Goal: Task Accomplishment & Management: Complete application form

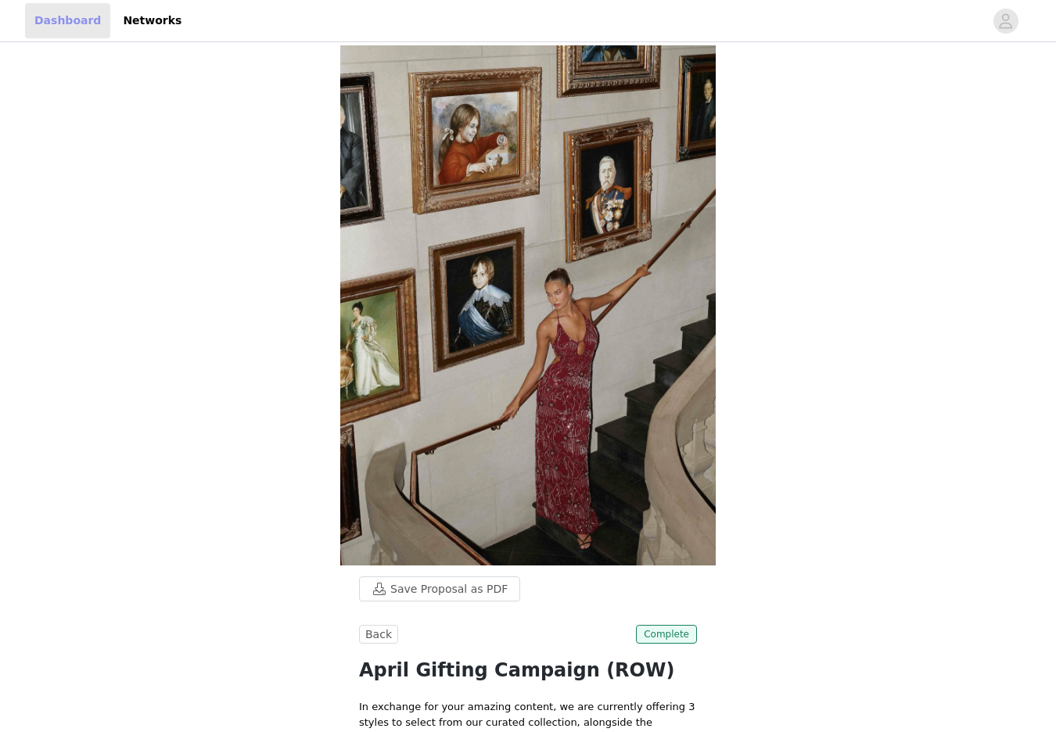
click at [63, 18] on link "Dashboard" at bounding box center [67, 20] width 85 height 35
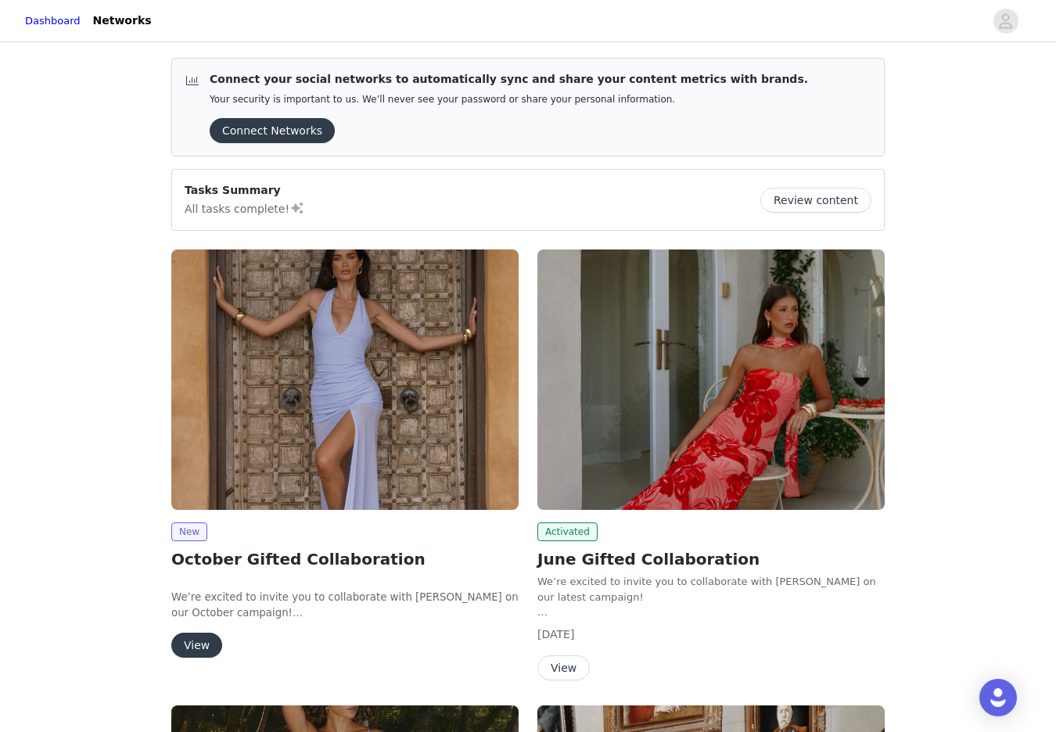
click at [324, 360] on img at bounding box center [344, 379] width 347 height 260
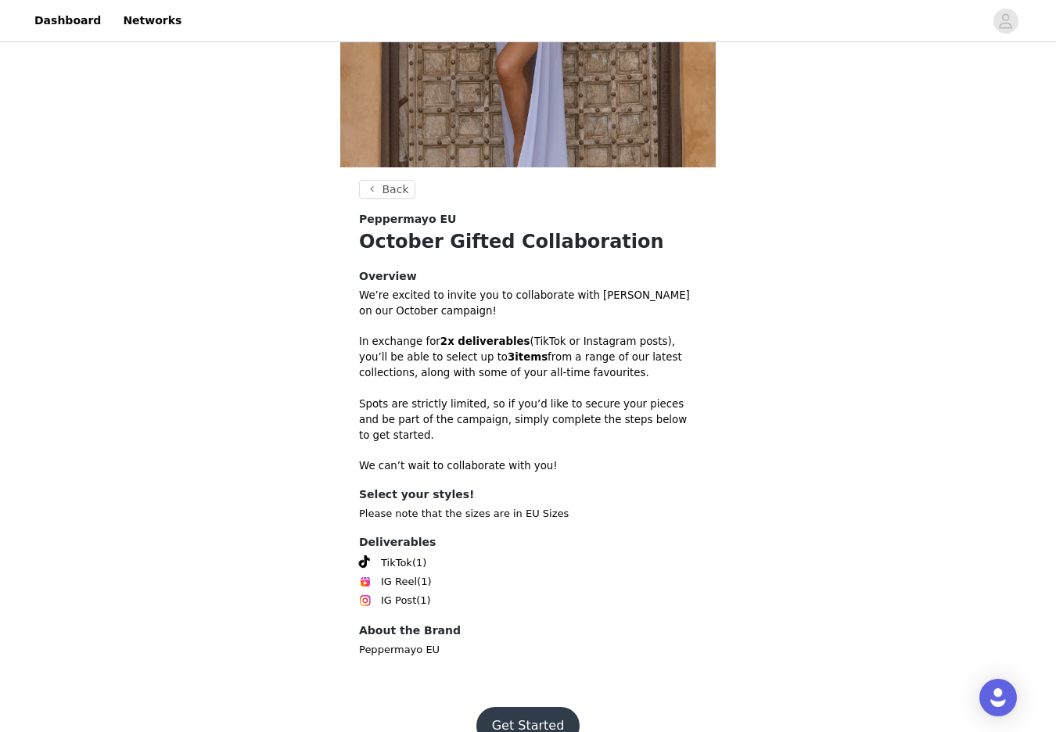
scroll to position [268, 0]
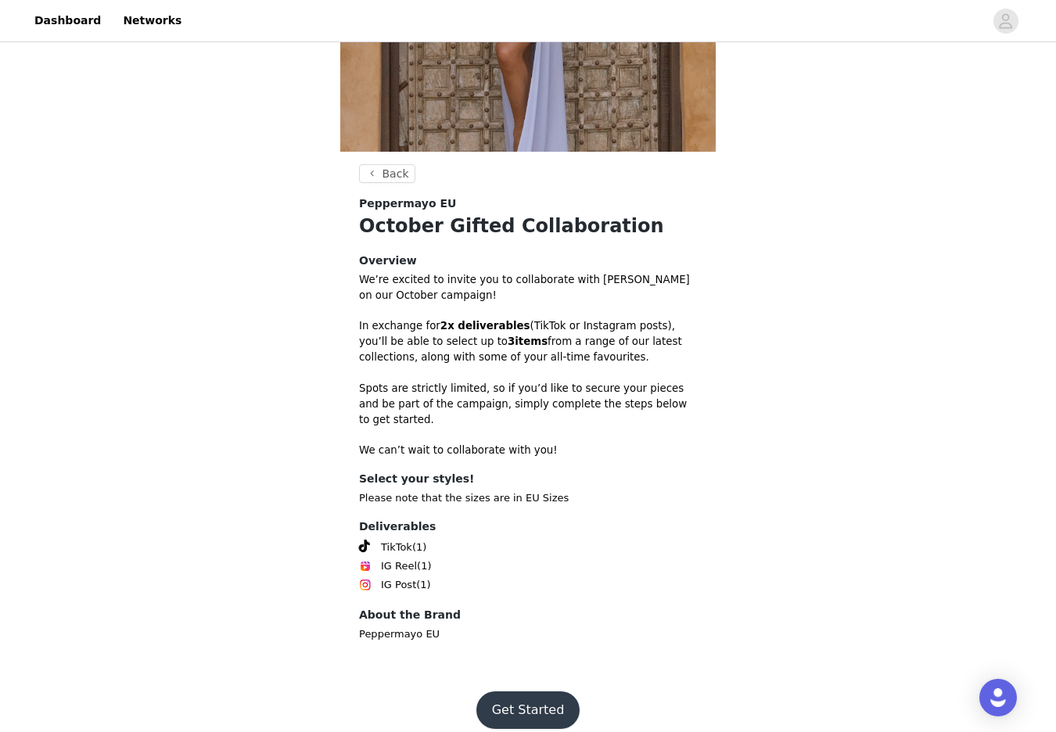
click at [504, 692] on button "Get Started" at bounding box center [528, 710] width 104 height 38
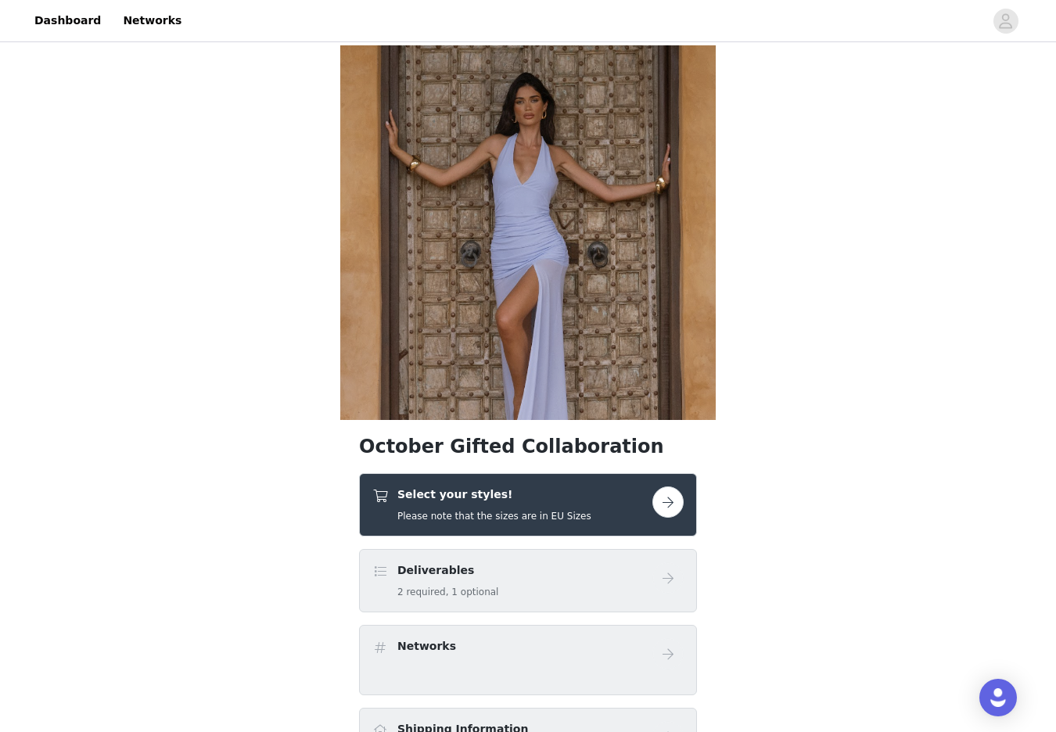
click at [672, 497] on button "button" at bounding box center [667, 501] width 31 height 31
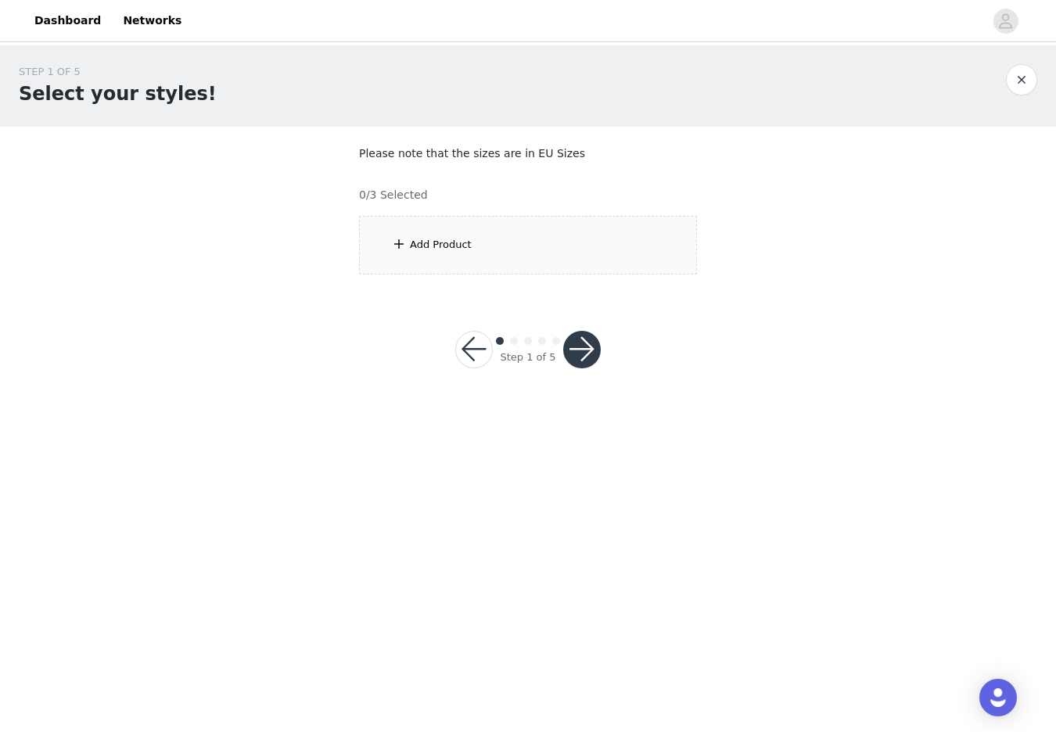
click at [425, 241] on div "Add Product" at bounding box center [441, 245] width 62 height 16
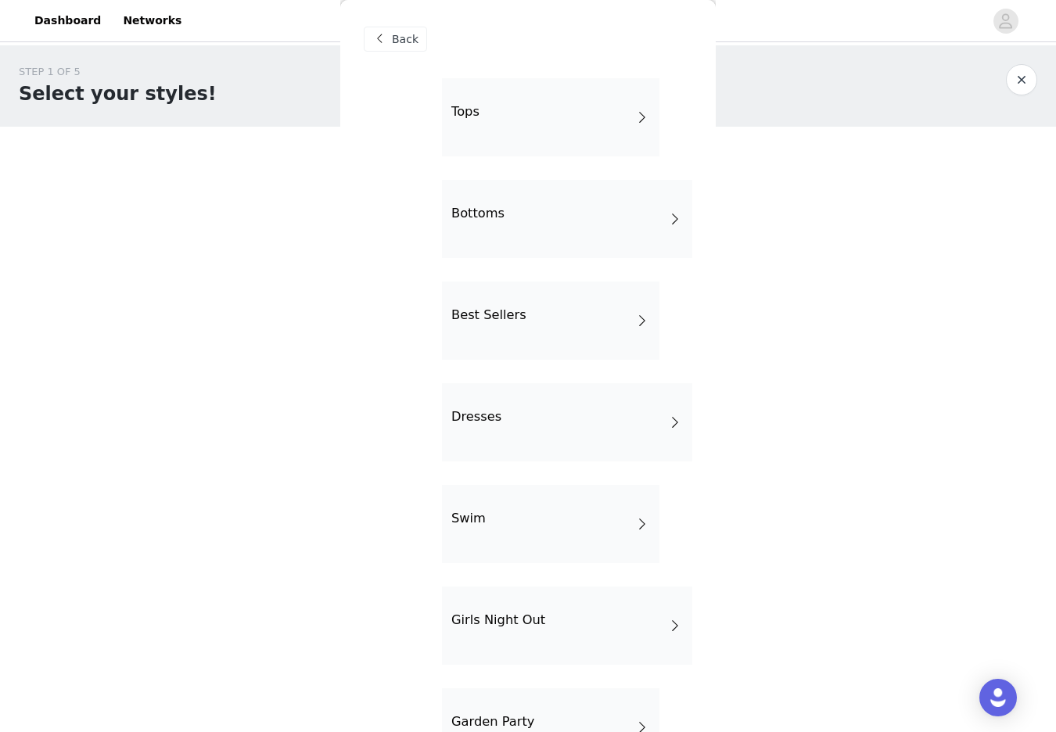
scroll to position [160, 0]
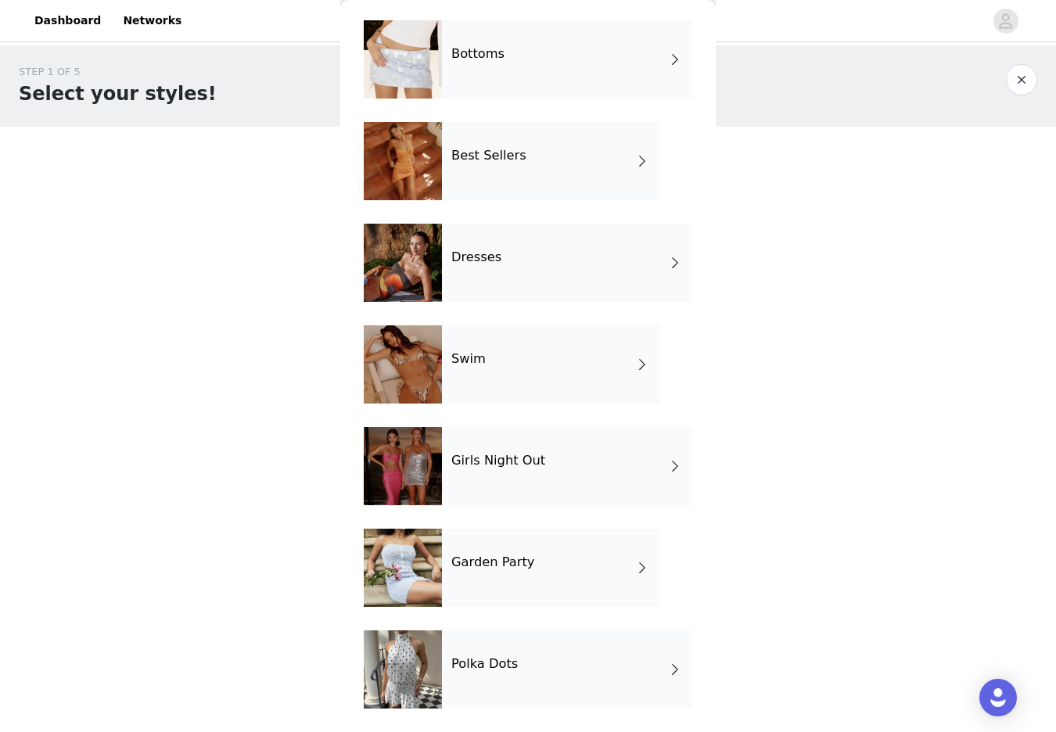
click at [507, 653] on div "Polka Dots" at bounding box center [567, 669] width 250 height 78
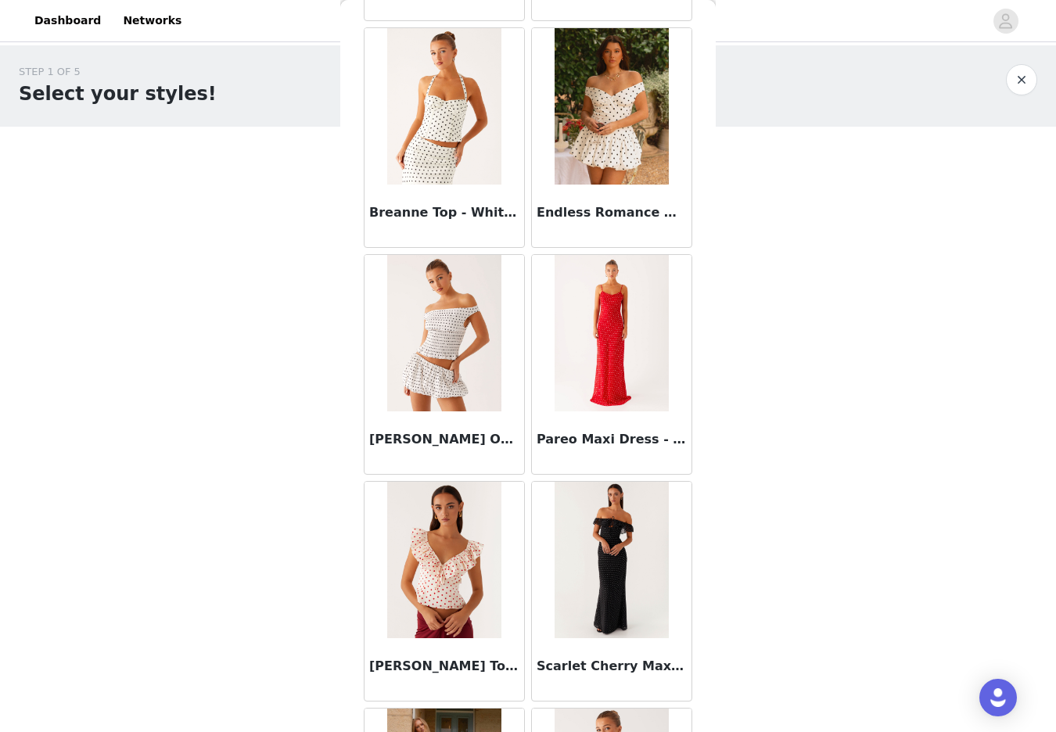
scroll to position [505, 0]
click at [443, 204] on h3 "Breanne Top - White Polka Dot" at bounding box center [444, 212] width 150 height 19
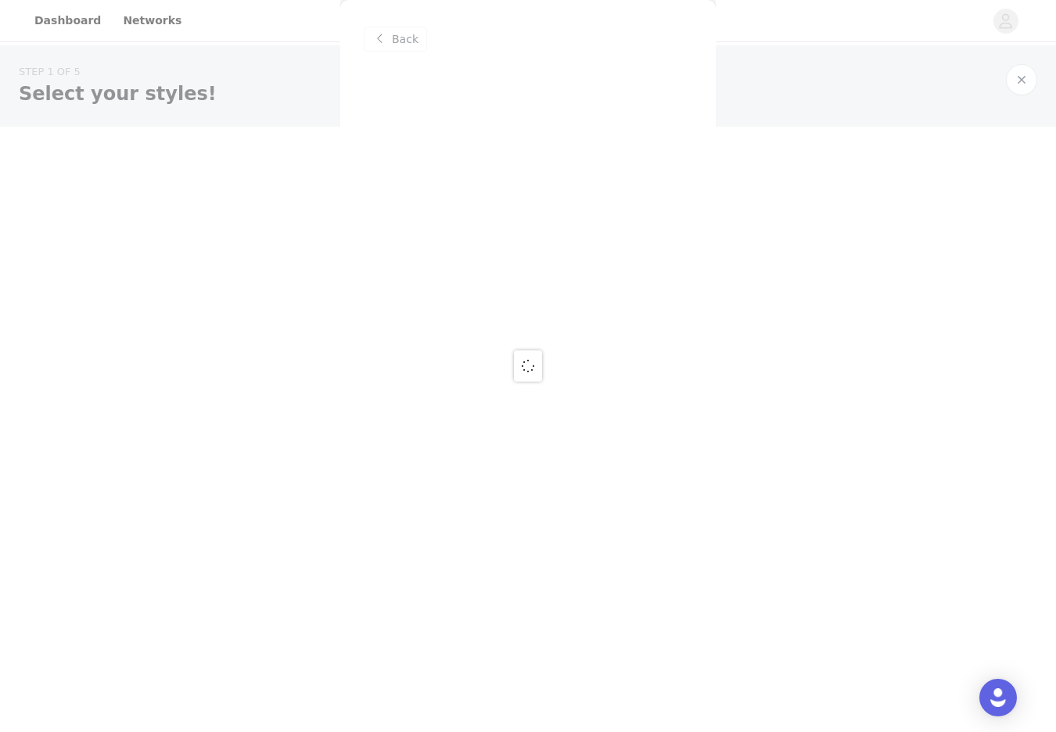
scroll to position [0, 0]
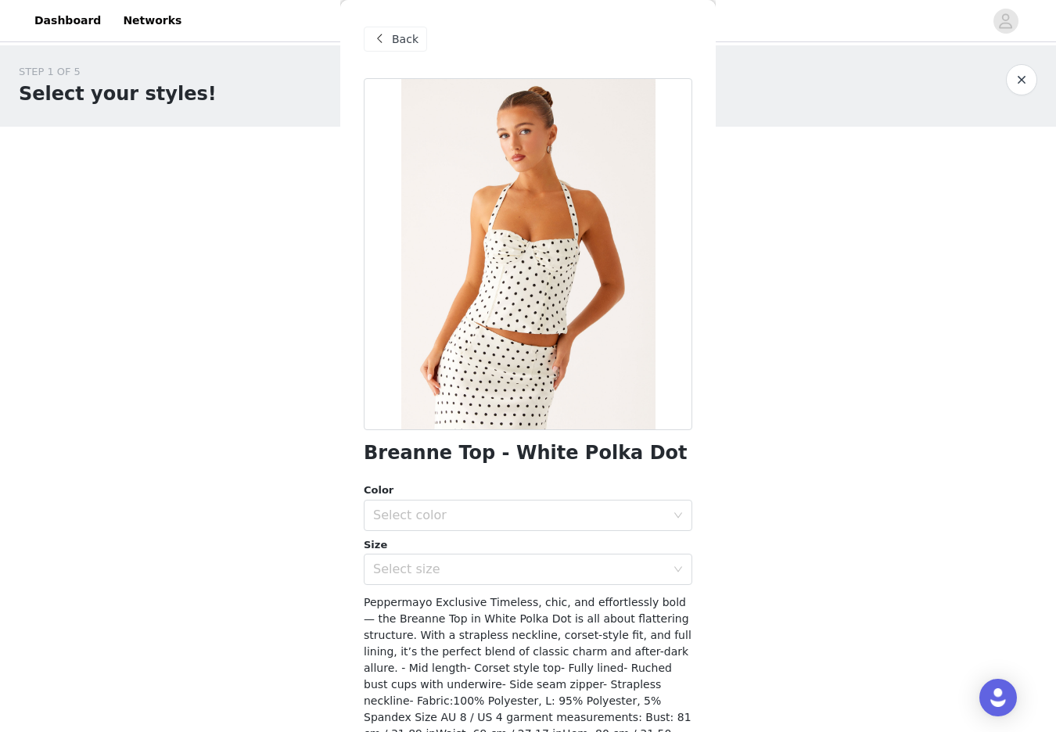
click at [388, 43] on span at bounding box center [379, 39] width 19 height 19
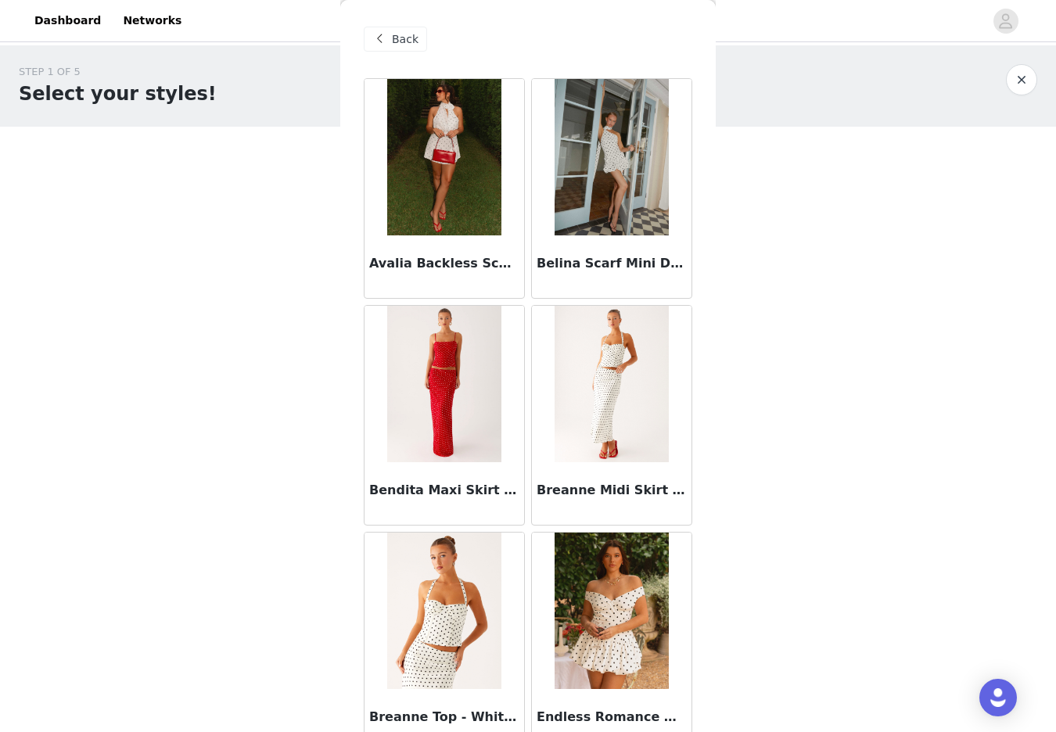
click at [393, 35] on span "Back" at bounding box center [405, 39] width 27 height 16
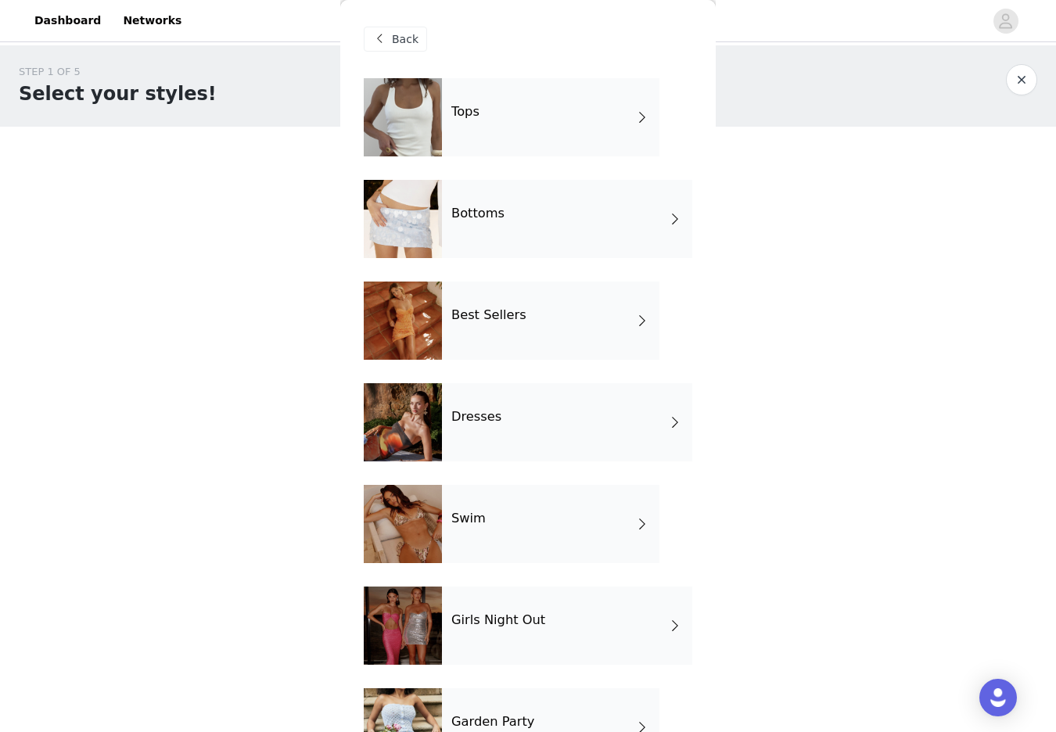
click at [550, 124] on div "Tops" at bounding box center [550, 117] width 217 height 78
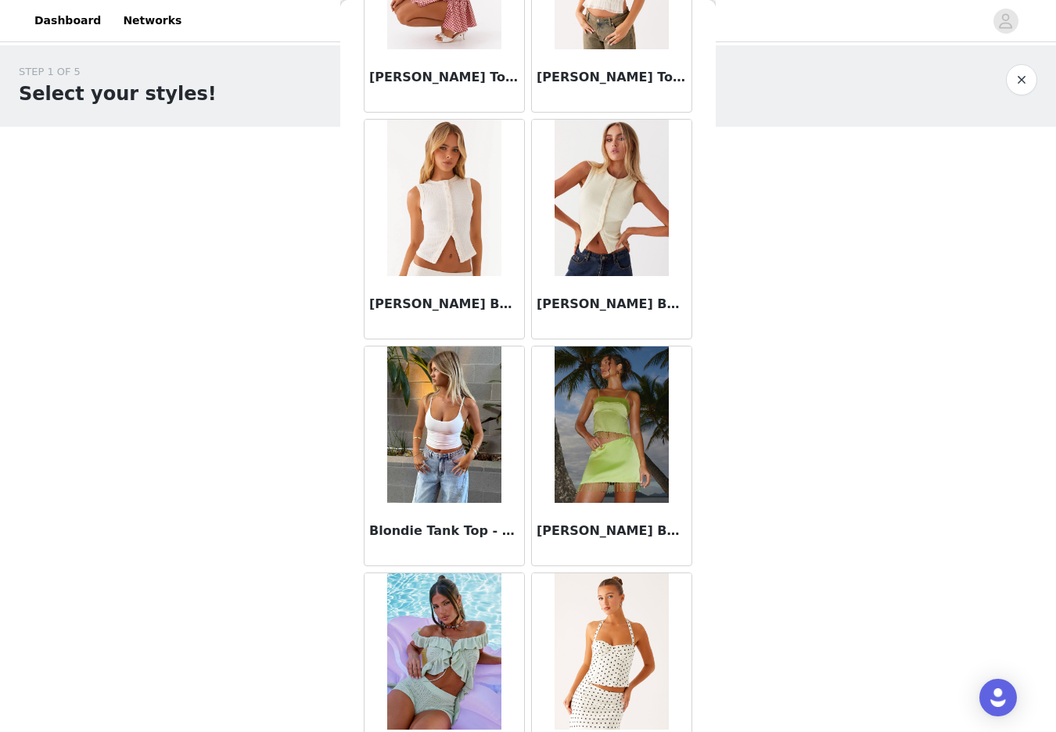
scroll to position [1661, 0]
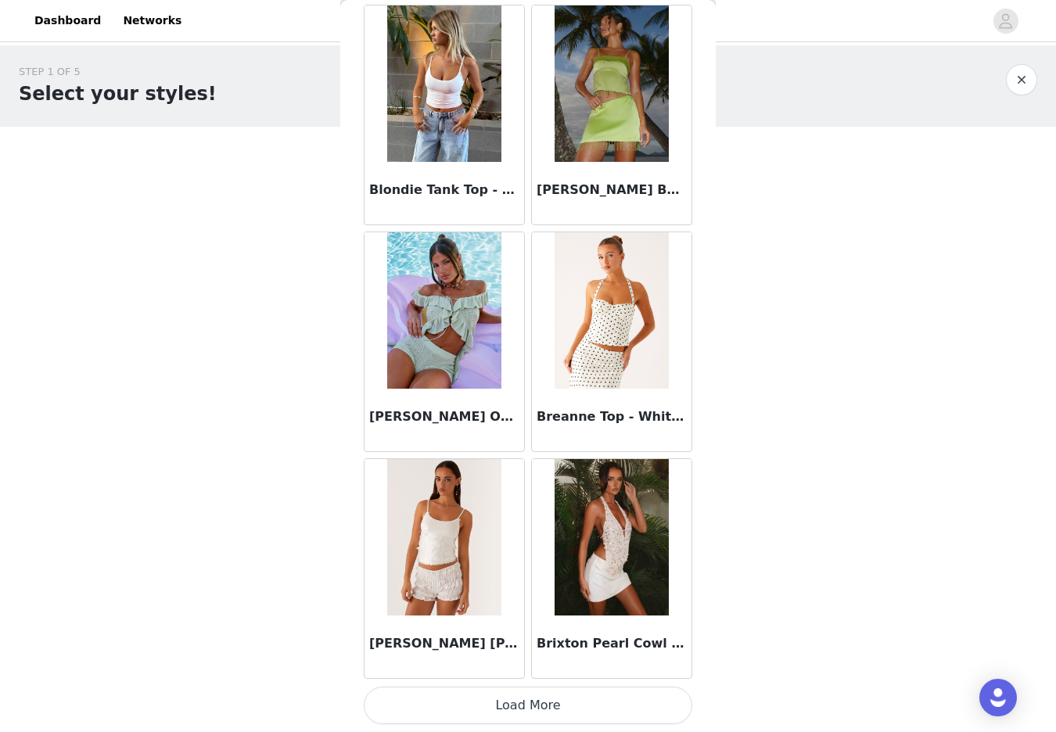
click at [518, 708] on button "Load More" at bounding box center [528, 706] width 328 height 38
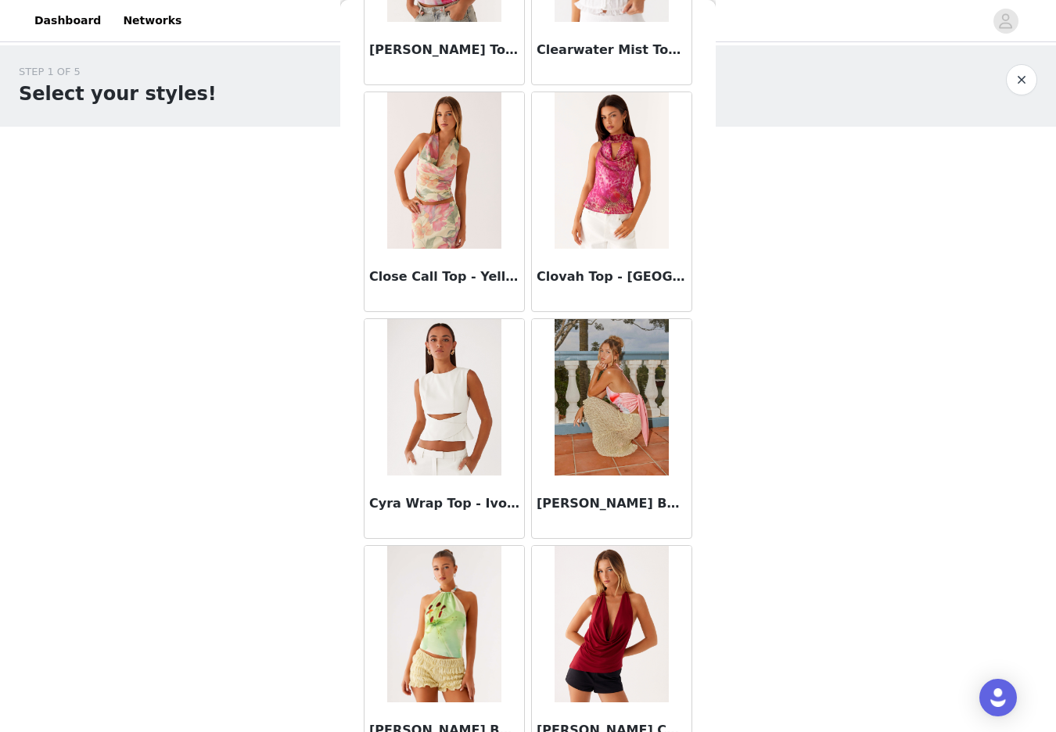
scroll to position [3929, 0]
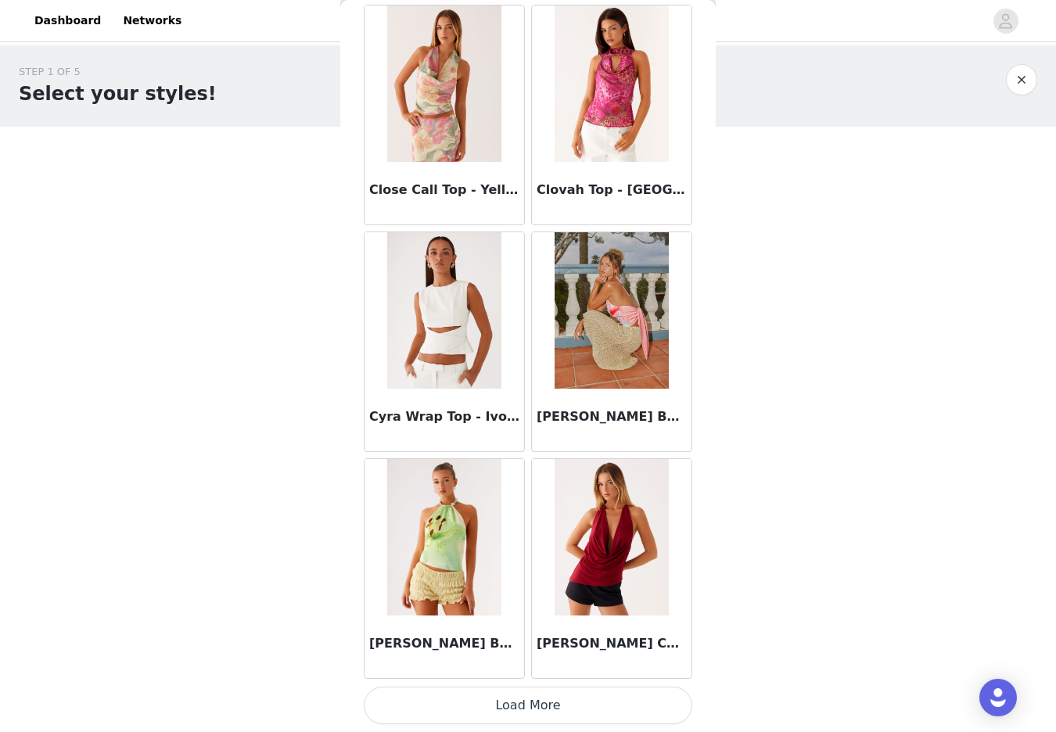
click at [526, 702] on button "Load More" at bounding box center [528, 706] width 328 height 38
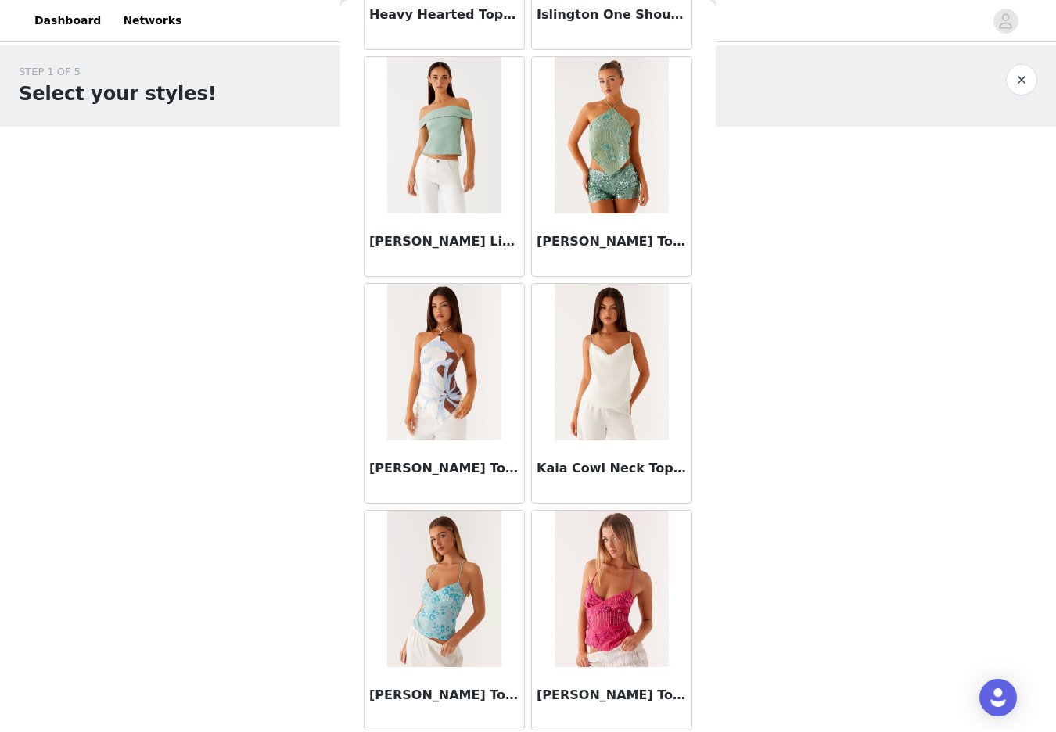
scroll to position [6196, 0]
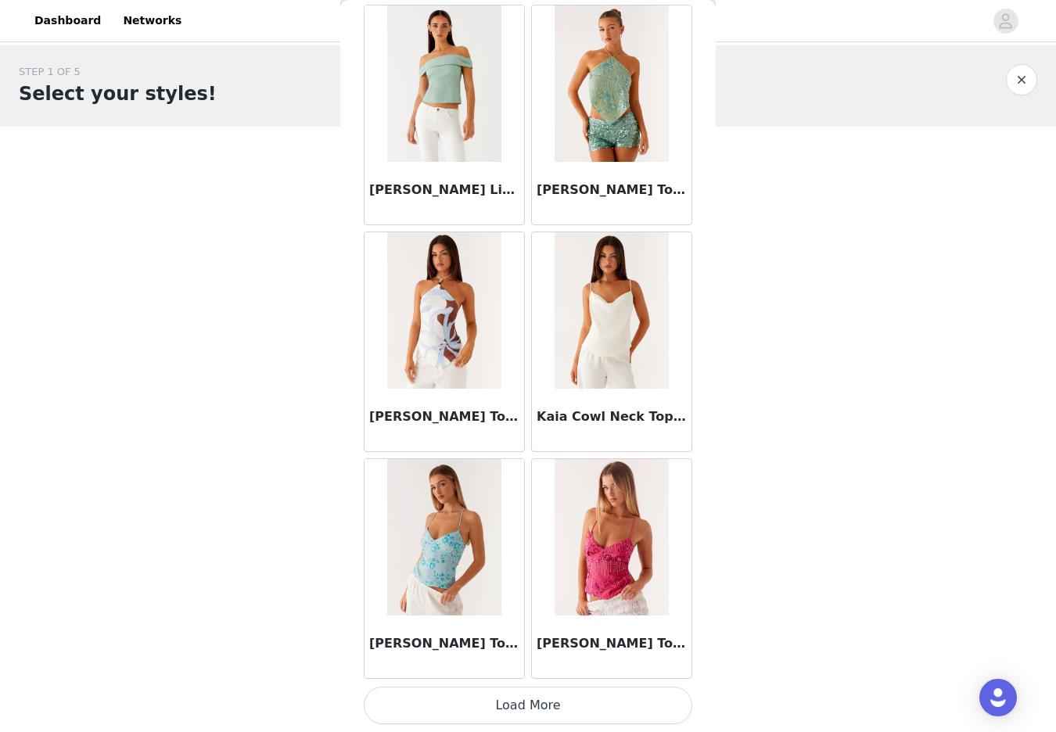
click at [521, 710] on button "Load More" at bounding box center [528, 706] width 328 height 38
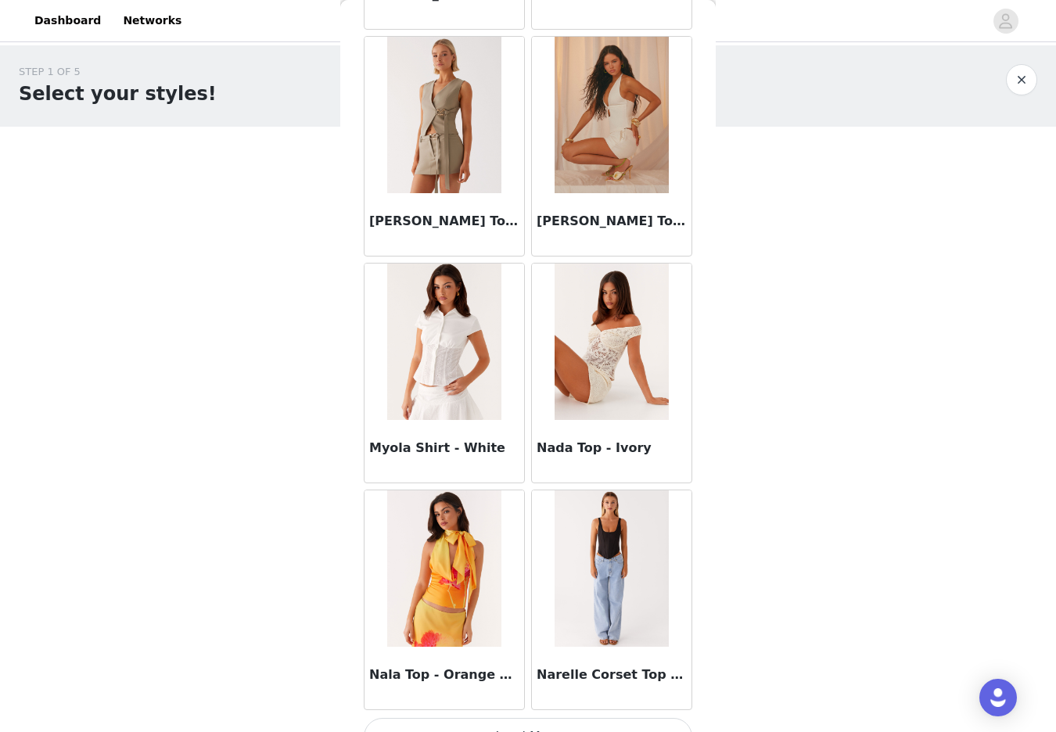
scroll to position [8464, 0]
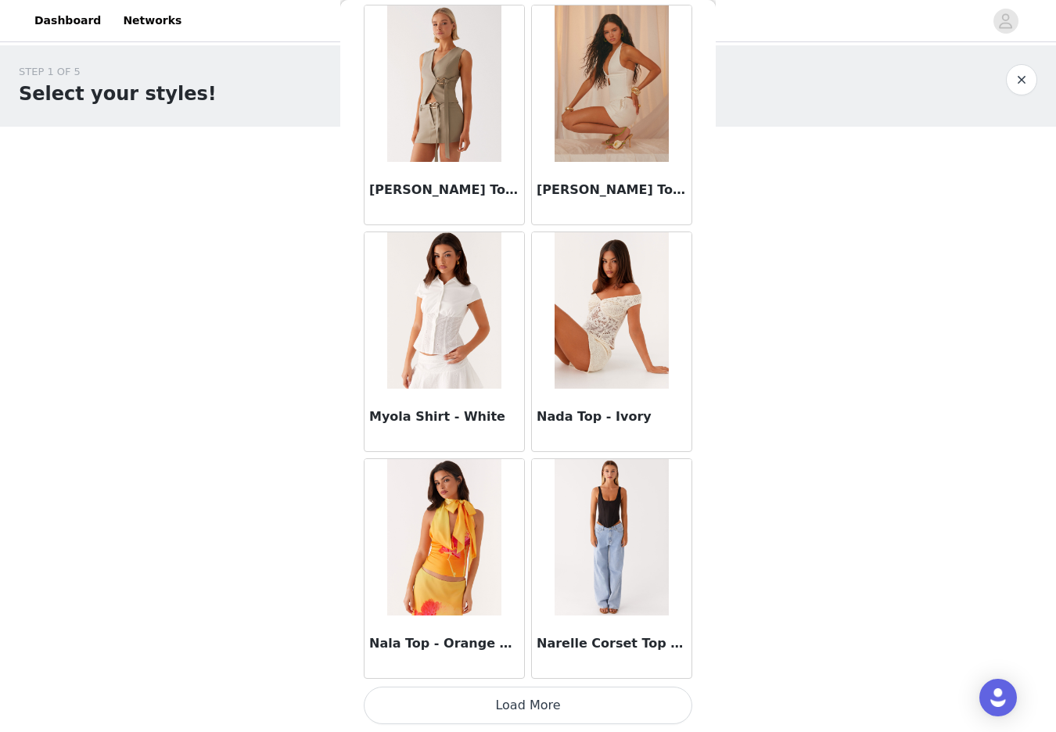
click at [521, 710] on button "Load More" at bounding box center [528, 706] width 328 height 38
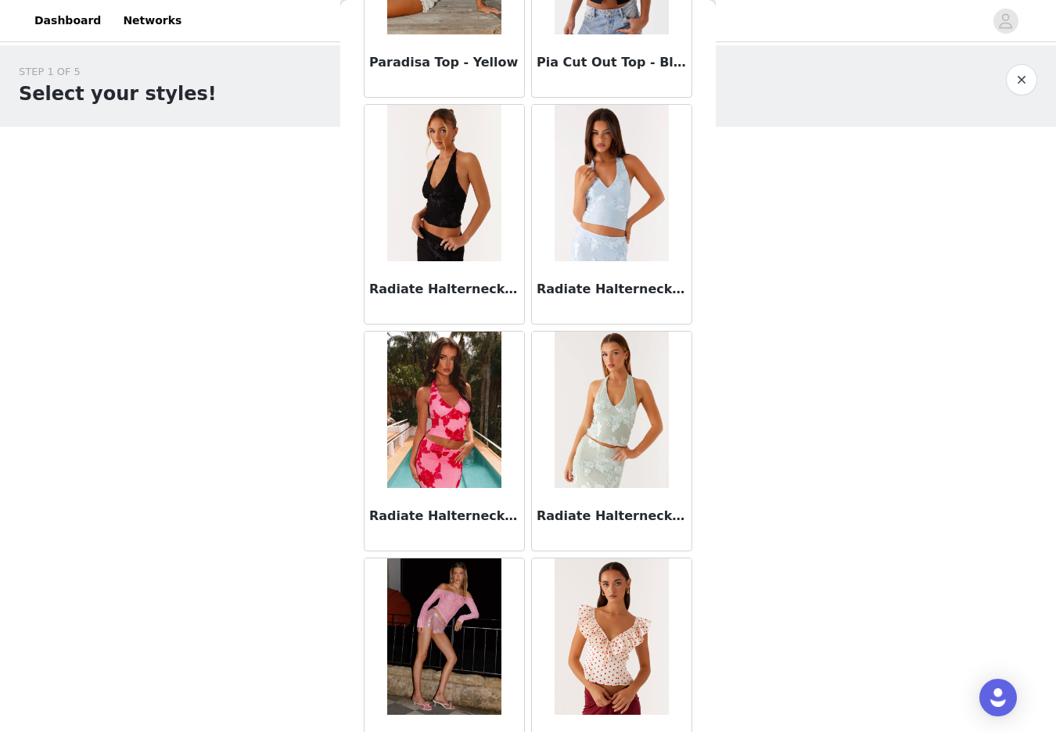
scroll to position [10732, 0]
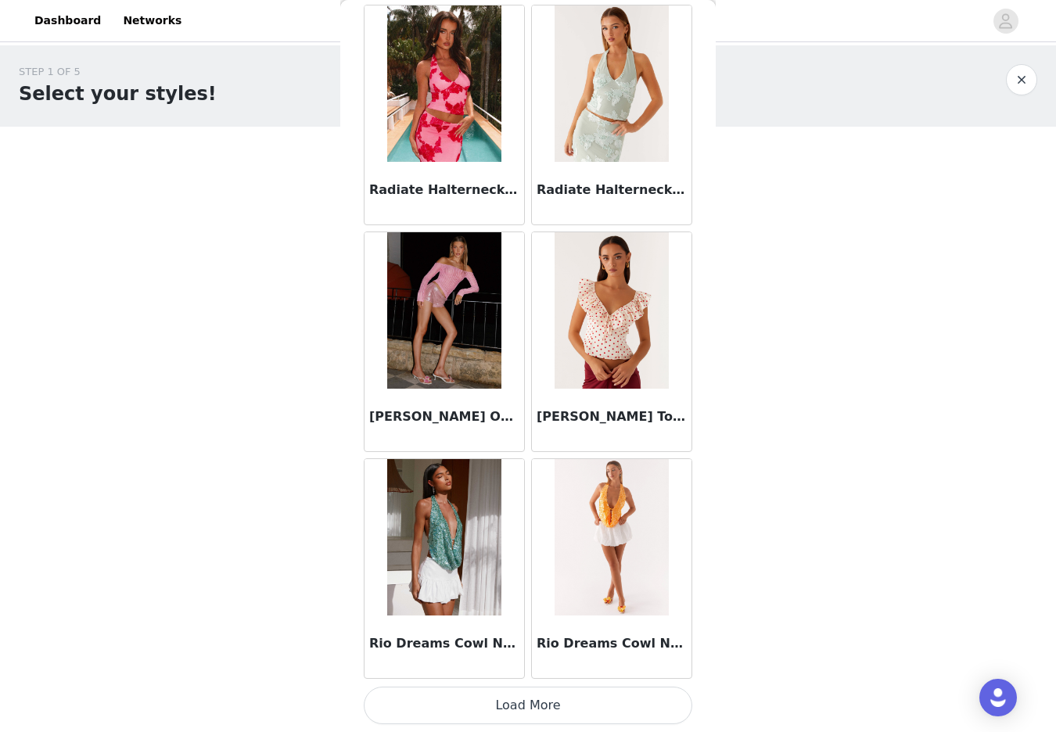
click at [518, 698] on button "Load More" at bounding box center [528, 706] width 328 height 38
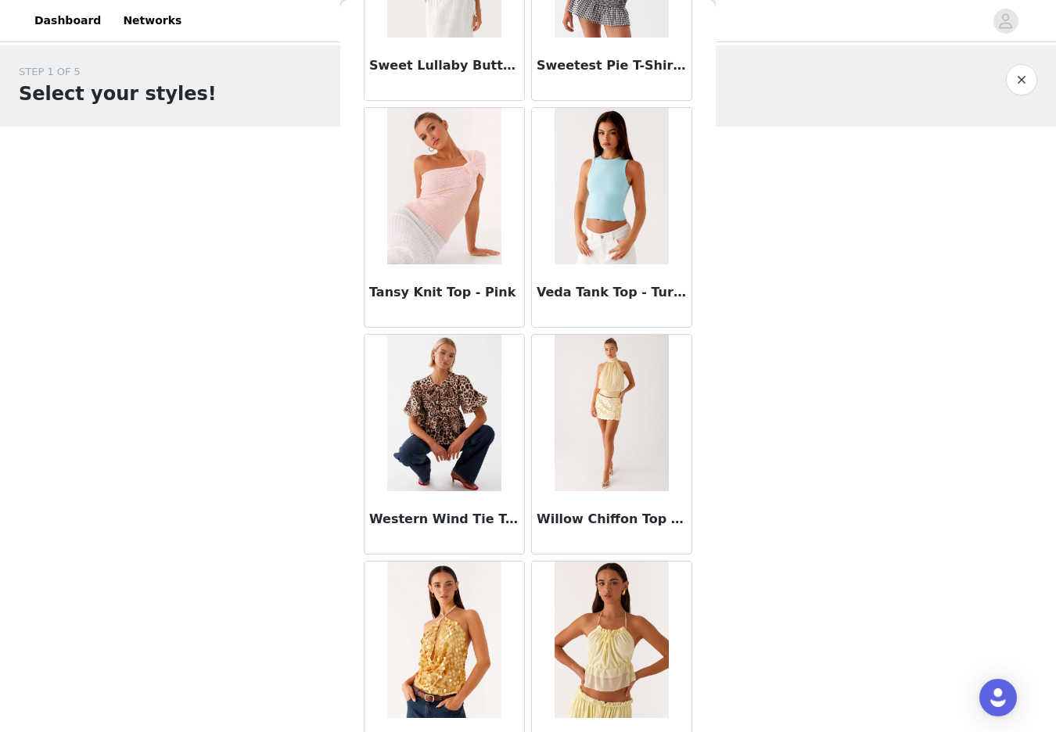
scroll to position [12999, 0]
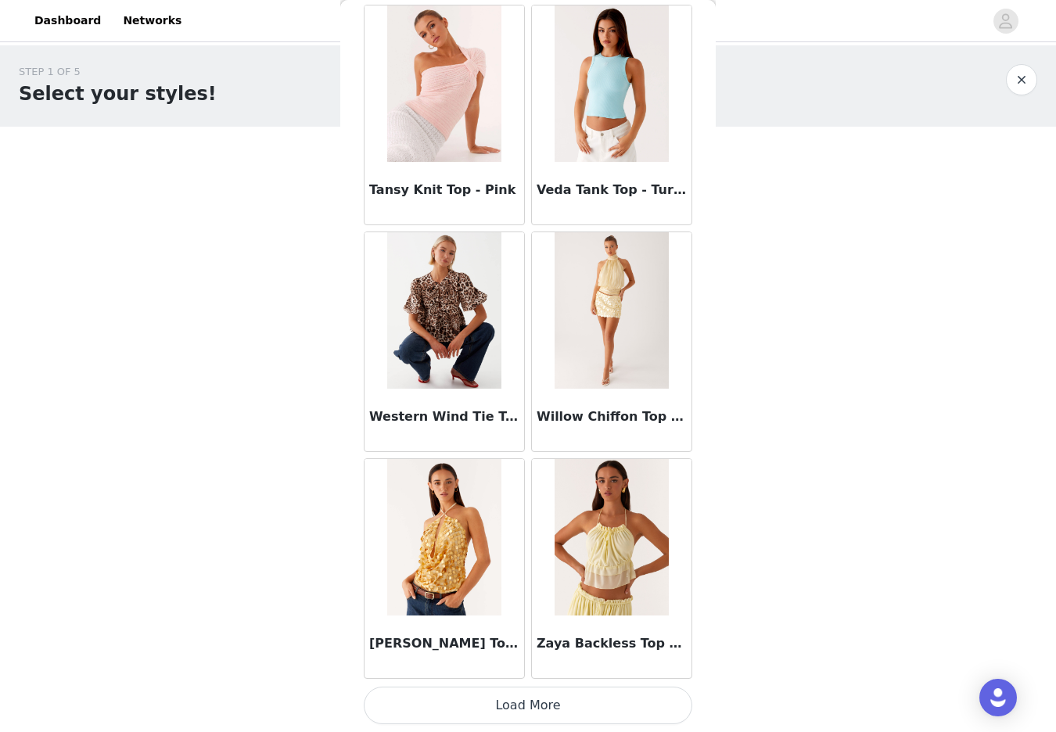
click at [534, 712] on button "Load More" at bounding box center [528, 706] width 328 height 38
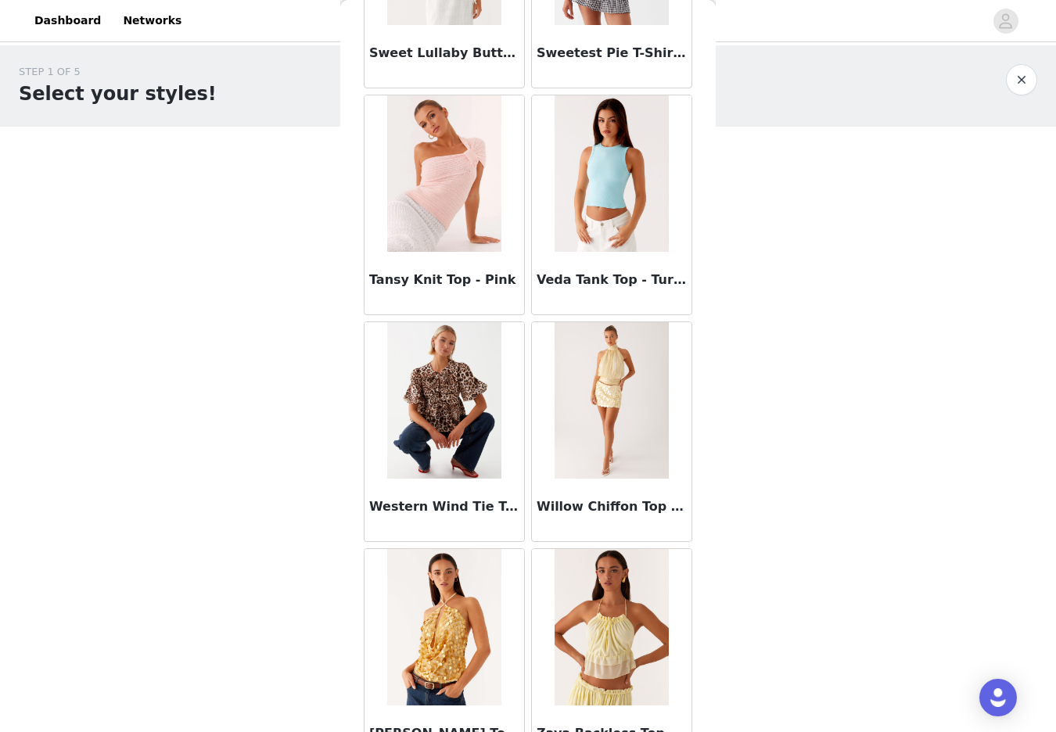
scroll to position [12906, 0]
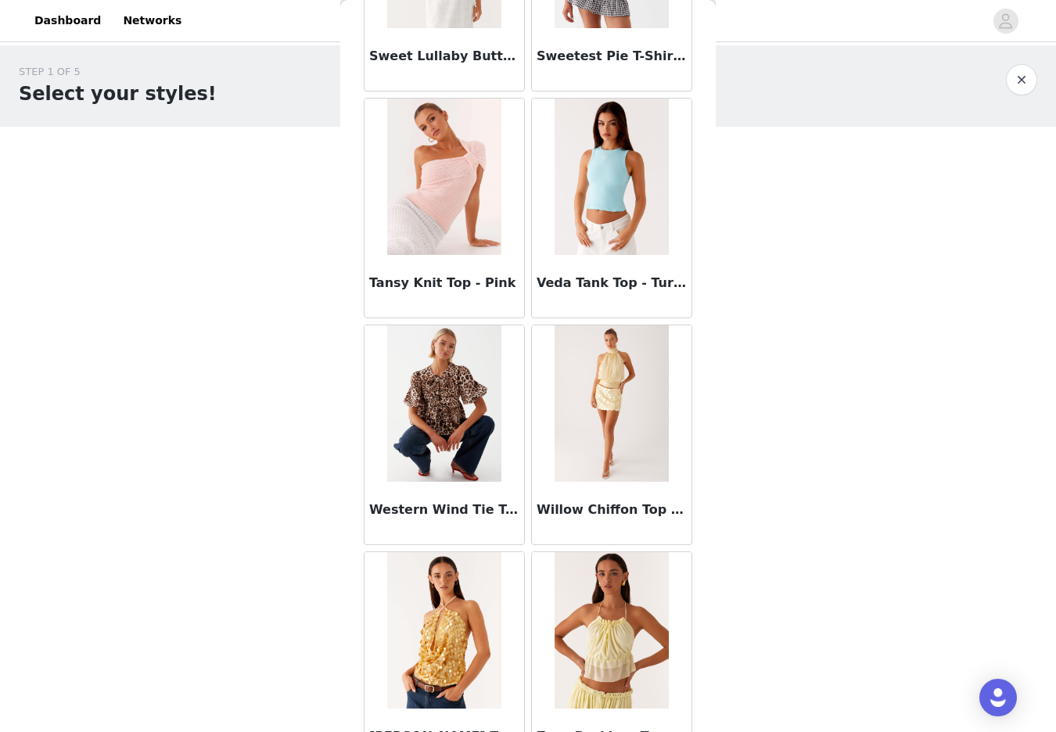
click at [429, 396] on img at bounding box center [443, 403] width 113 height 156
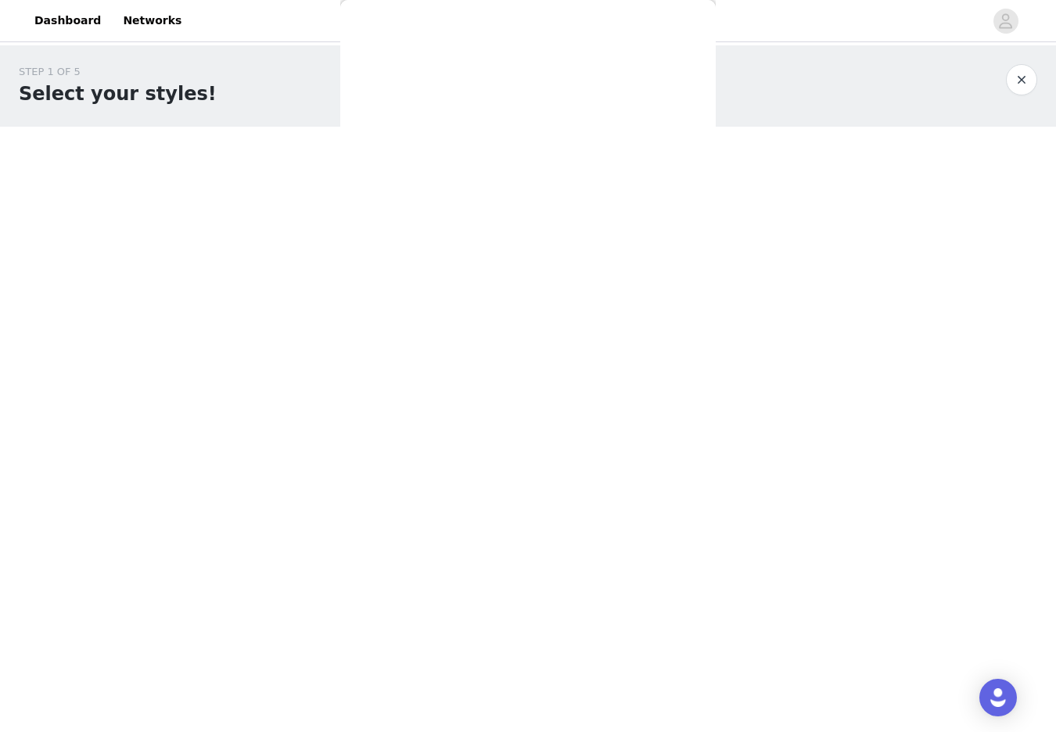
scroll to position [0, 0]
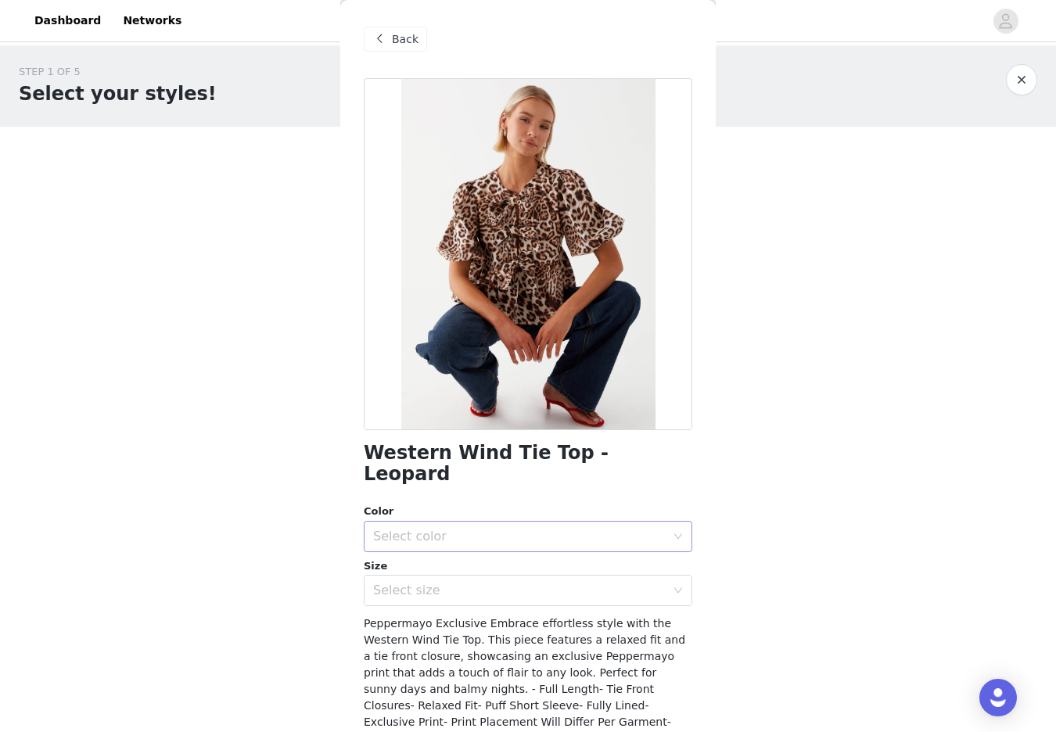
click at [516, 529] on div "Select color" at bounding box center [519, 537] width 292 height 16
click at [490, 546] on li "Leopard" at bounding box center [528, 549] width 328 height 25
click at [457, 583] on div "Select size" at bounding box center [519, 591] width 292 height 16
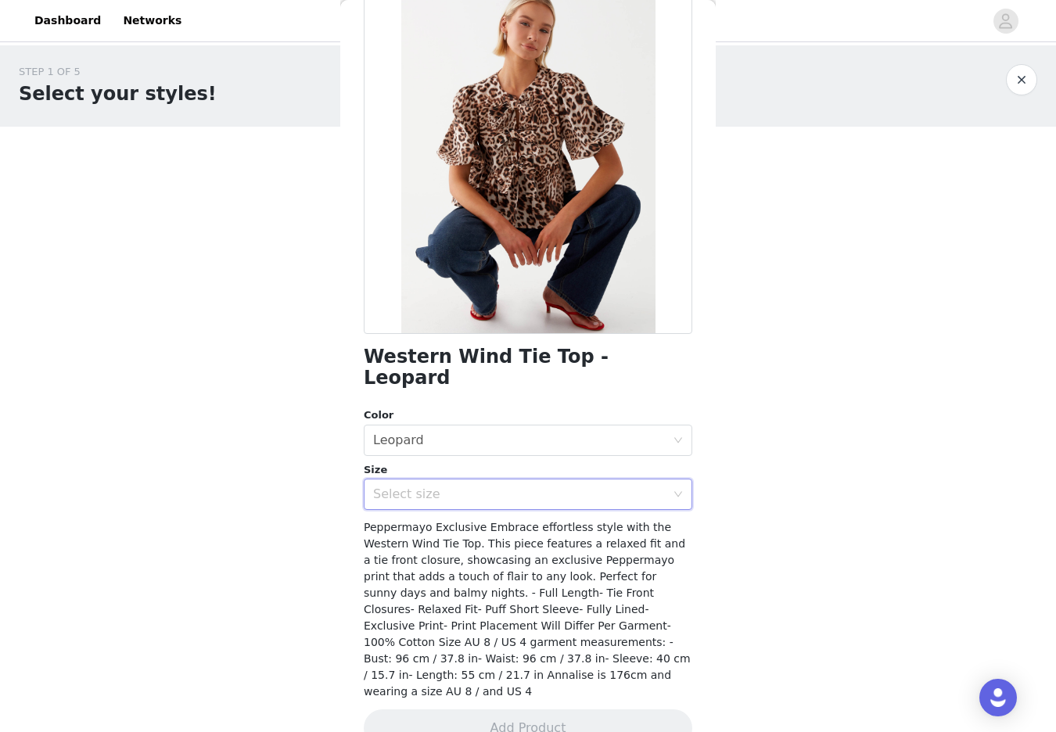
click at [421, 486] on div "Select size" at bounding box center [519, 494] width 292 height 16
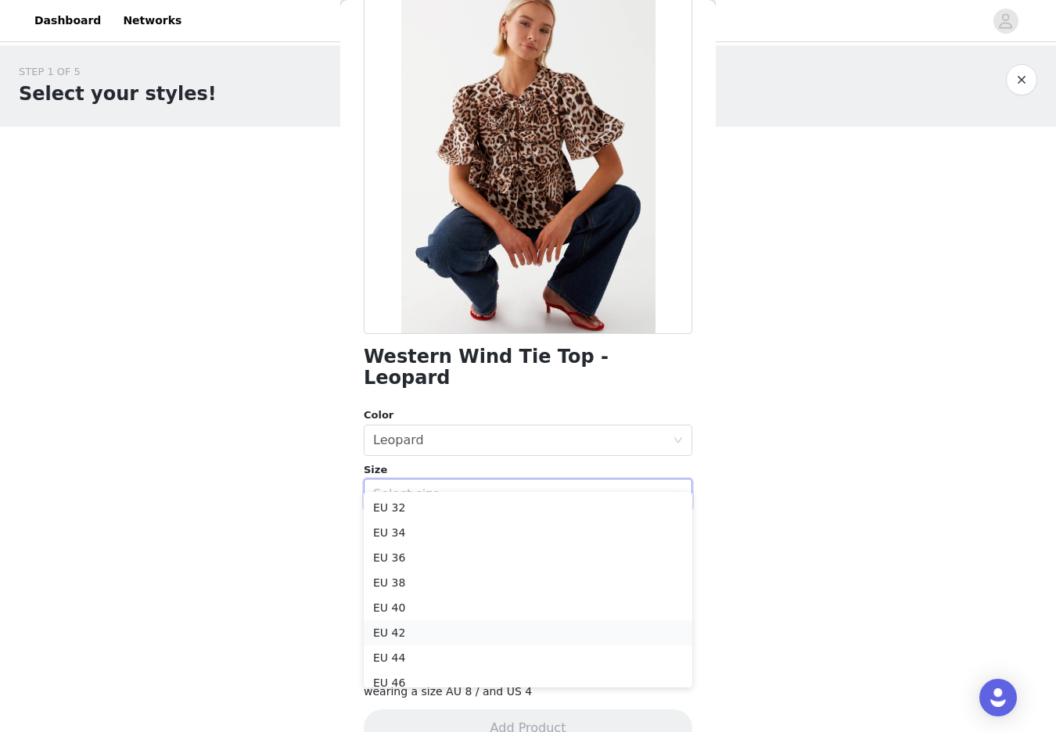
click at [404, 633] on li "EU 42" at bounding box center [528, 632] width 328 height 25
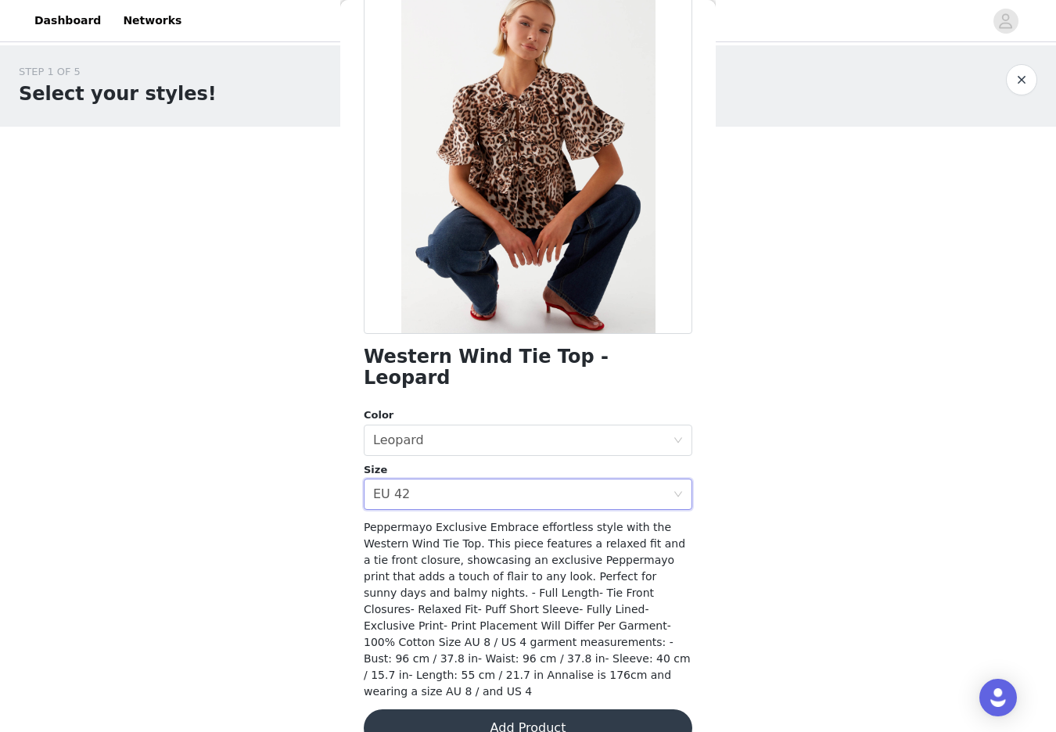
click at [520, 709] on button "Add Product" at bounding box center [528, 728] width 328 height 38
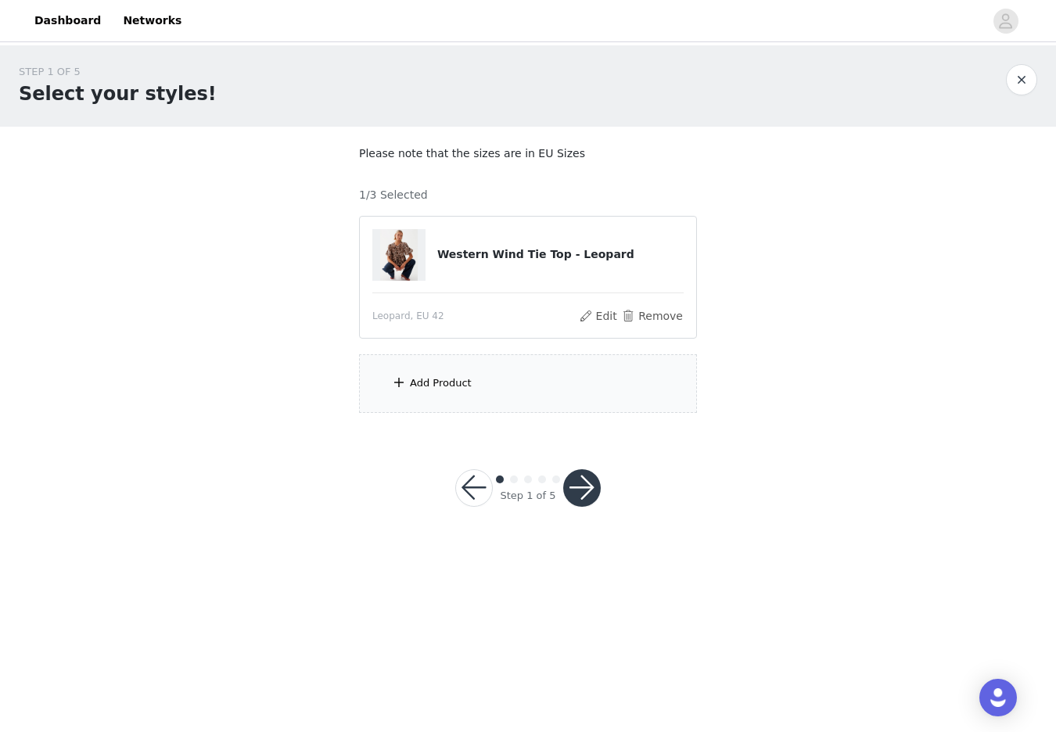
click at [427, 390] on div "Add Product" at bounding box center [528, 383] width 338 height 59
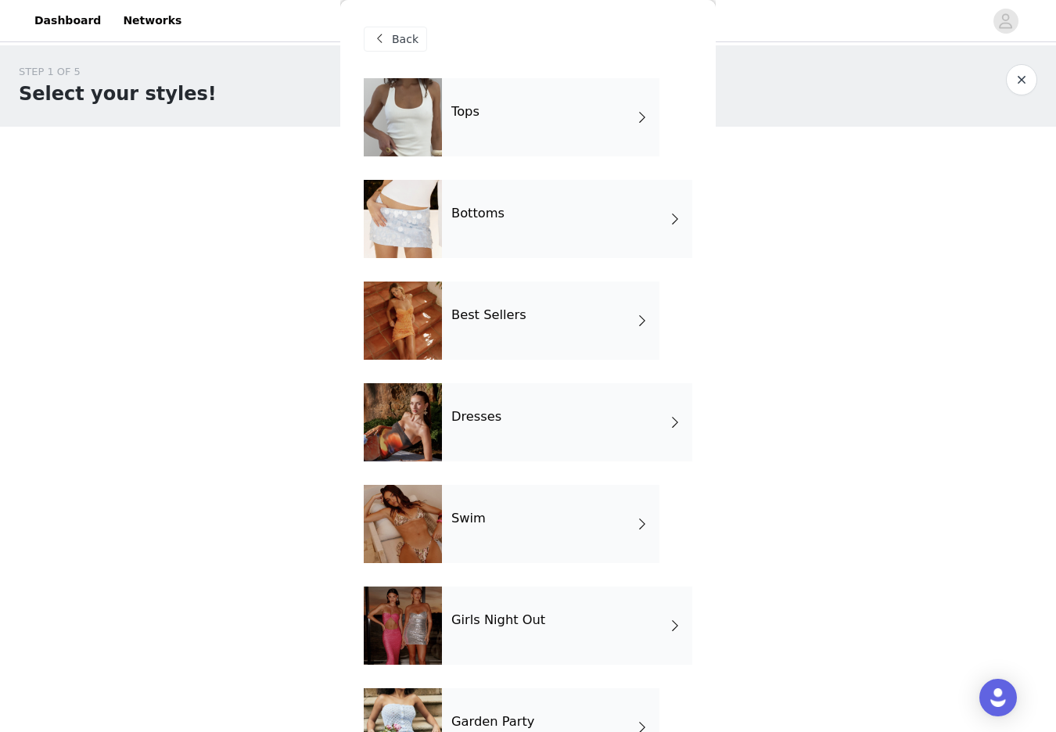
click at [529, 217] on div "Bottoms" at bounding box center [567, 219] width 250 height 78
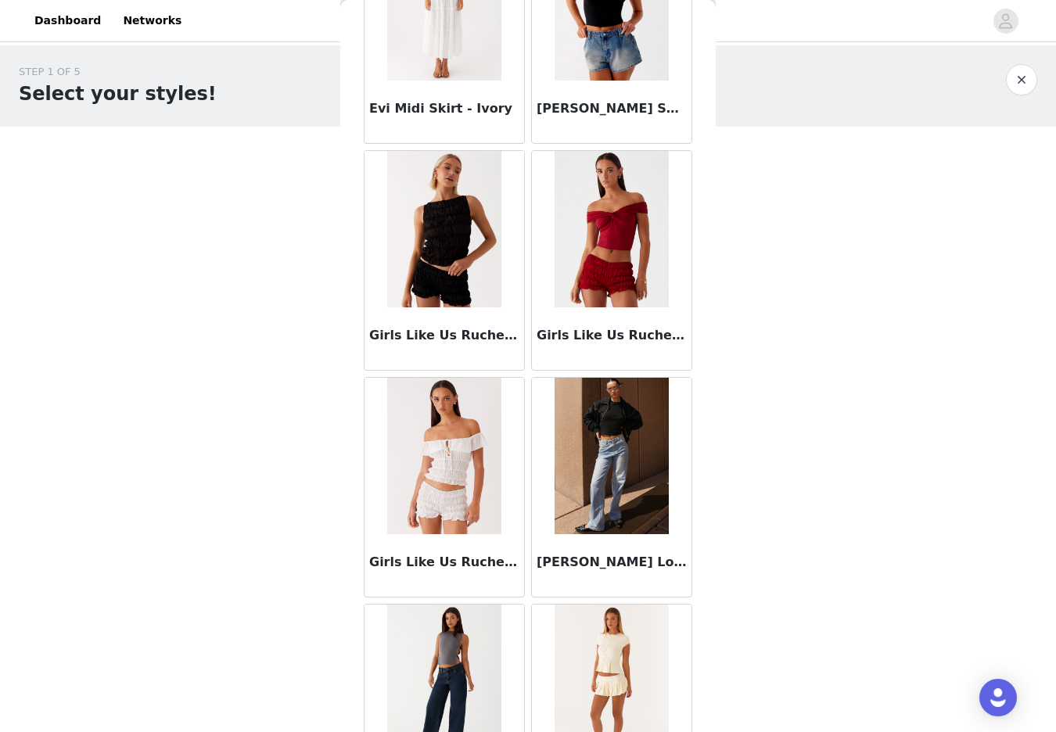
scroll to position [1661, 0]
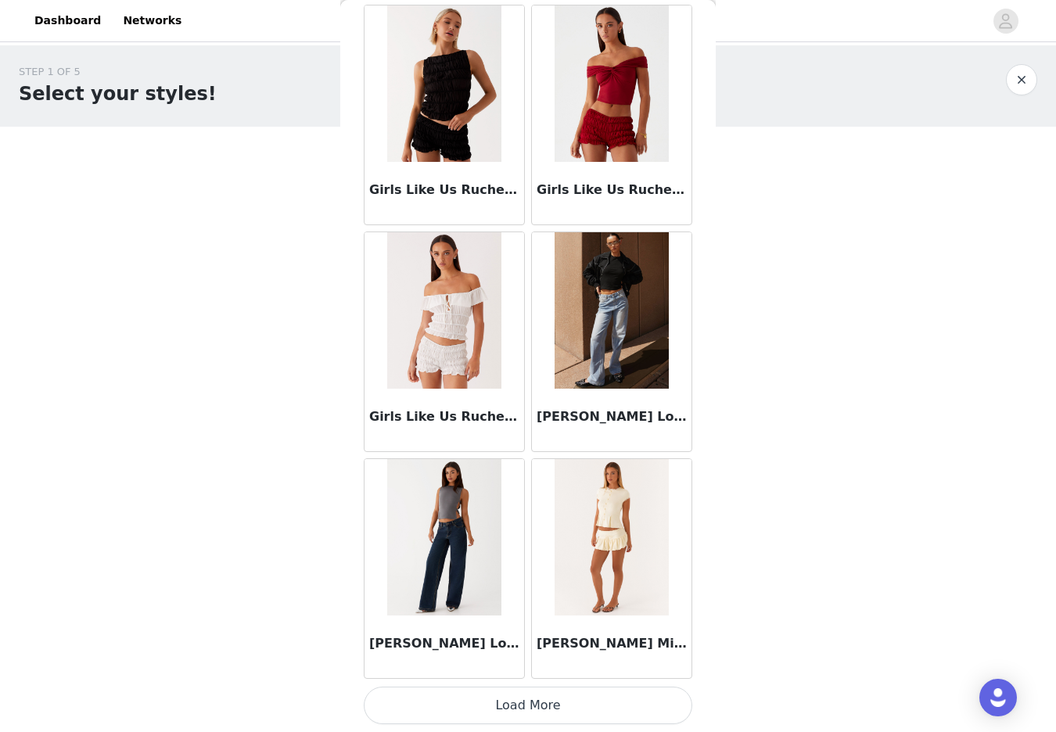
click at [475, 534] on img at bounding box center [443, 537] width 113 height 156
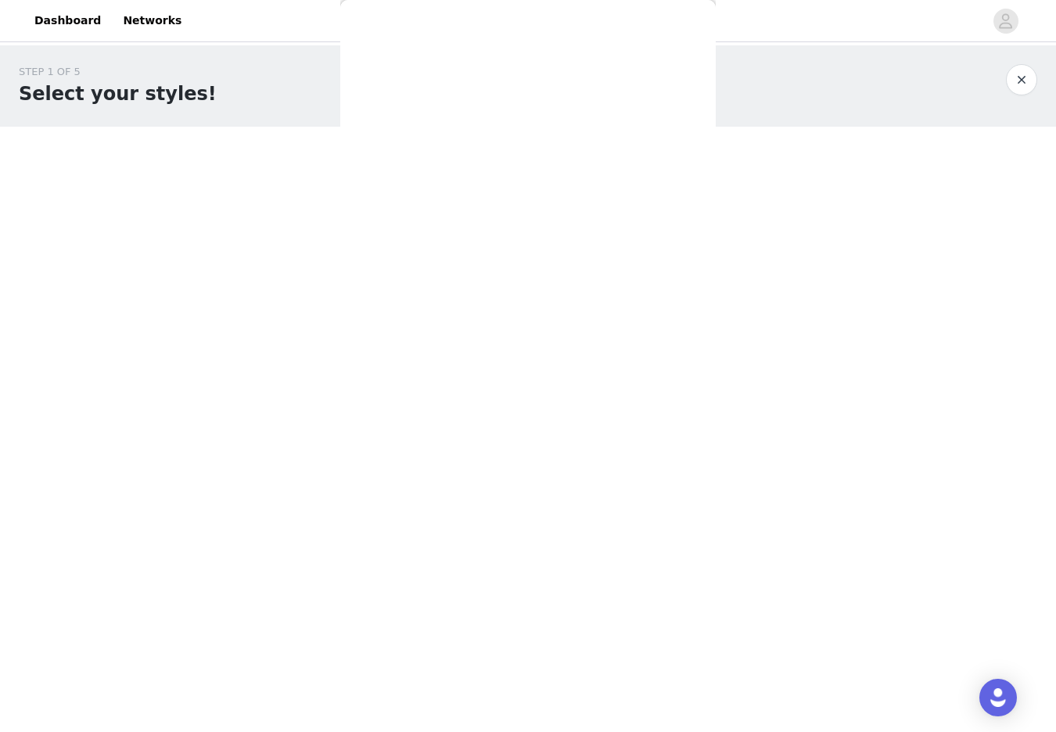
scroll to position [0, 0]
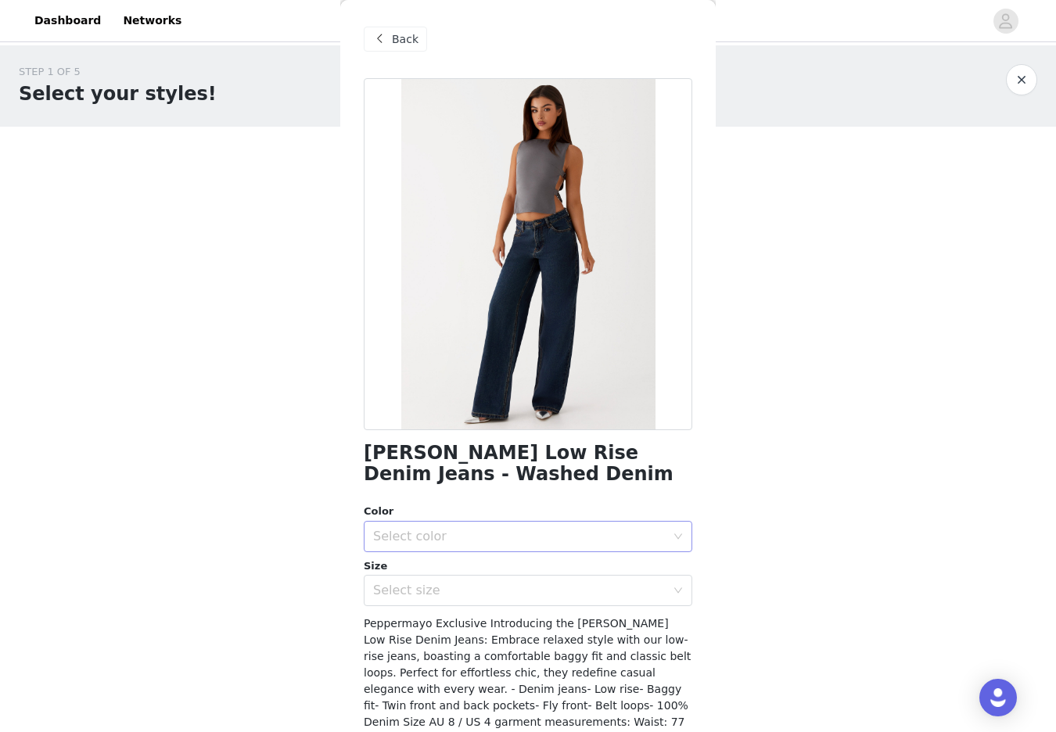
click at [456, 539] on div "Select color" at bounding box center [519, 537] width 292 height 16
click at [443, 578] on li "Washed Denim" at bounding box center [528, 570] width 328 height 25
click at [447, 591] on div "Select size" at bounding box center [519, 591] width 292 height 16
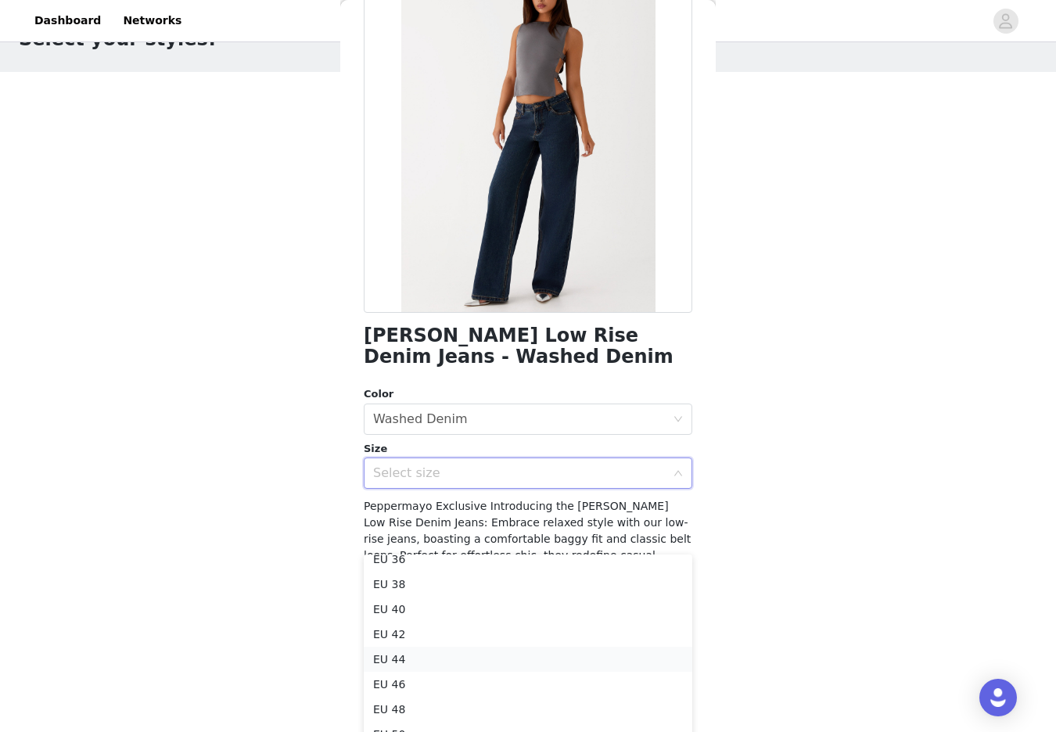
scroll to position [73, 0]
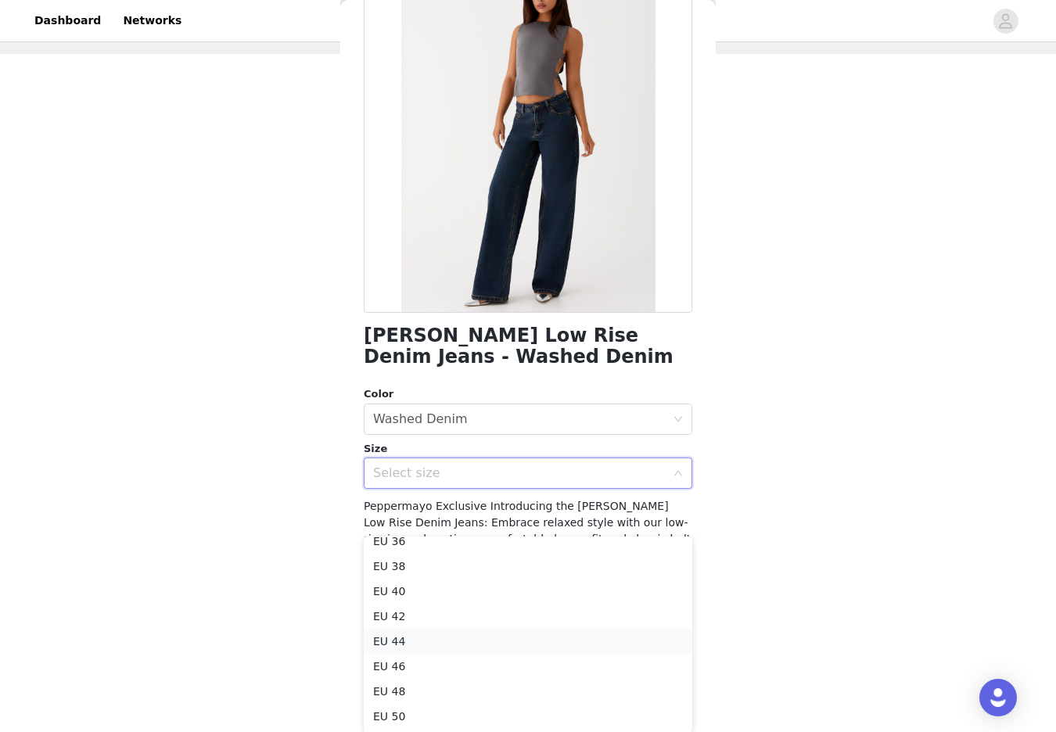
click at [383, 642] on li "EU 44" at bounding box center [528, 641] width 328 height 25
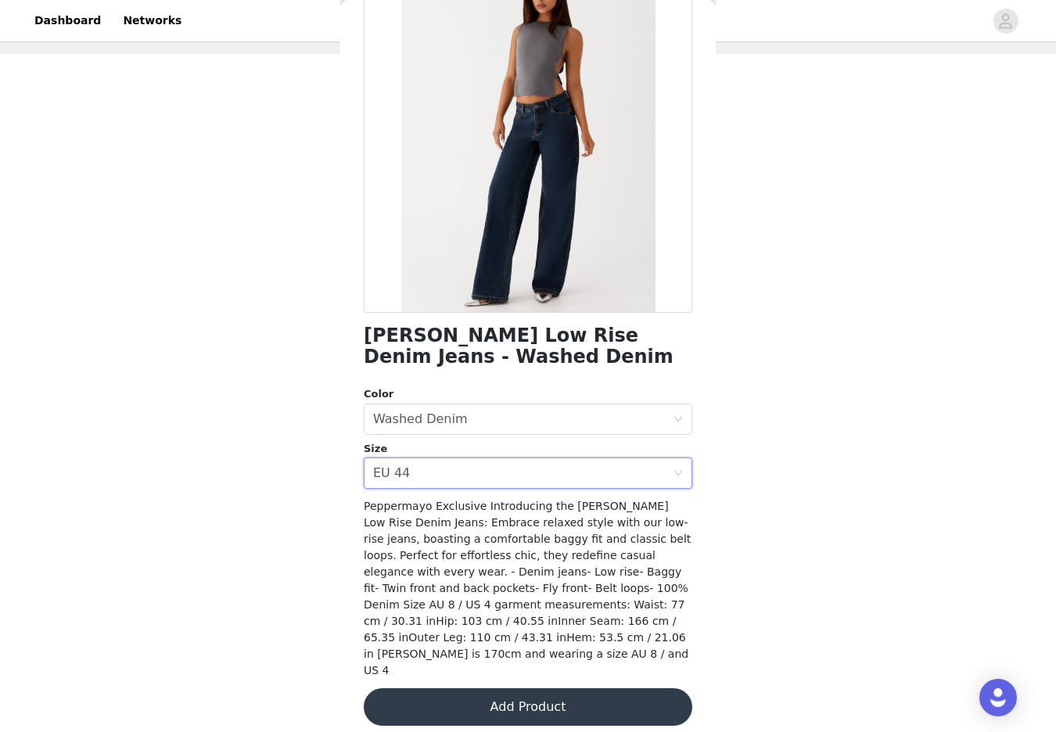
scroll to position [0, 0]
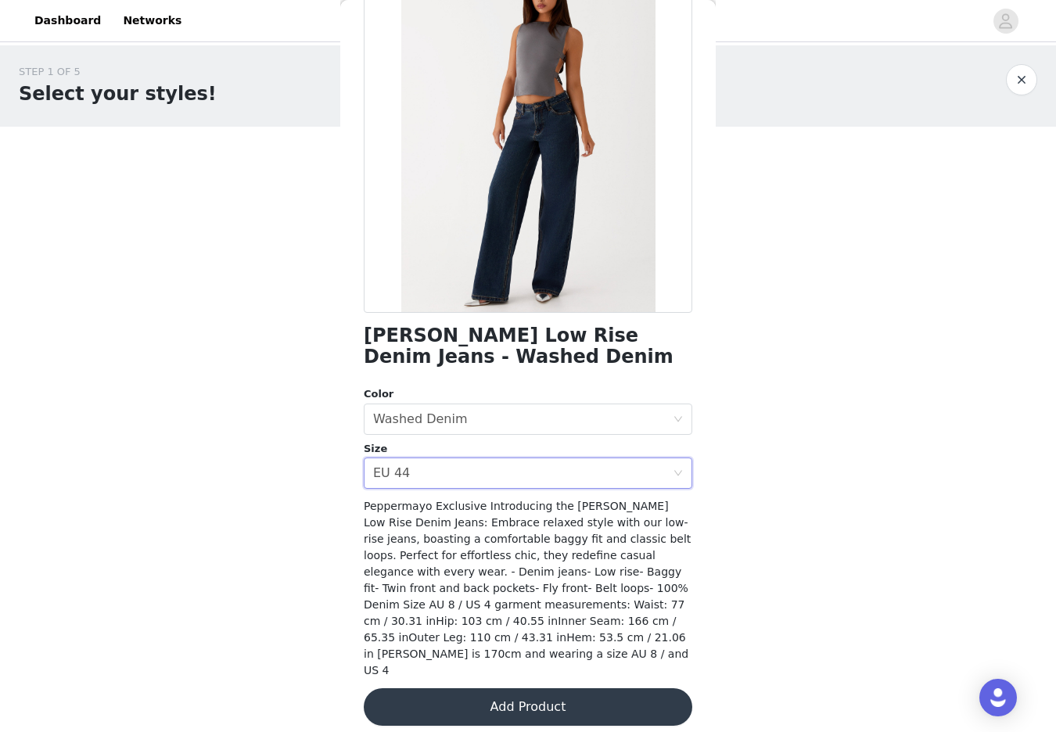
click at [518, 701] on button "Add Product" at bounding box center [528, 707] width 328 height 38
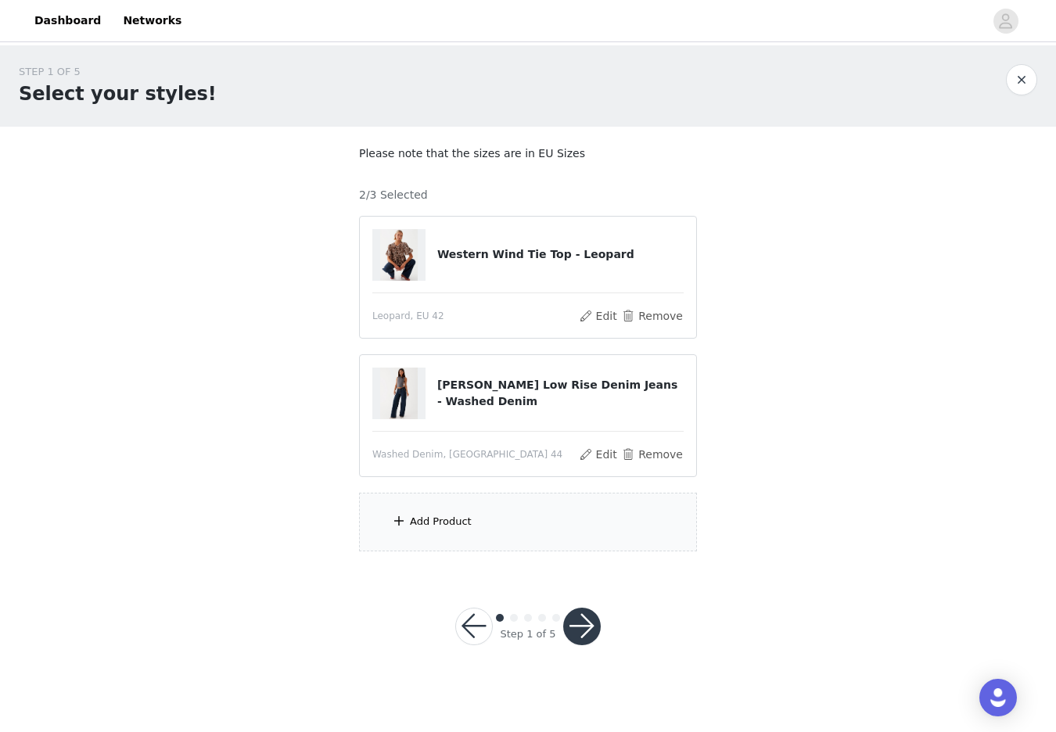
click at [423, 533] on div "Add Product" at bounding box center [528, 522] width 338 height 59
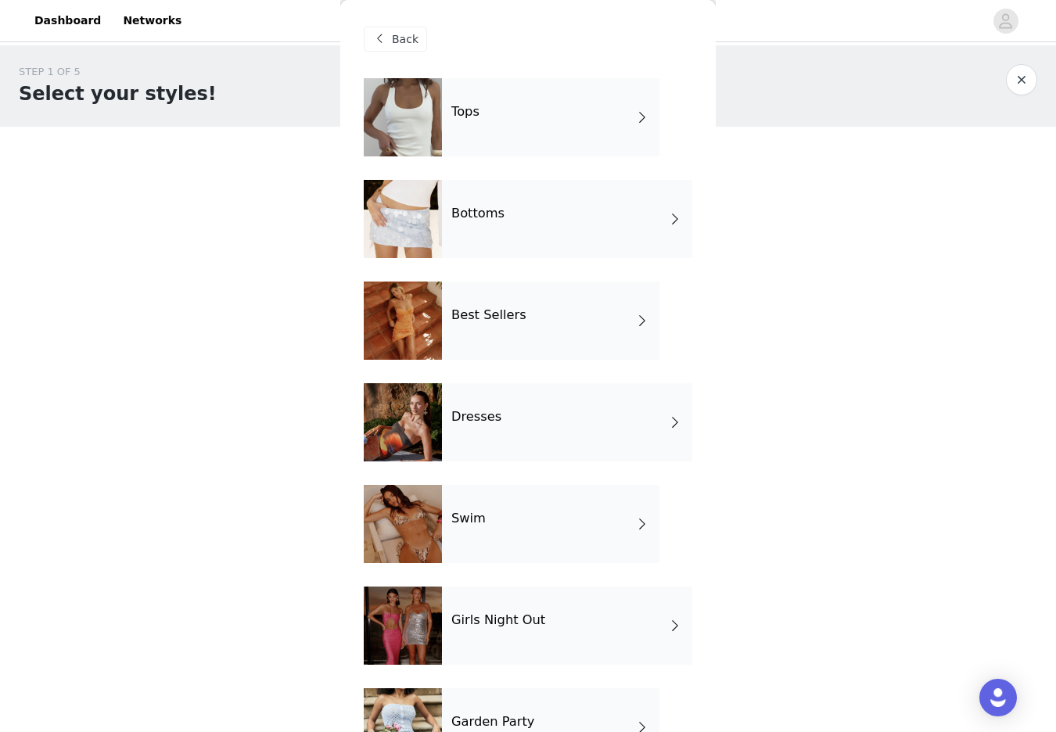
click at [569, 321] on div "Best Sellers" at bounding box center [550, 321] width 217 height 78
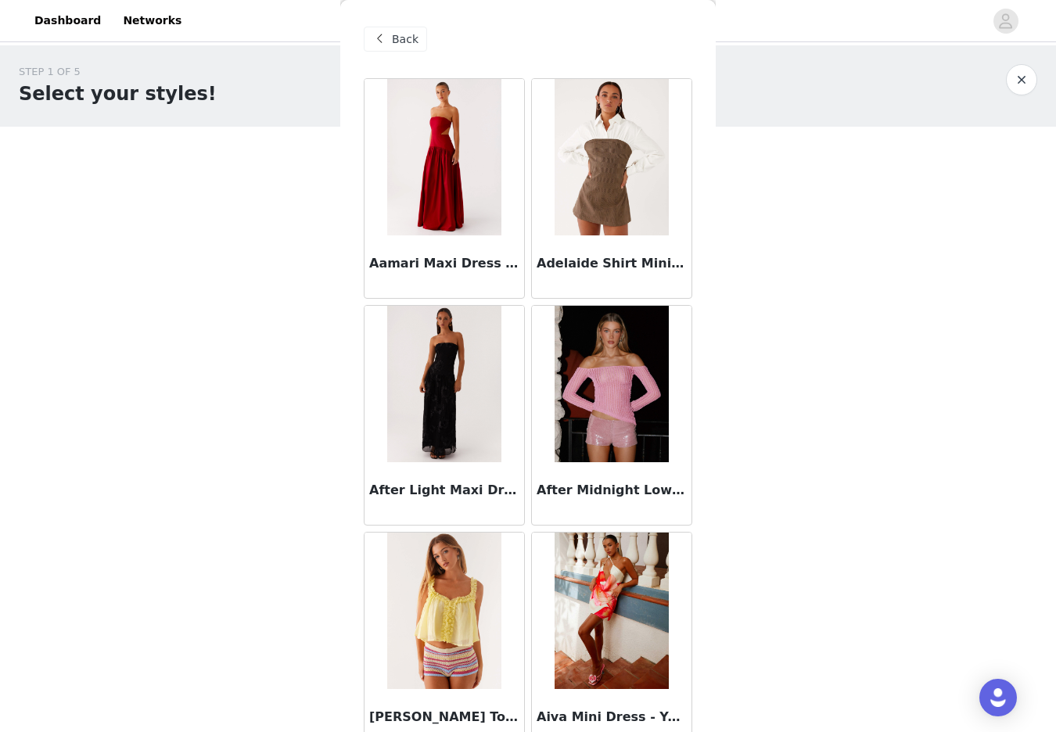
click at [624, 149] on img at bounding box center [610, 157] width 113 height 156
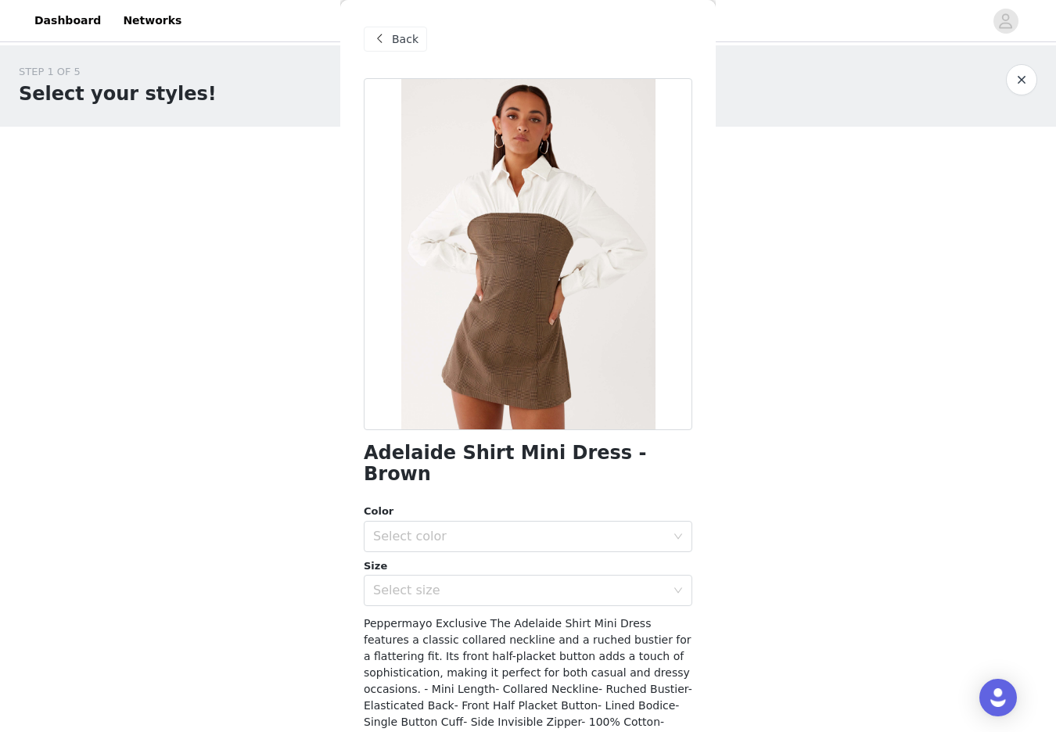
click at [384, 39] on span at bounding box center [379, 39] width 19 height 19
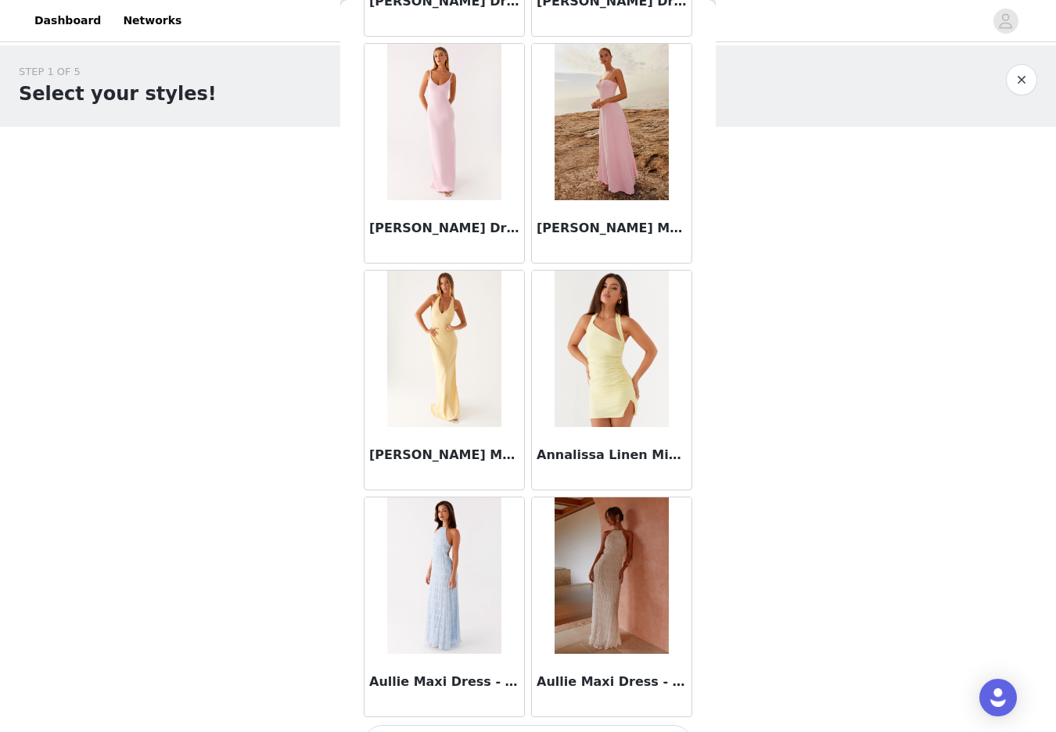
scroll to position [1661, 0]
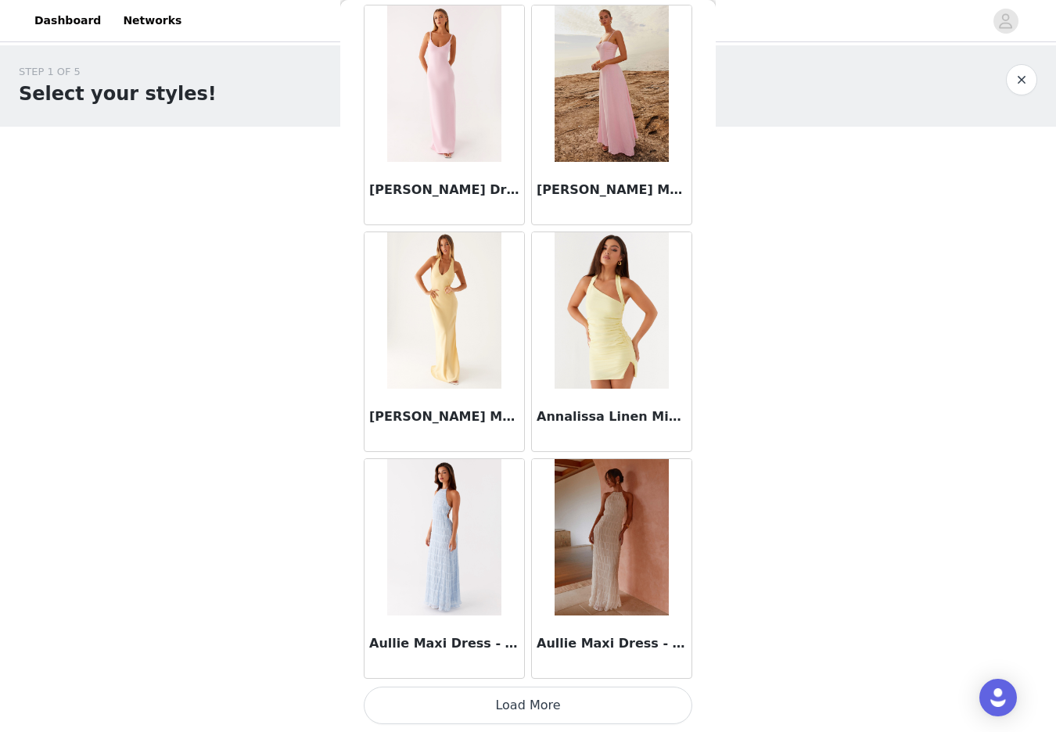
click at [536, 704] on button "Load More" at bounding box center [528, 706] width 328 height 38
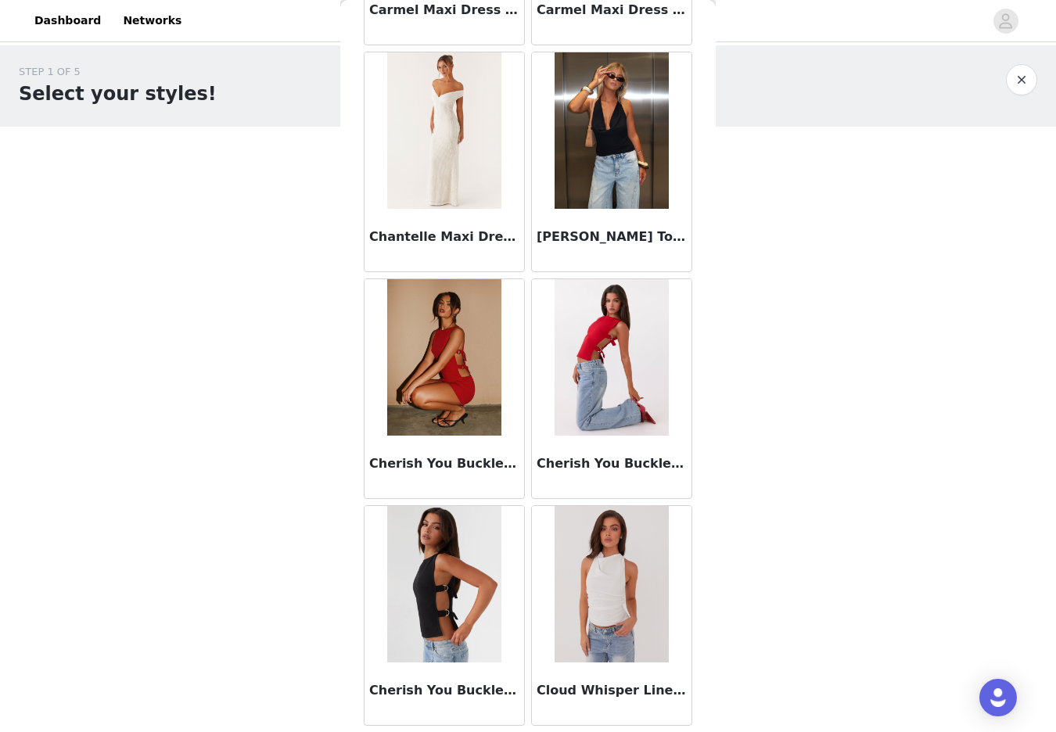
scroll to position [3929, 0]
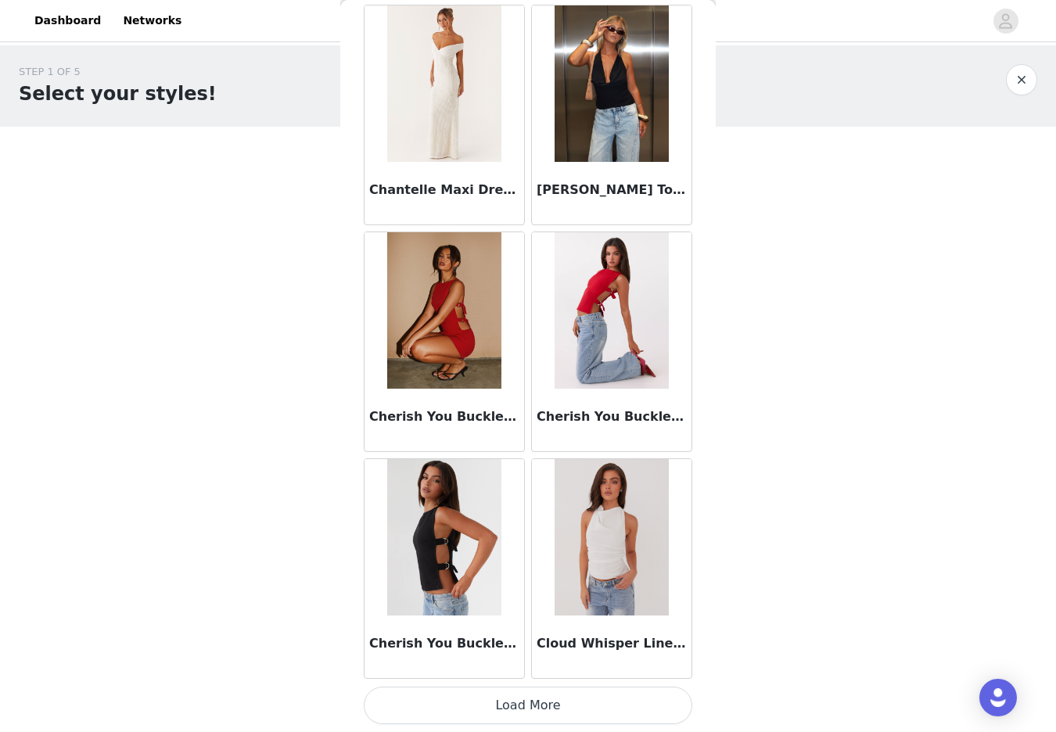
click at [514, 701] on button "Load More" at bounding box center [528, 706] width 328 height 38
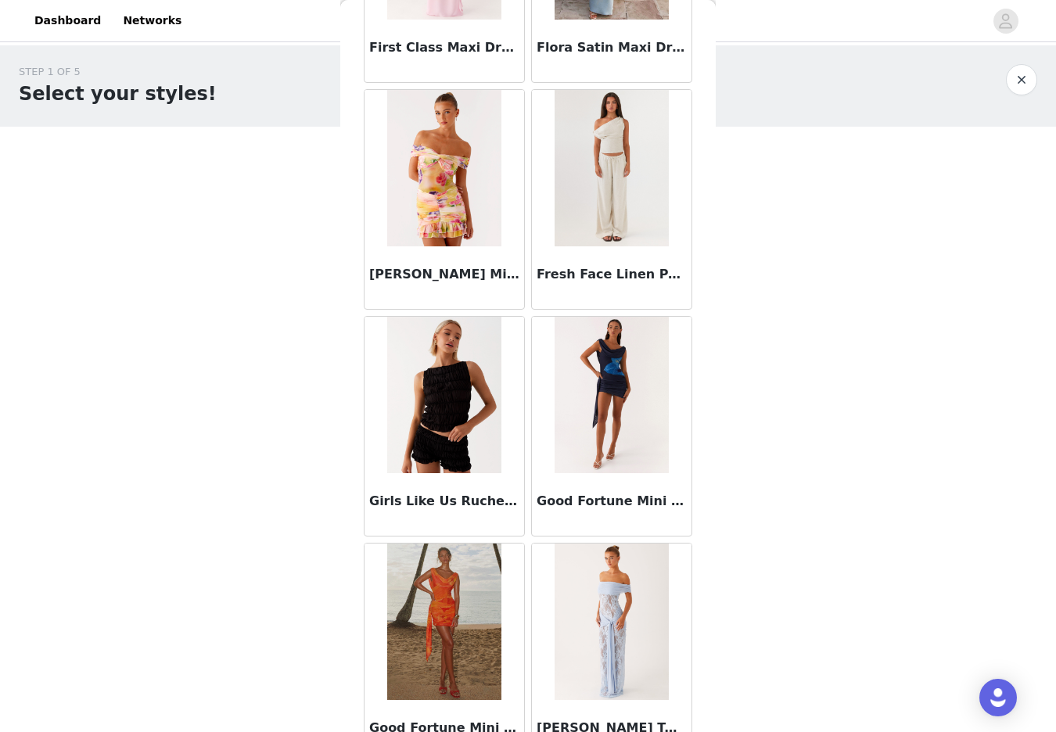
scroll to position [6196, 0]
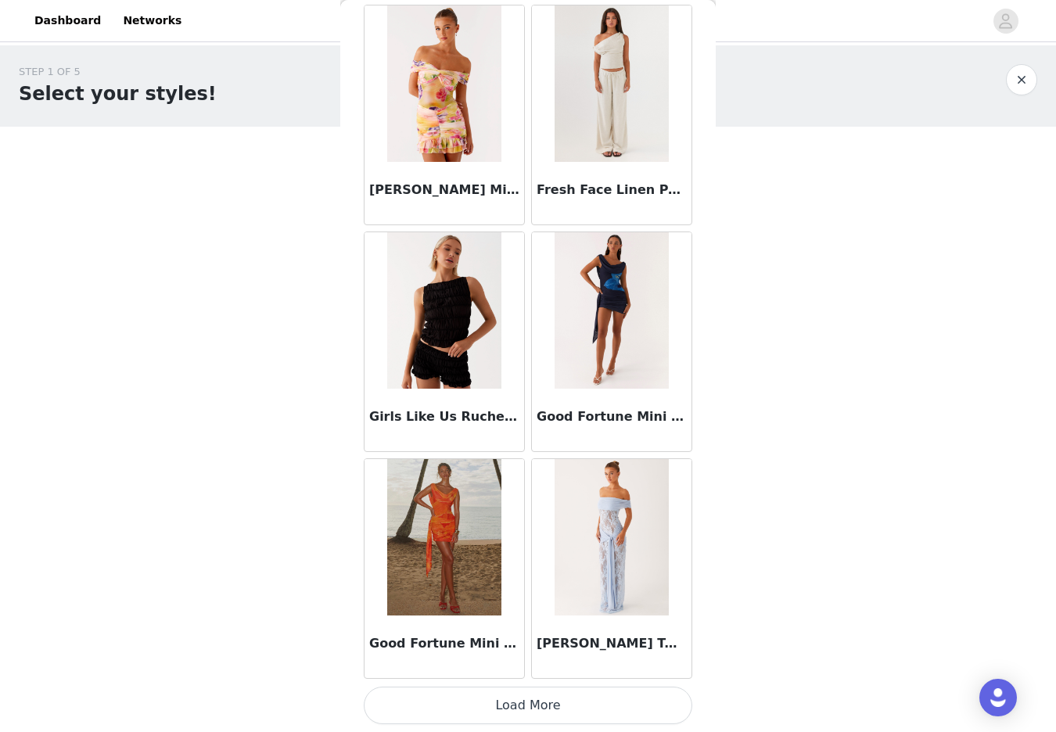
click at [507, 701] on button "Load More" at bounding box center [528, 706] width 328 height 38
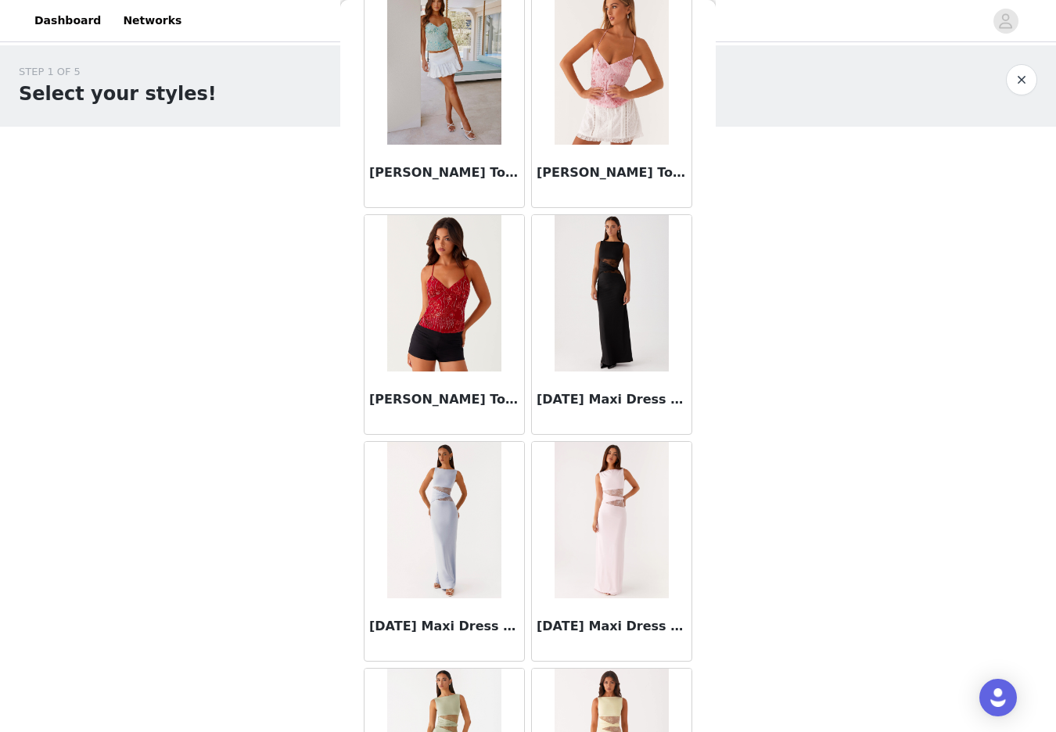
scroll to position [8464, 0]
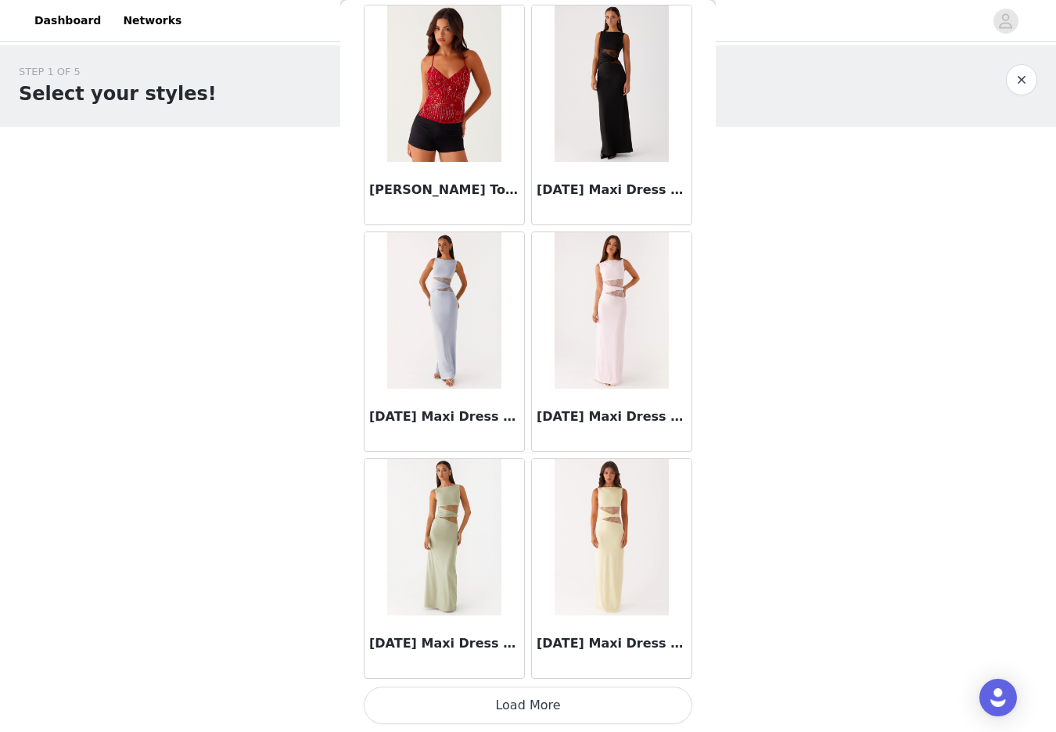
click at [527, 706] on button "Load More" at bounding box center [528, 706] width 328 height 38
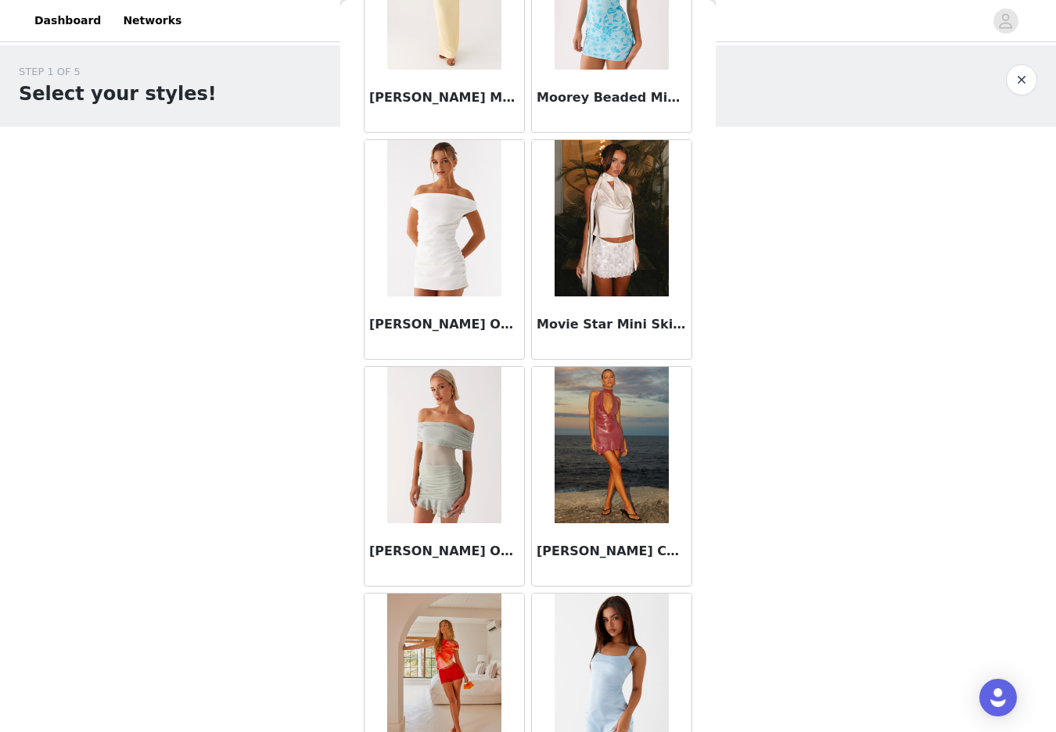
scroll to position [10732, 0]
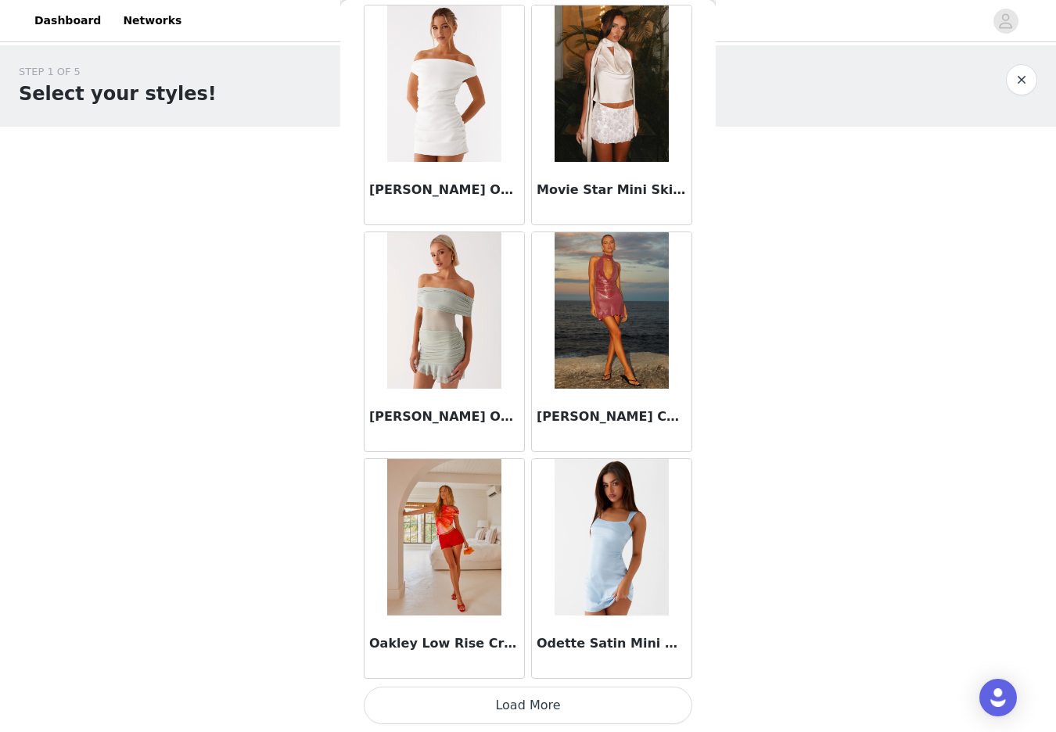
click at [528, 707] on button "Load More" at bounding box center [528, 706] width 328 height 38
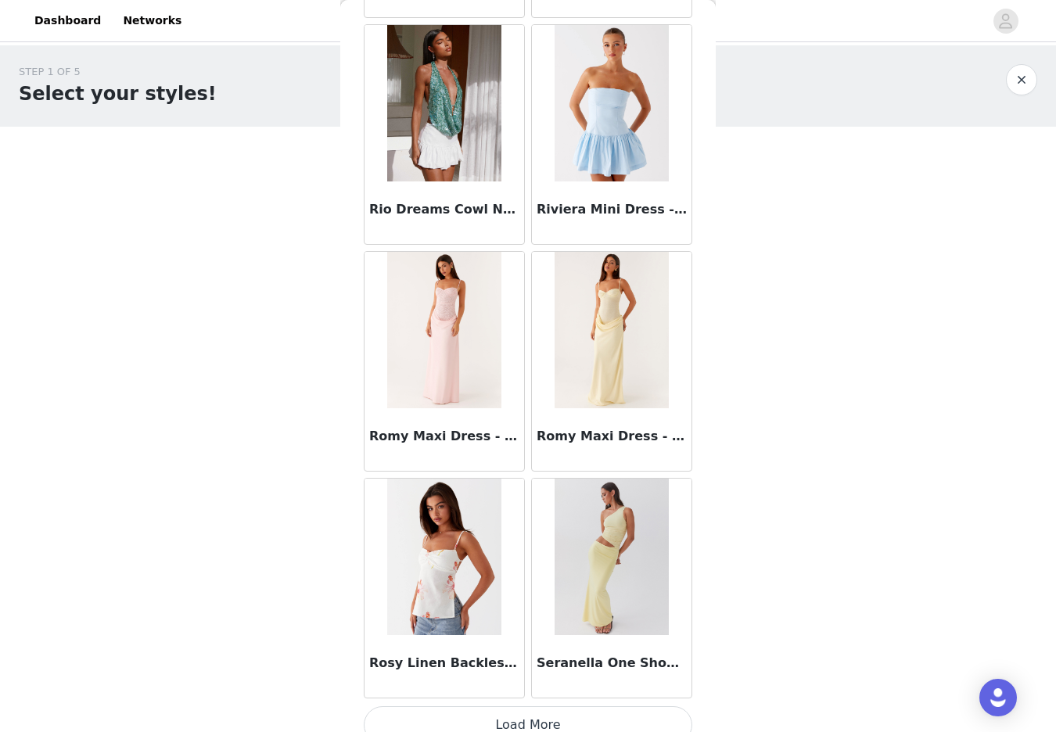
scroll to position [12999, 0]
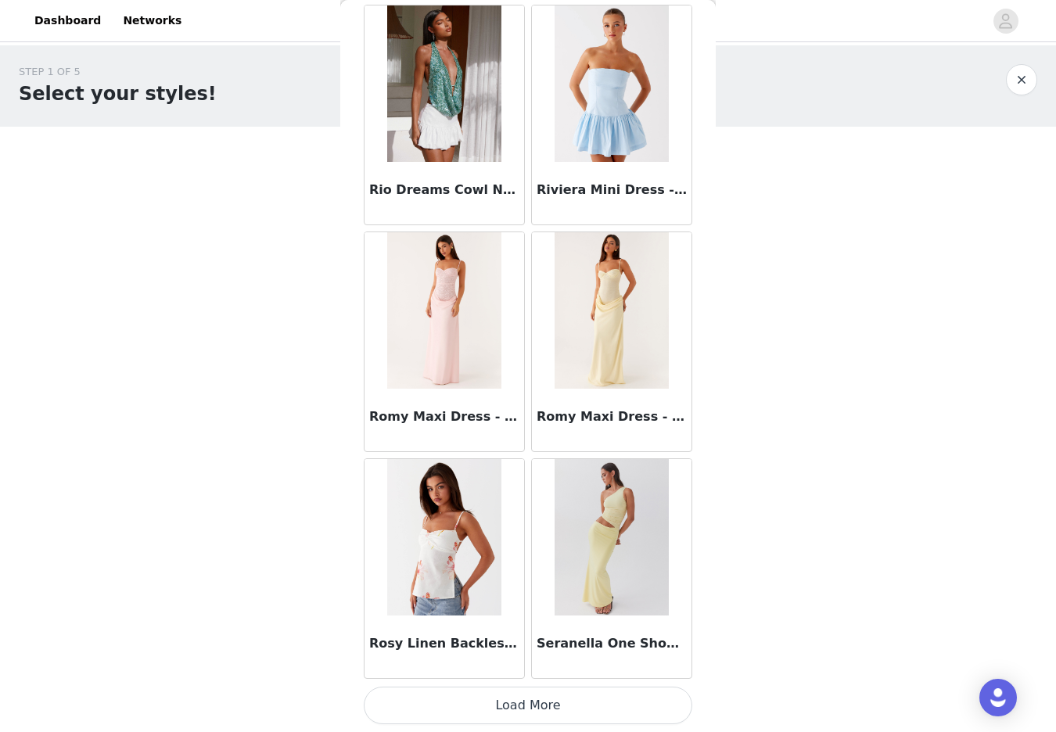
click at [535, 710] on button "Load More" at bounding box center [528, 706] width 328 height 38
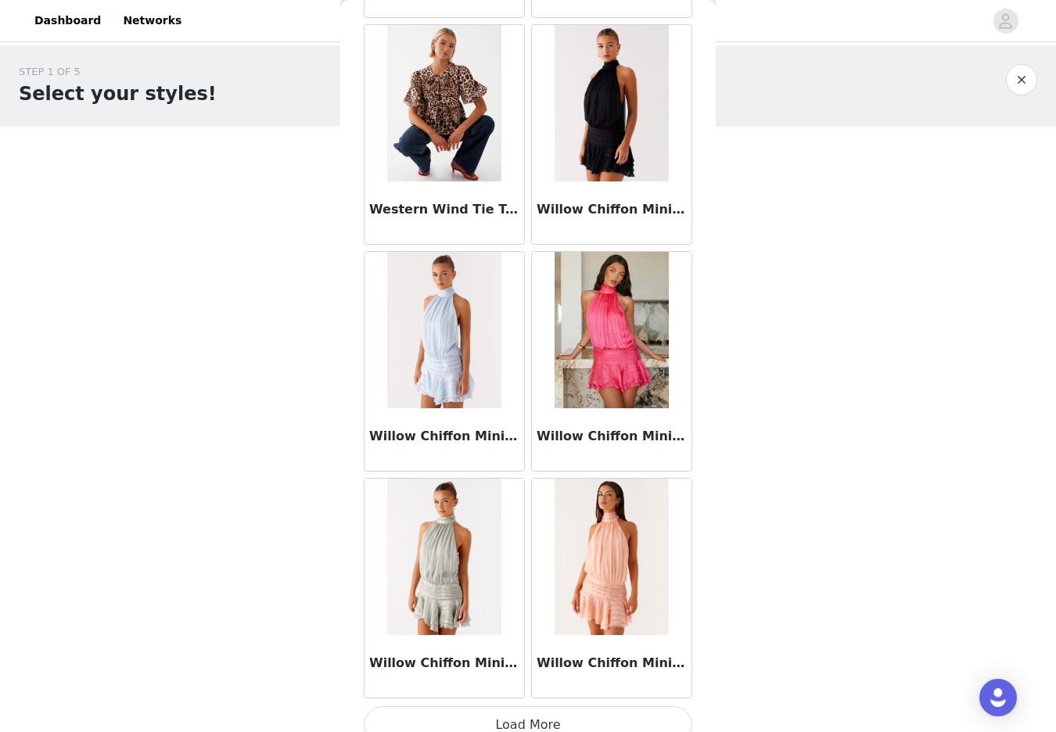
scroll to position [15267, 0]
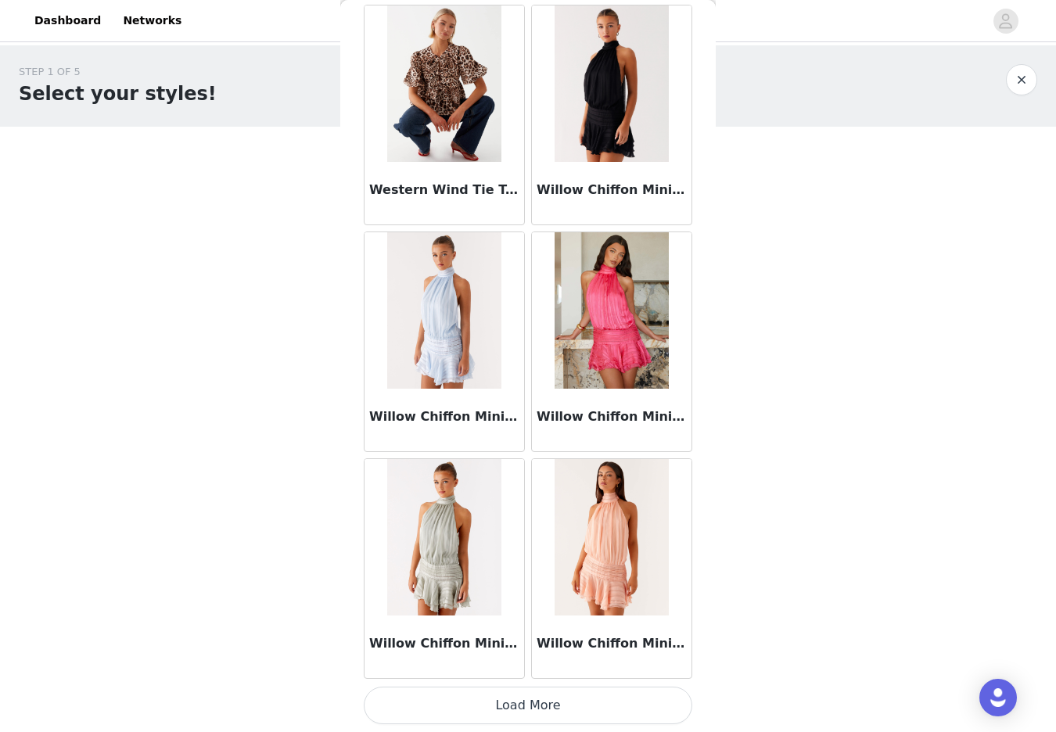
click at [527, 700] on button "Load More" at bounding box center [528, 706] width 328 height 38
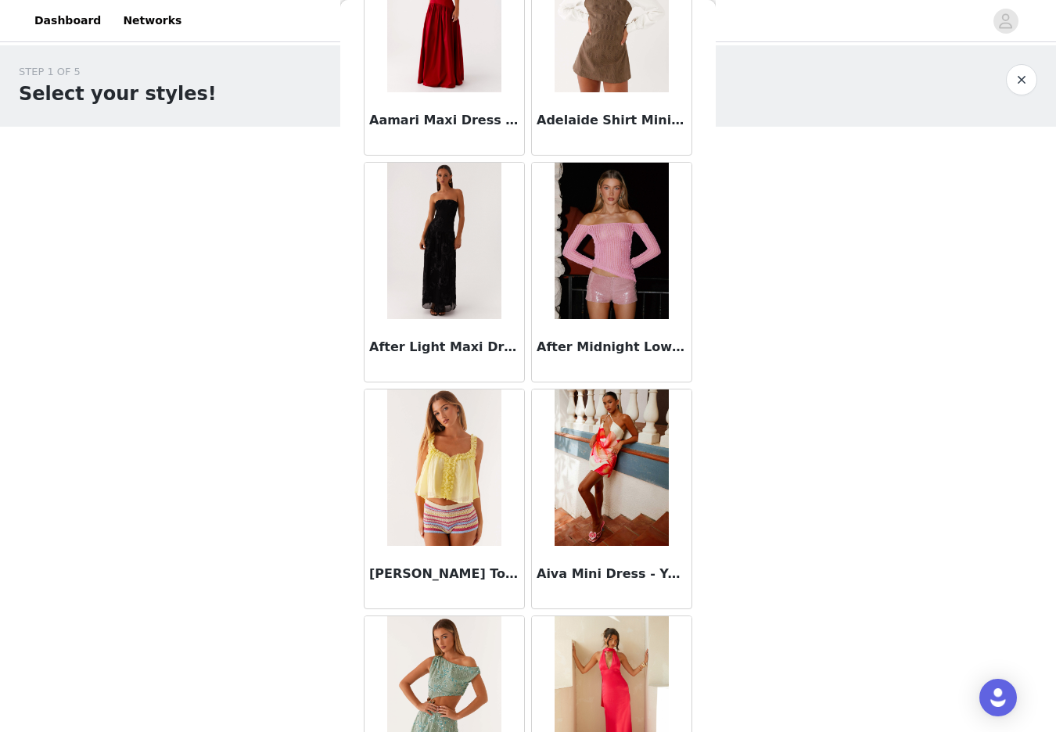
scroll to position [0, 0]
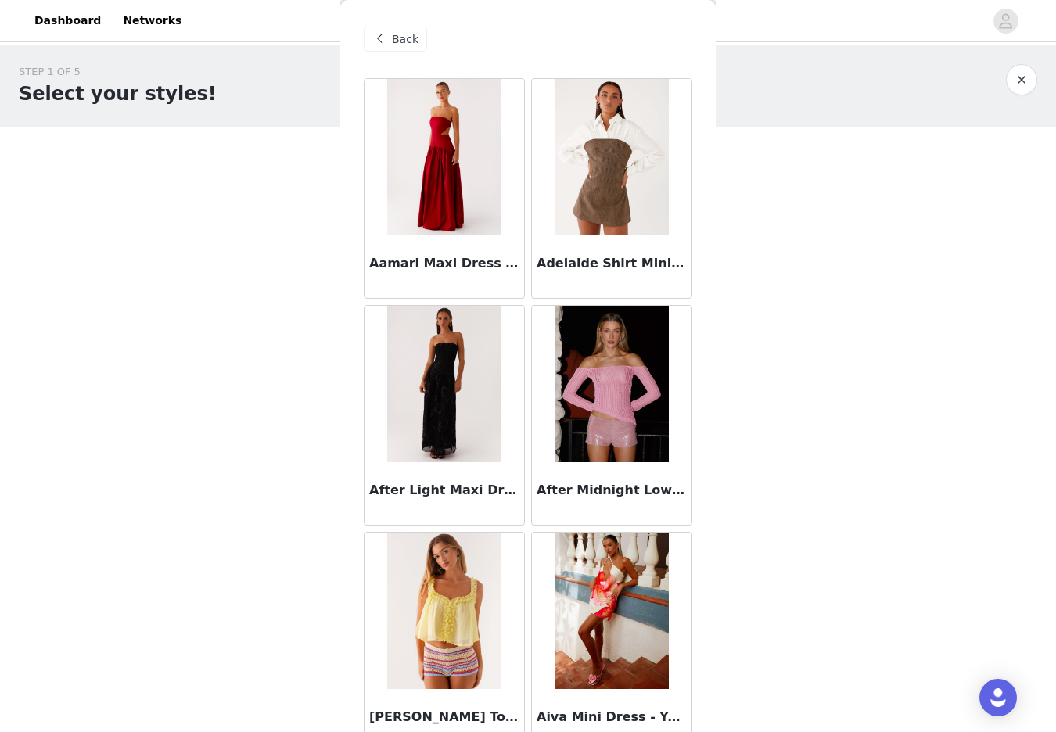
click at [393, 34] on span "Back" at bounding box center [405, 39] width 27 height 16
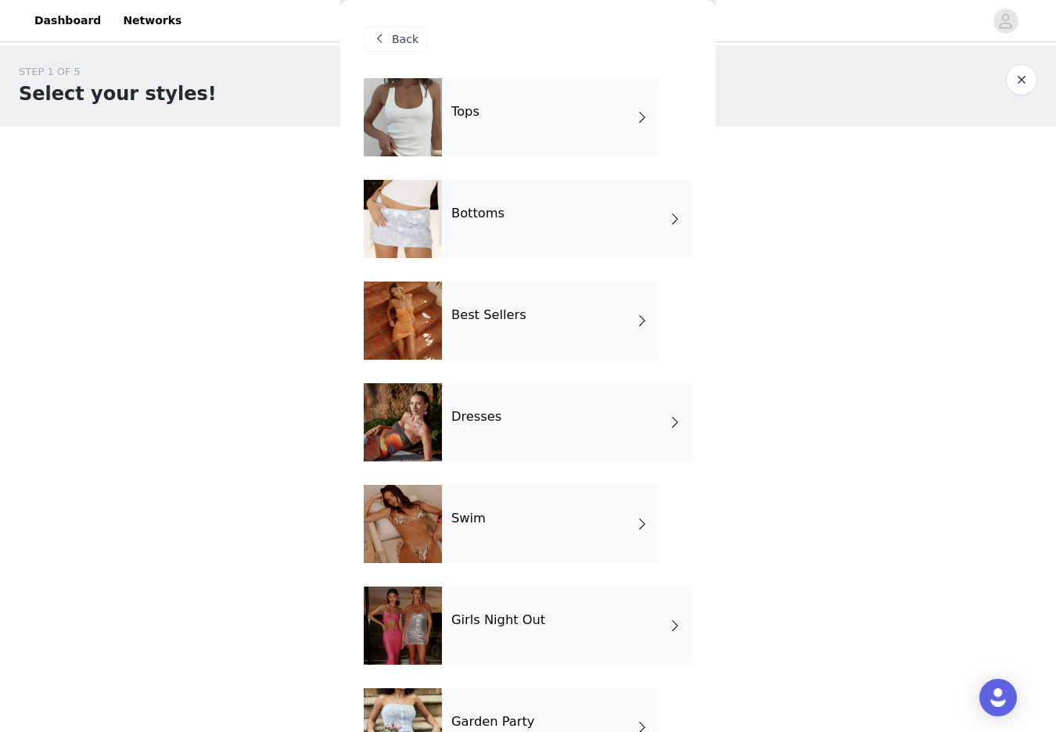
click at [525, 221] on div "Bottoms" at bounding box center [567, 219] width 250 height 78
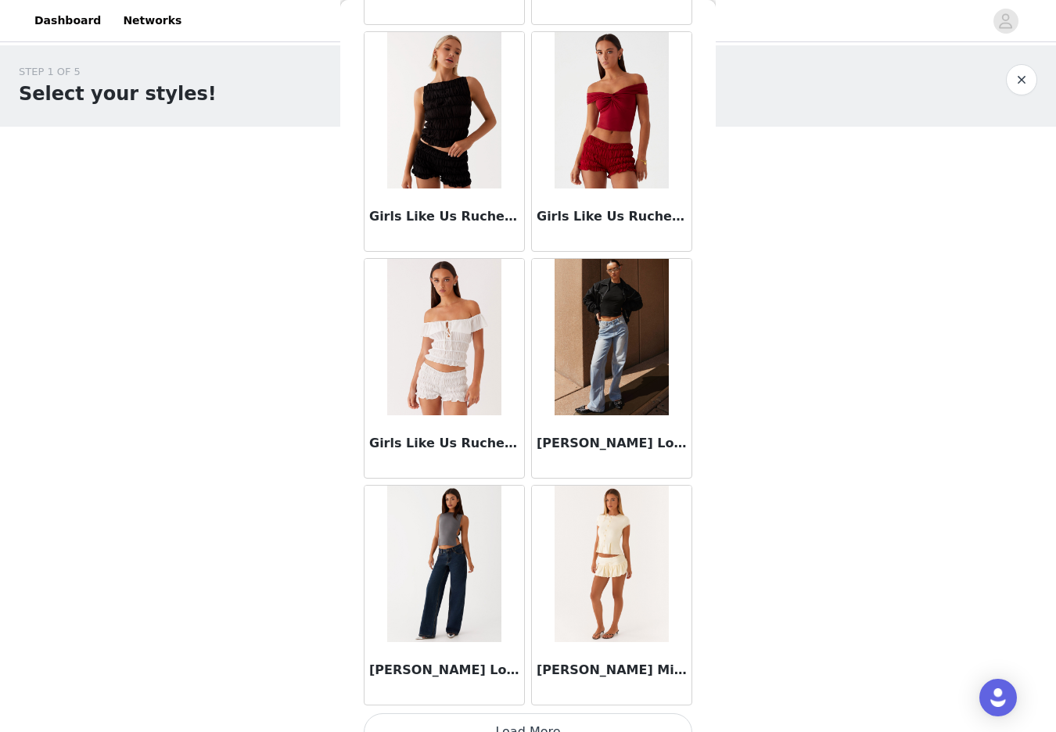
scroll to position [1661, 0]
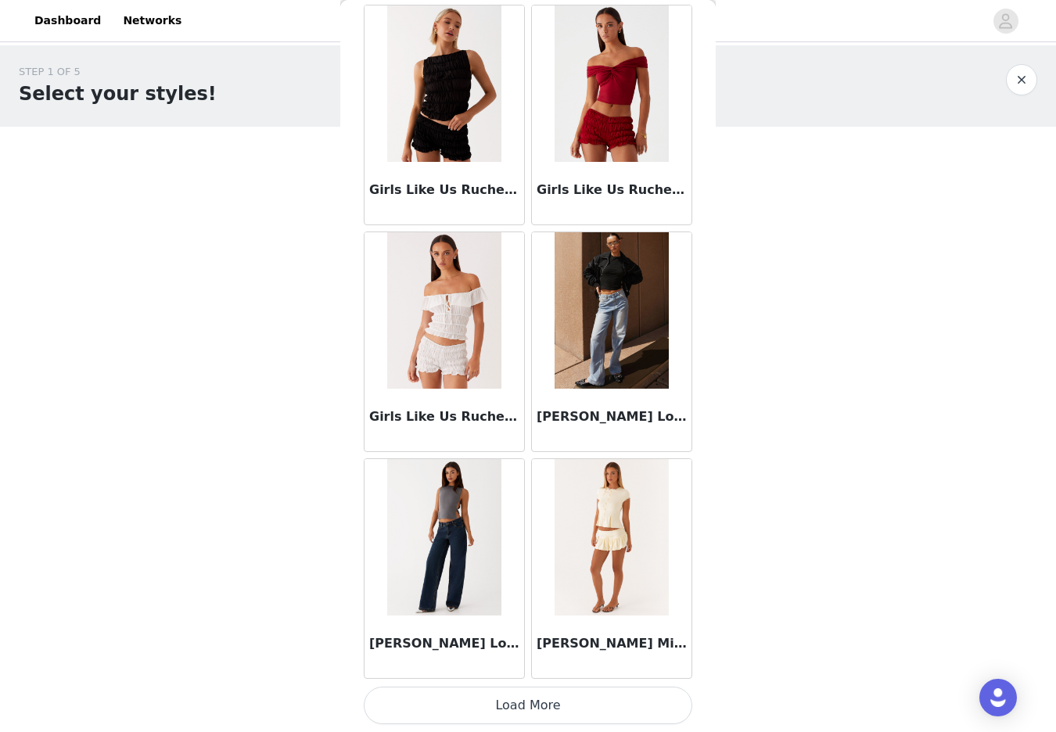
click at [533, 701] on button "Load More" at bounding box center [528, 706] width 328 height 38
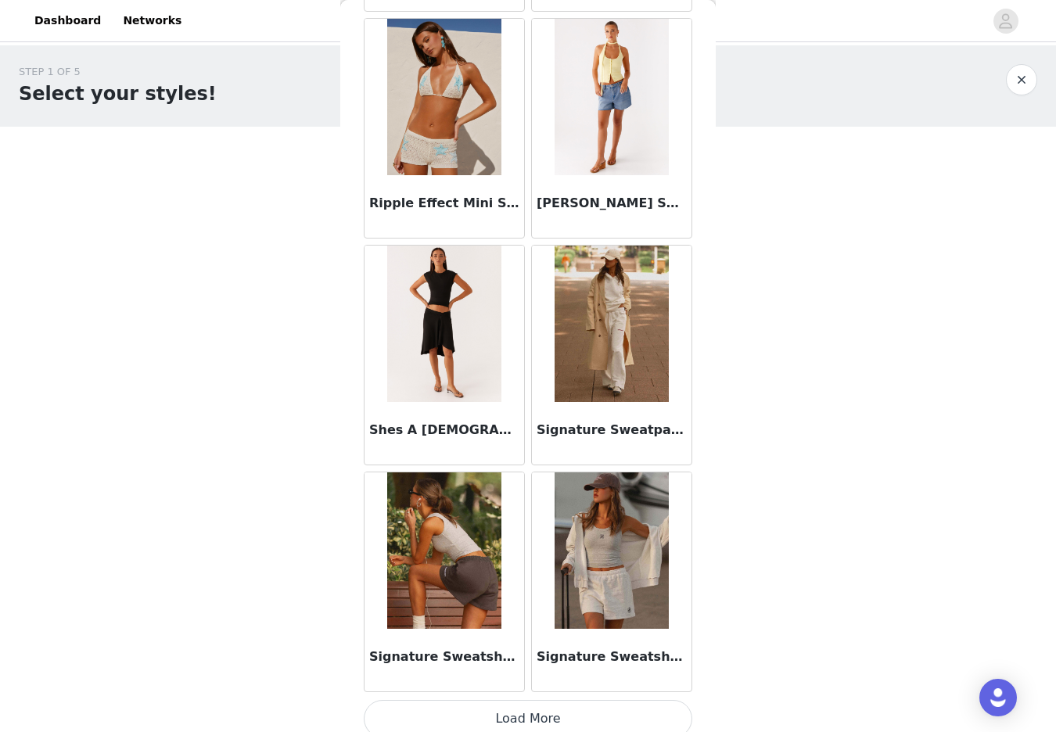
scroll to position [3929, 0]
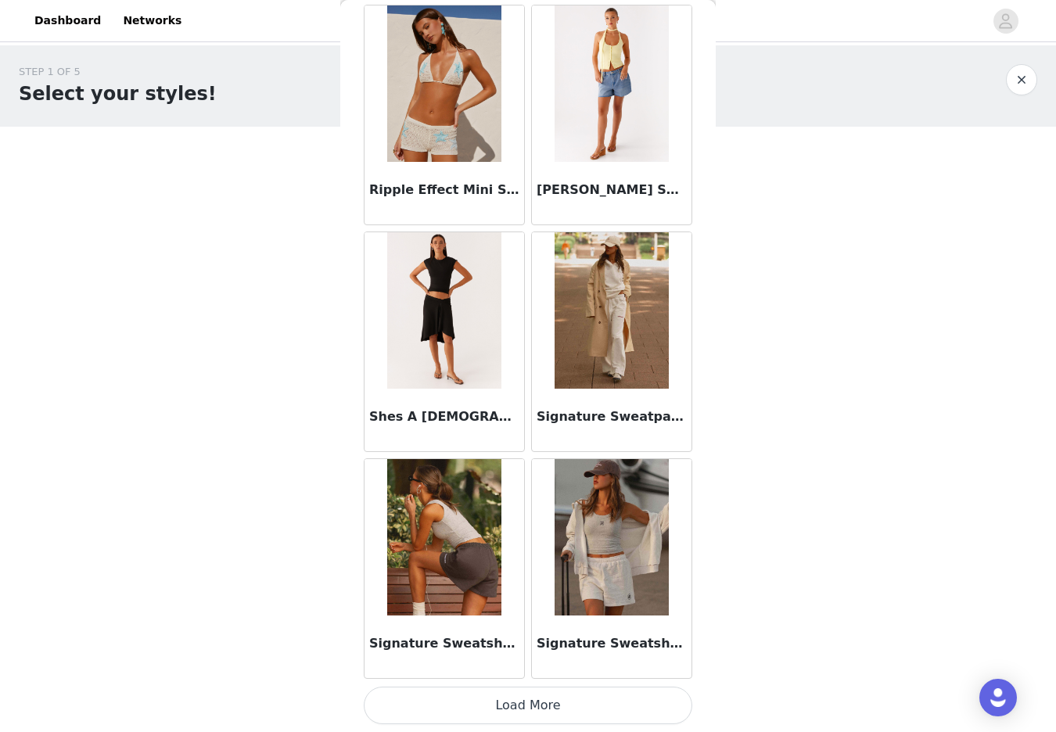
click at [533, 718] on button "Load More" at bounding box center [528, 706] width 328 height 38
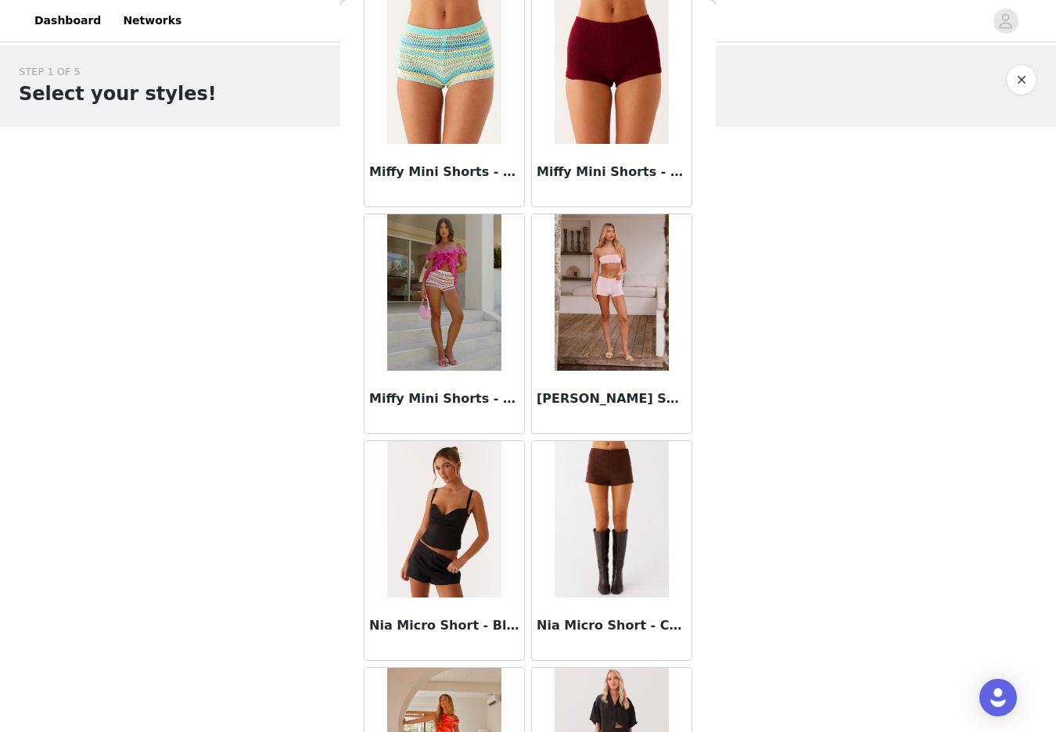
scroll to position [3042, 0]
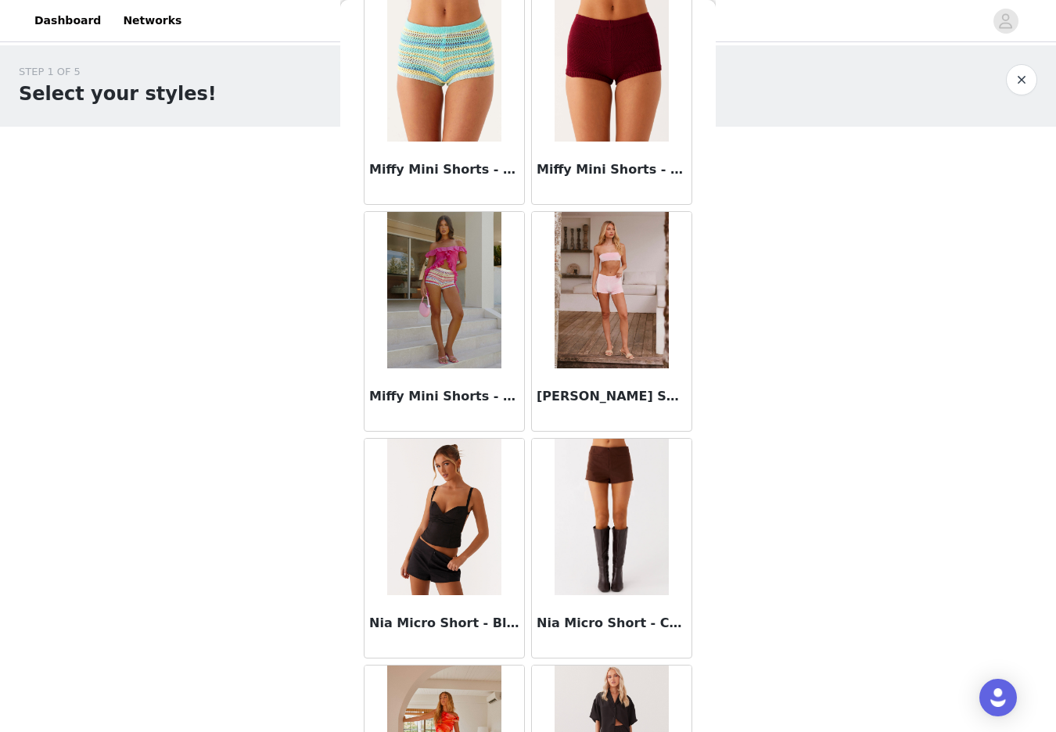
click at [608, 486] on img at bounding box center [610, 517] width 113 height 156
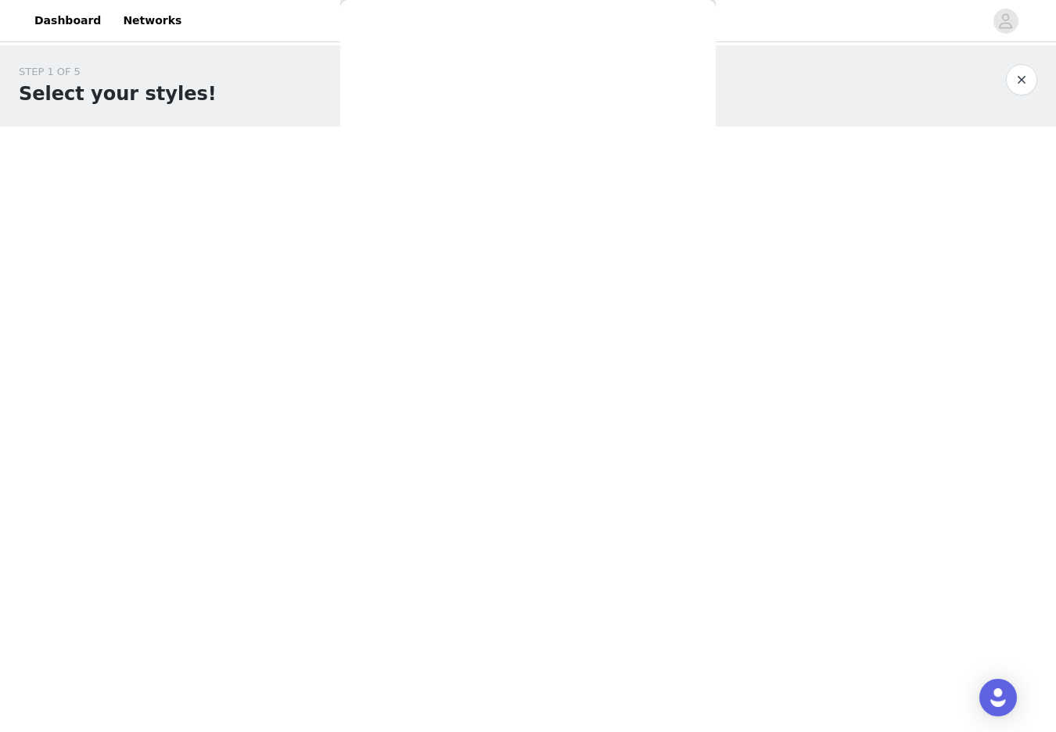
scroll to position [0, 0]
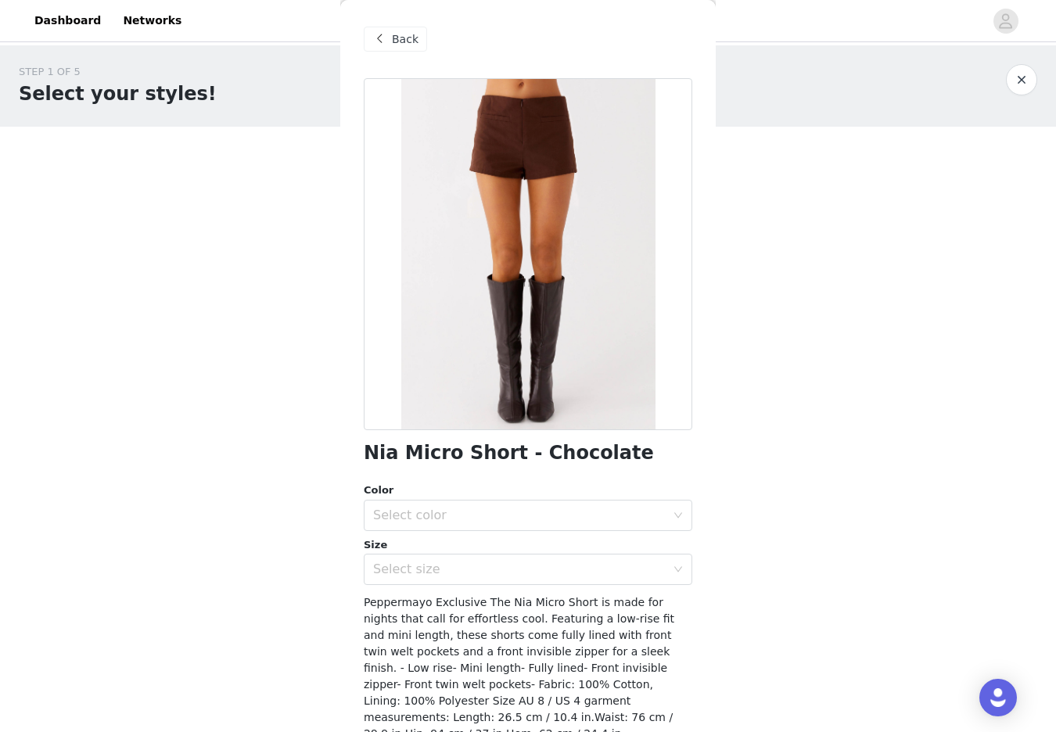
click at [389, 41] on div "Back" at bounding box center [395, 39] width 63 height 25
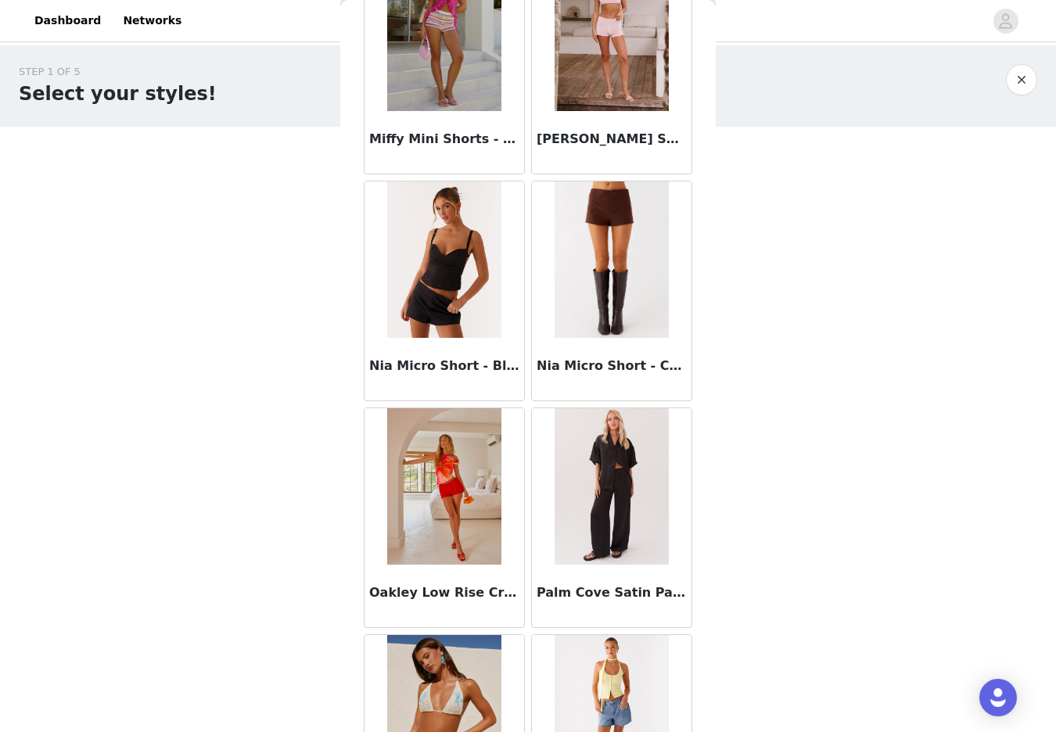
scroll to position [3309, 0]
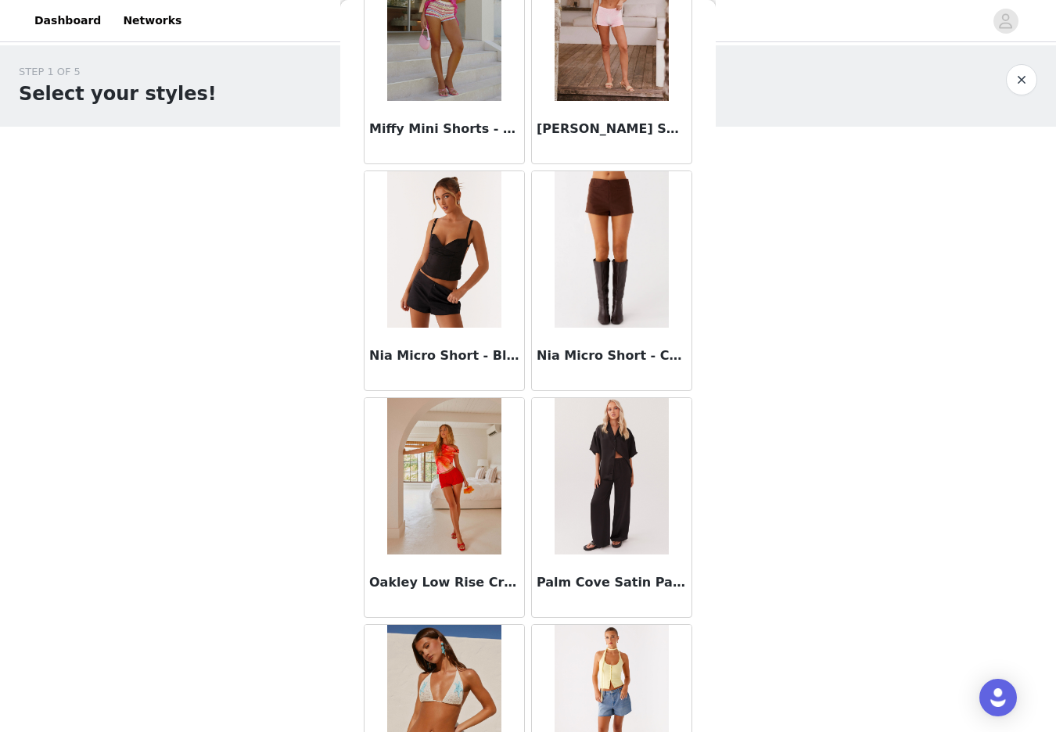
click at [465, 274] on img at bounding box center [443, 249] width 113 height 156
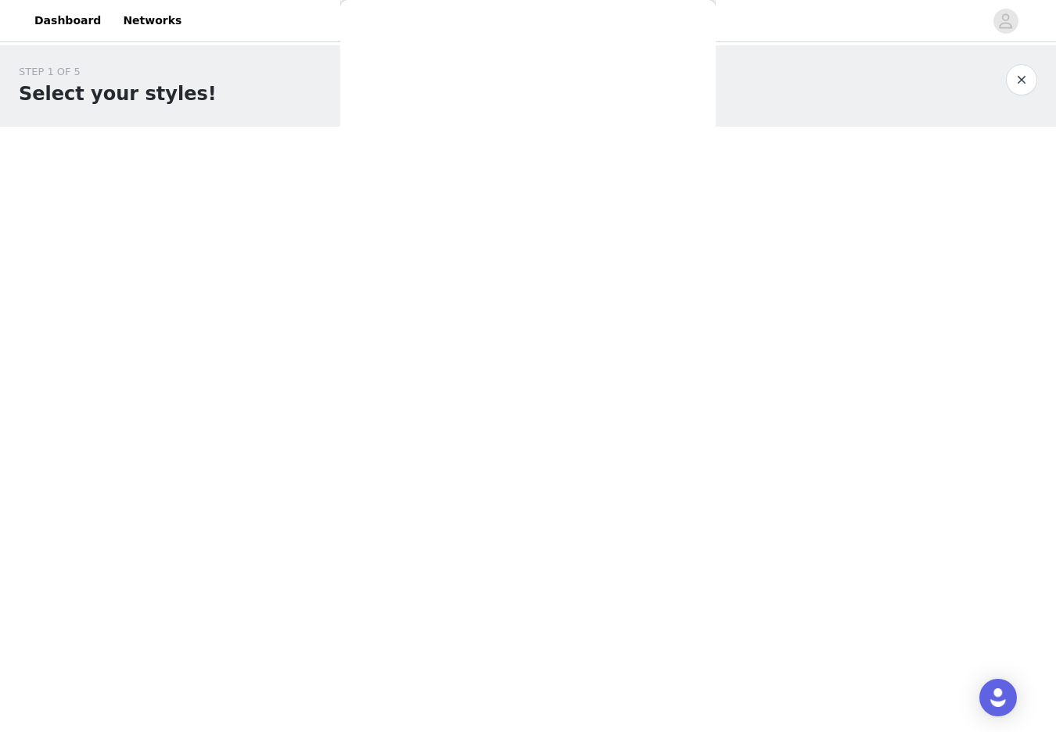
scroll to position [0, 0]
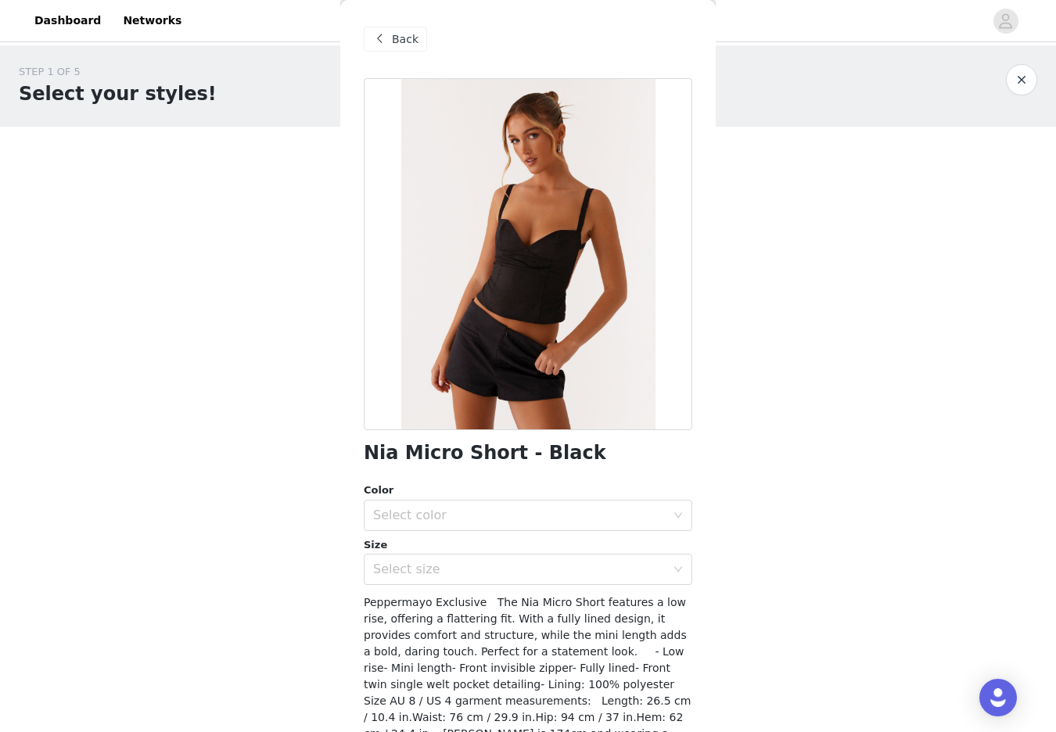
click at [386, 46] on span at bounding box center [379, 39] width 19 height 19
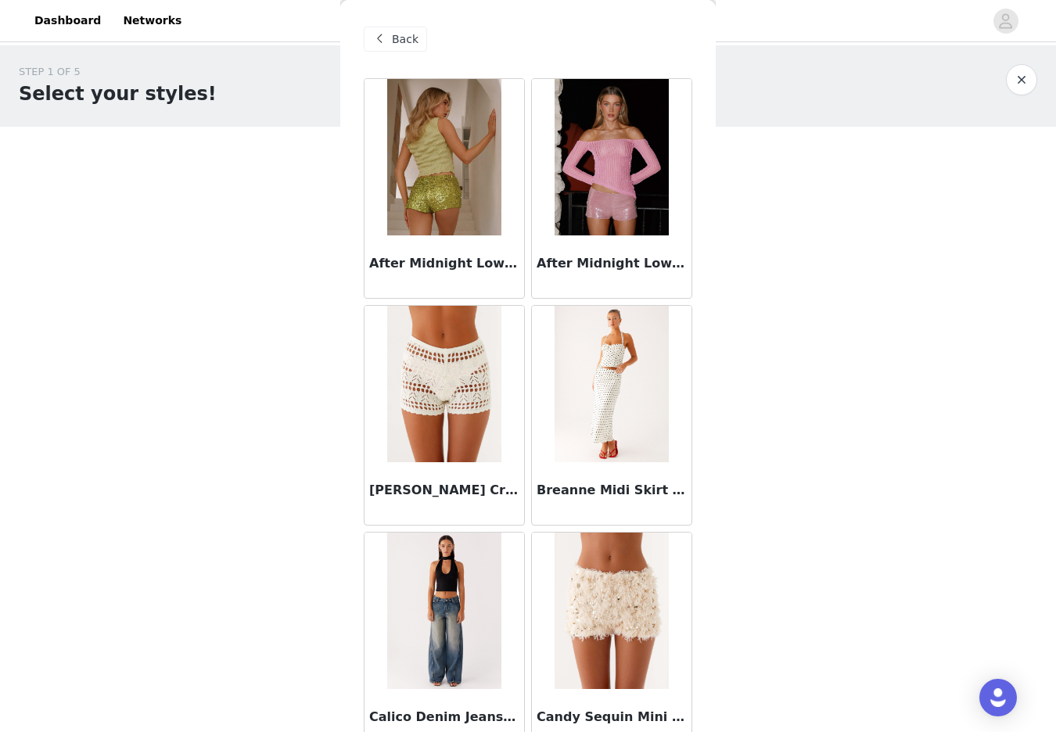
click at [393, 45] on span "Back" at bounding box center [405, 39] width 27 height 16
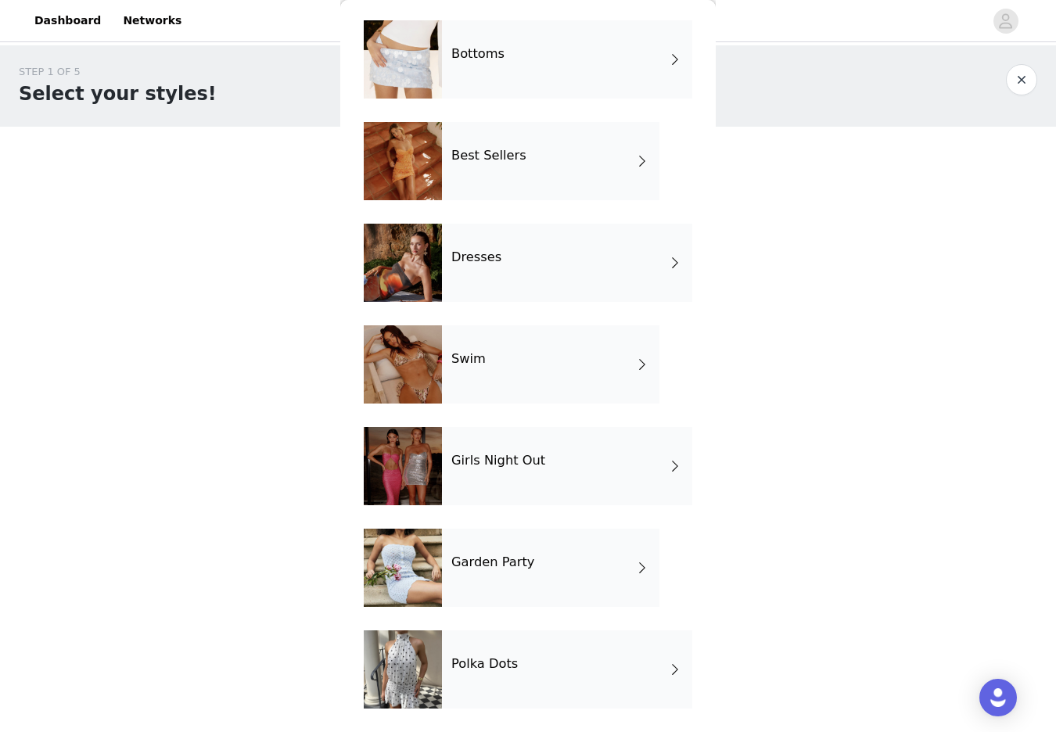
scroll to position [158, 0]
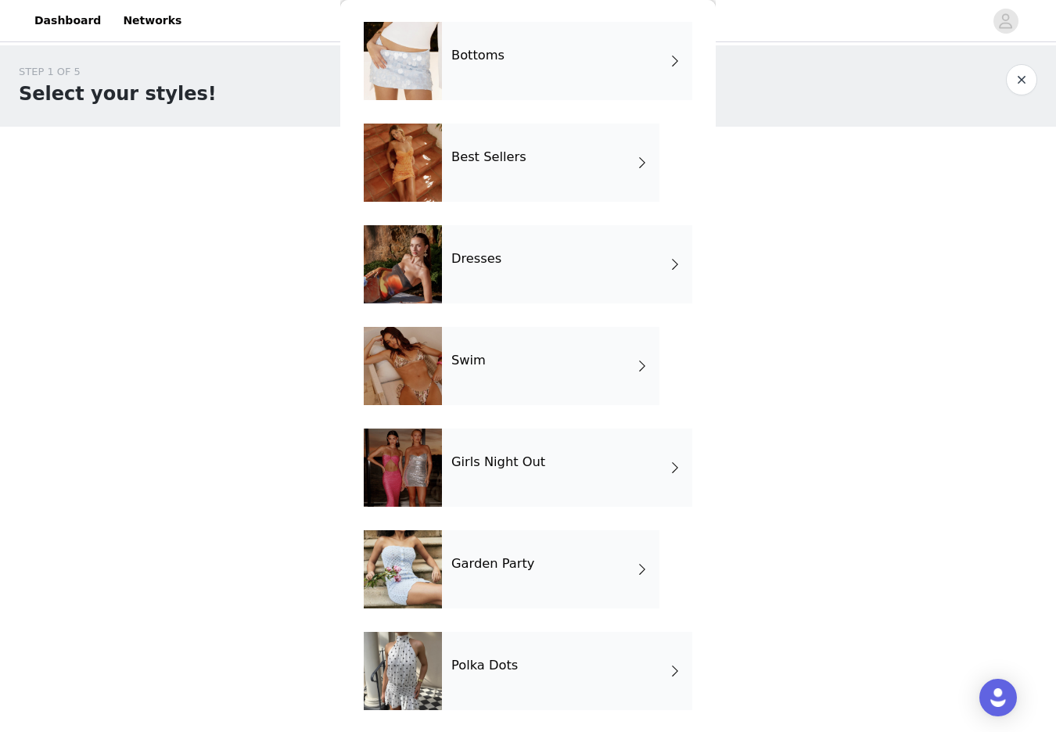
click at [518, 667] on div "Polka Dots" at bounding box center [567, 671] width 250 height 78
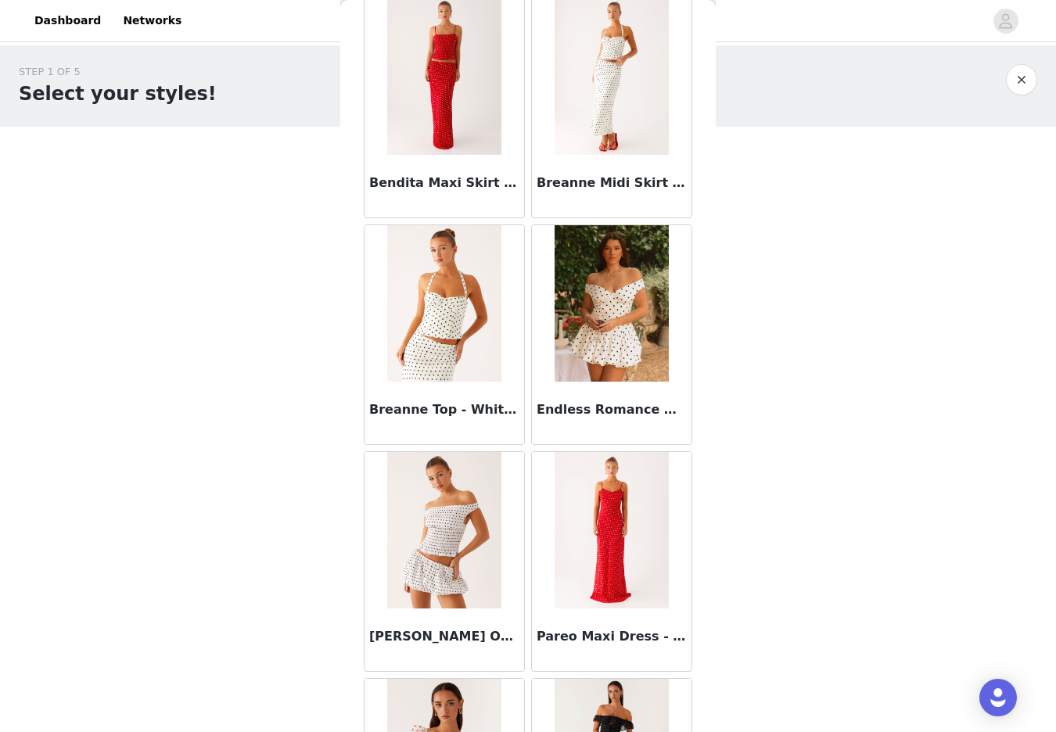
scroll to position [0, 0]
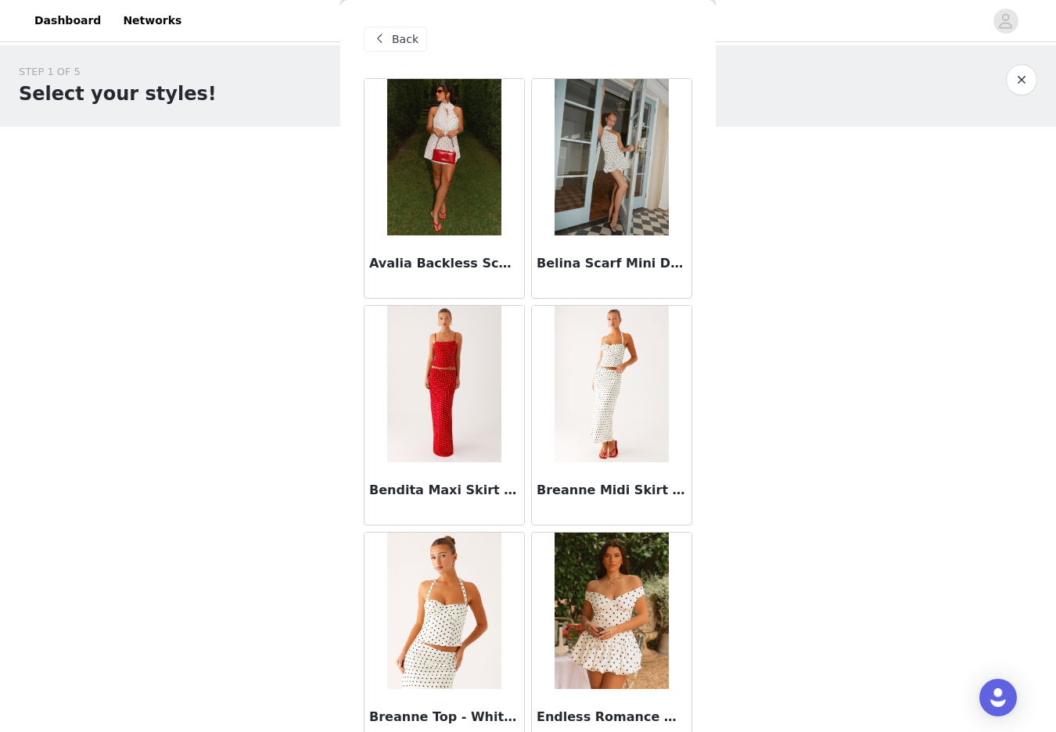
click at [413, 46] on span "Back" at bounding box center [405, 39] width 27 height 16
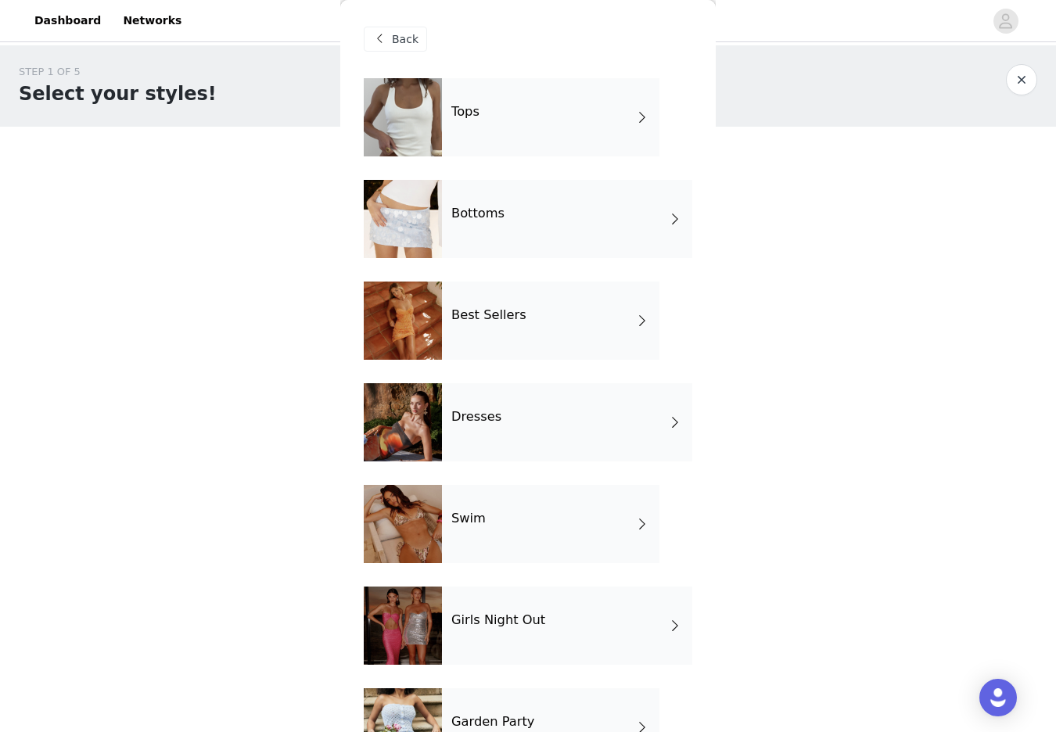
click at [597, 124] on div "Tops" at bounding box center [550, 117] width 217 height 78
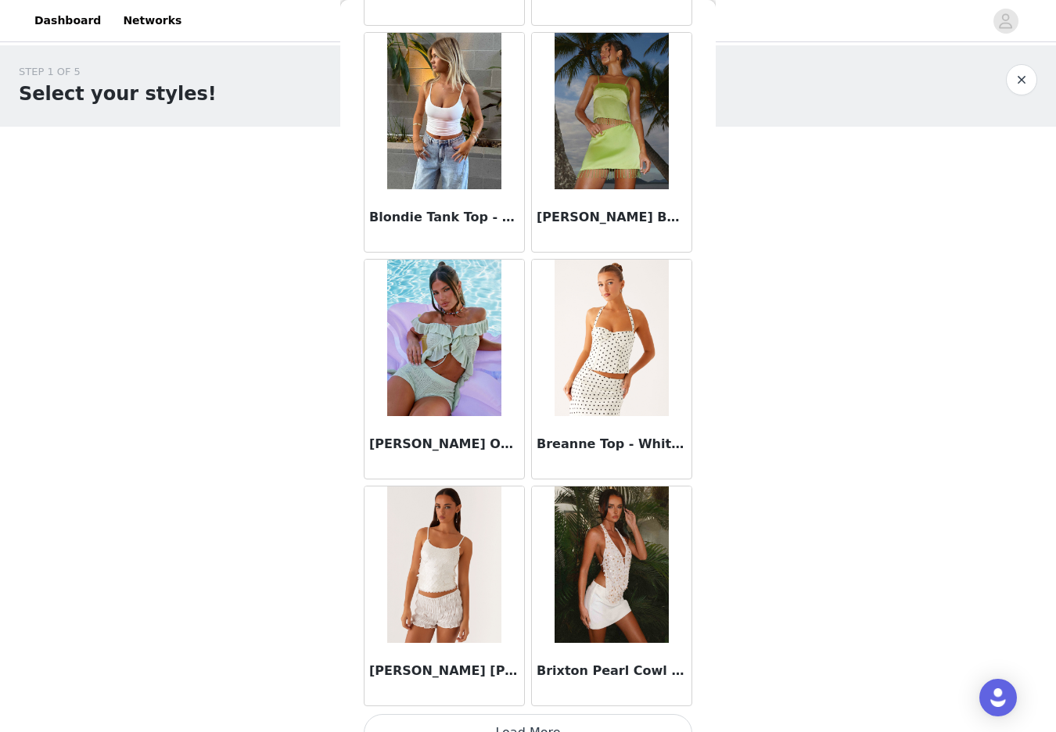
scroll to position [1661, 0]
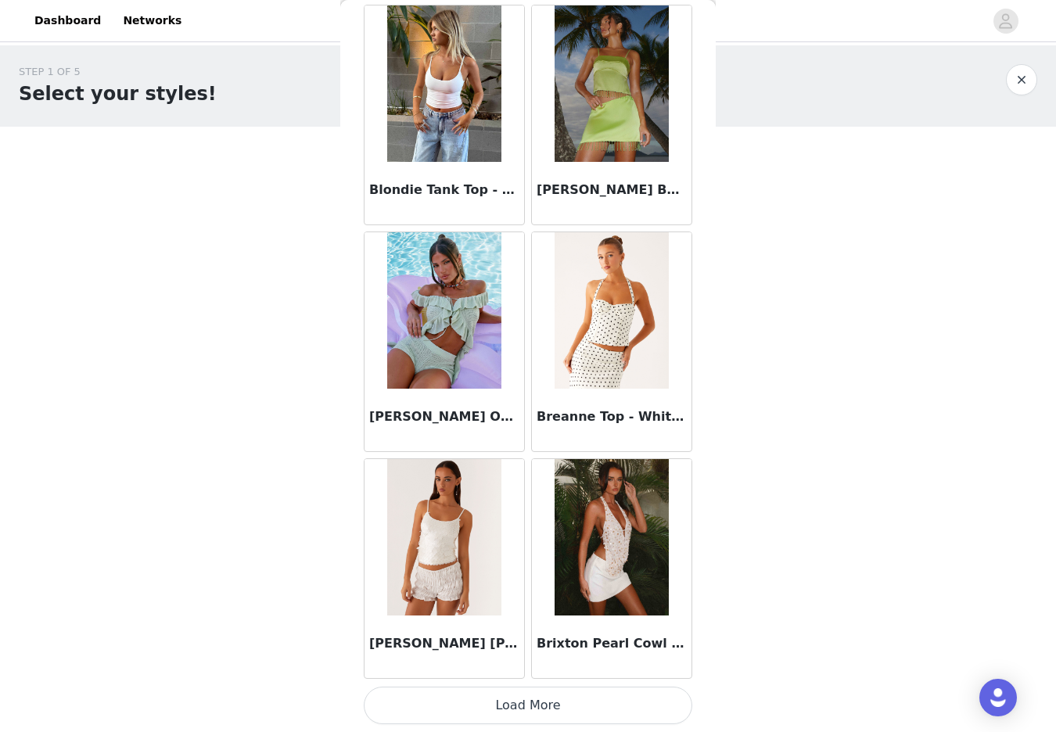
click at [522, 699] on button "Load More" at bounding box center [528, 706] width 328 height 38
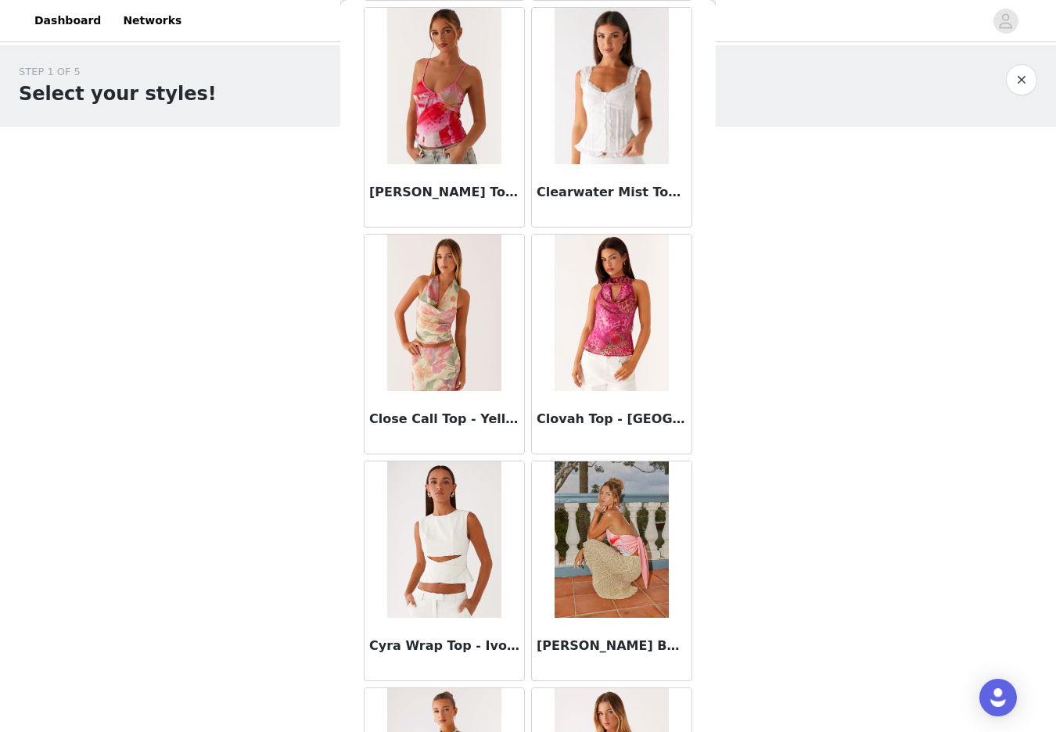
scroll to position [3929, 0]
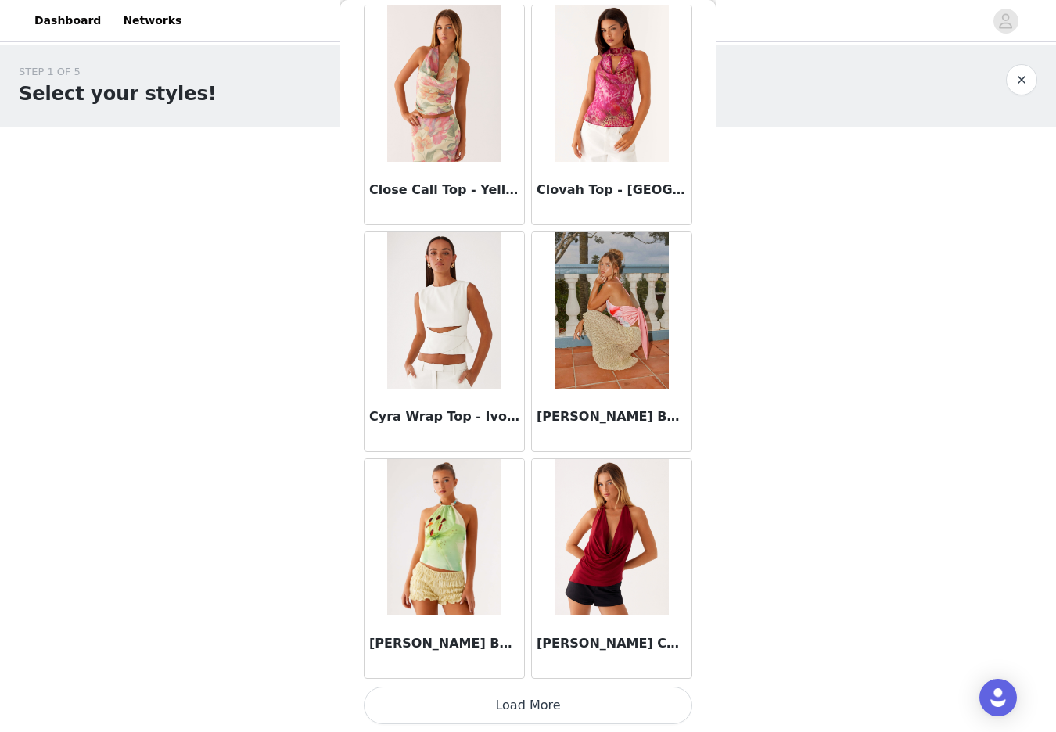
click at [525, 693] on button "Load More" at bounding box center [528, 706] width 328 height 38
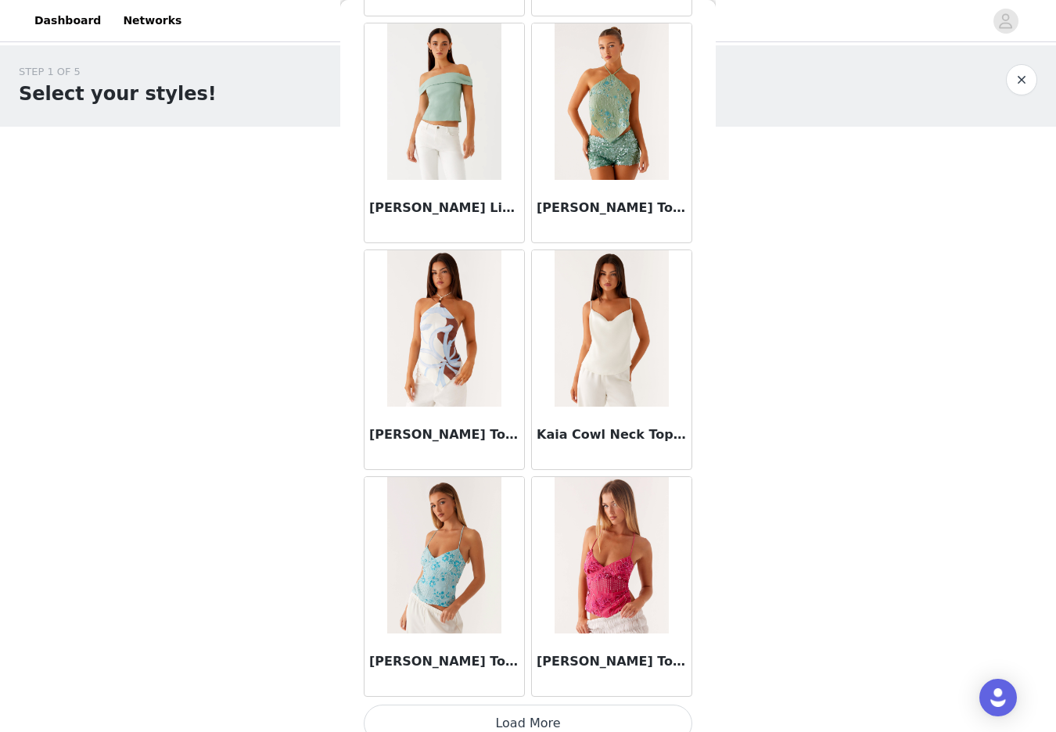
scroll to position [6196, 0]
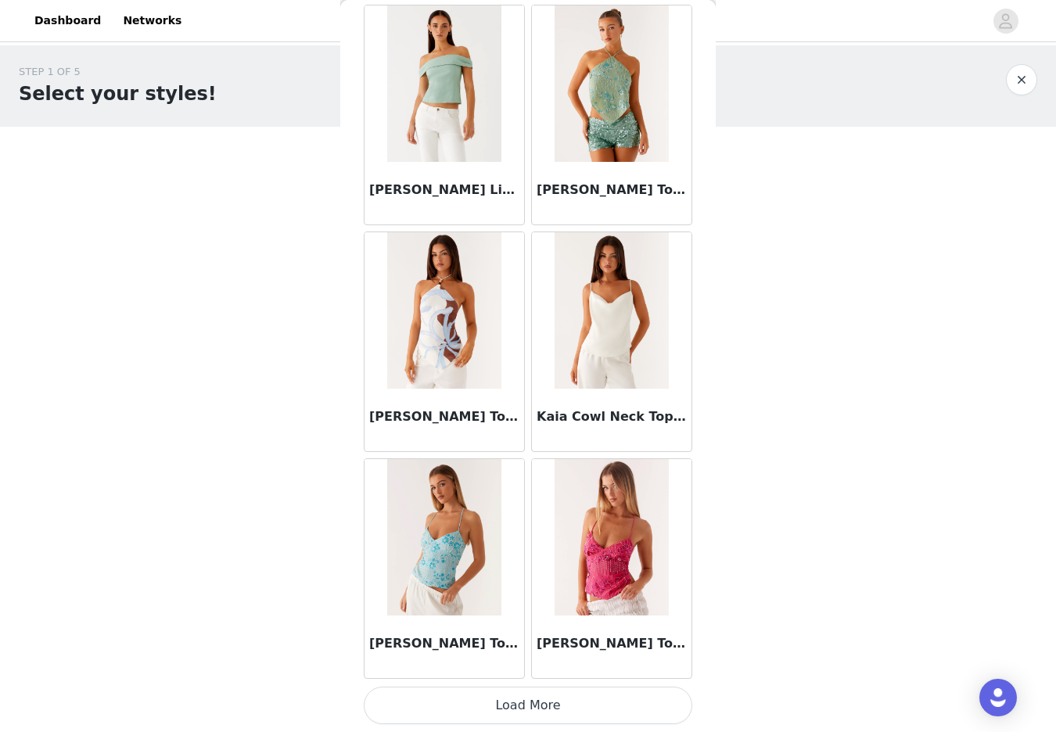
click at [525, 710] on button "Load More" at bounding box center [528, 706] width 328 height 38
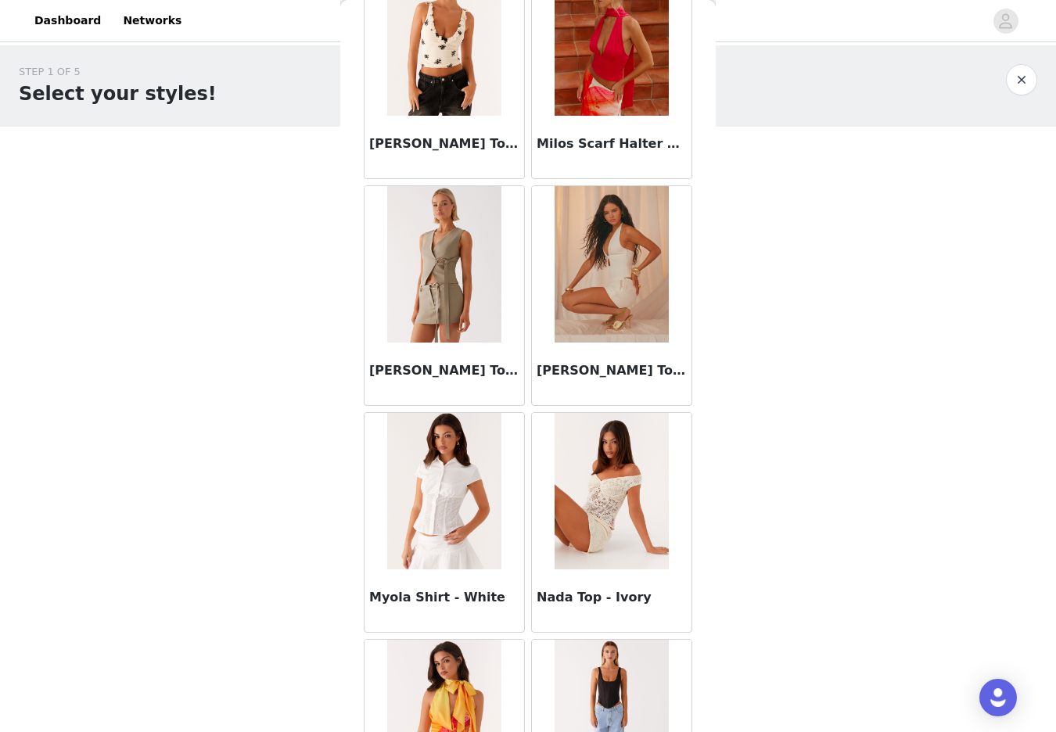
scroll to position [8296, 0]
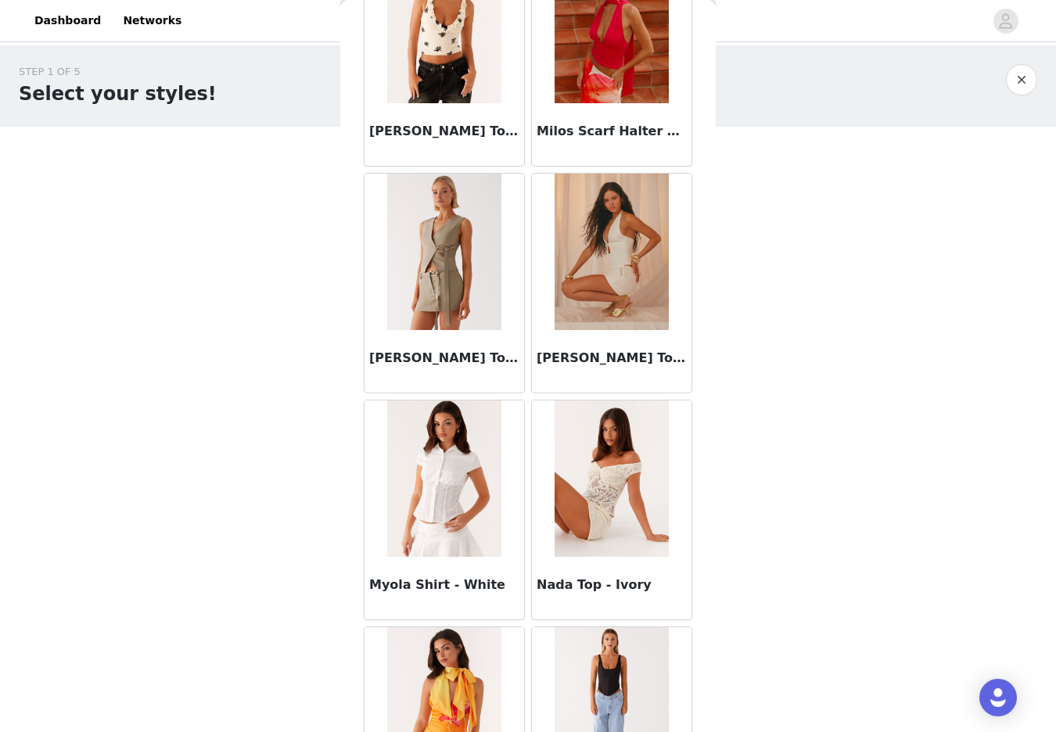
click at [445, 240] on img at bounding box center [443, 252] width 113 height 156
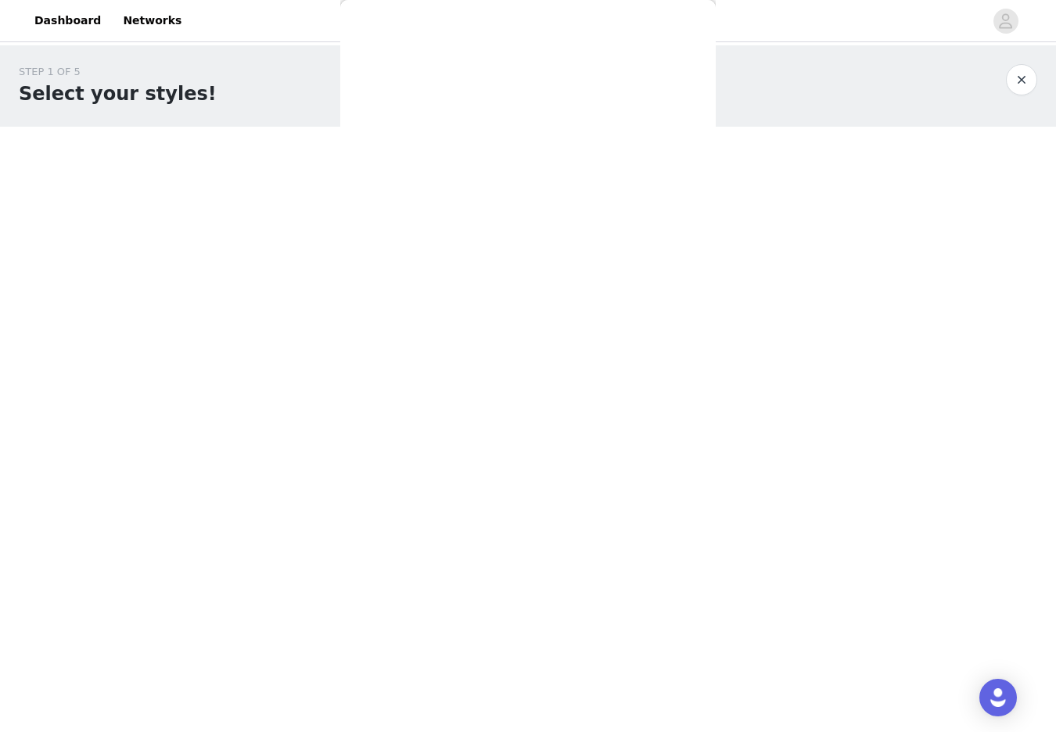
scroll to position [0, 0]
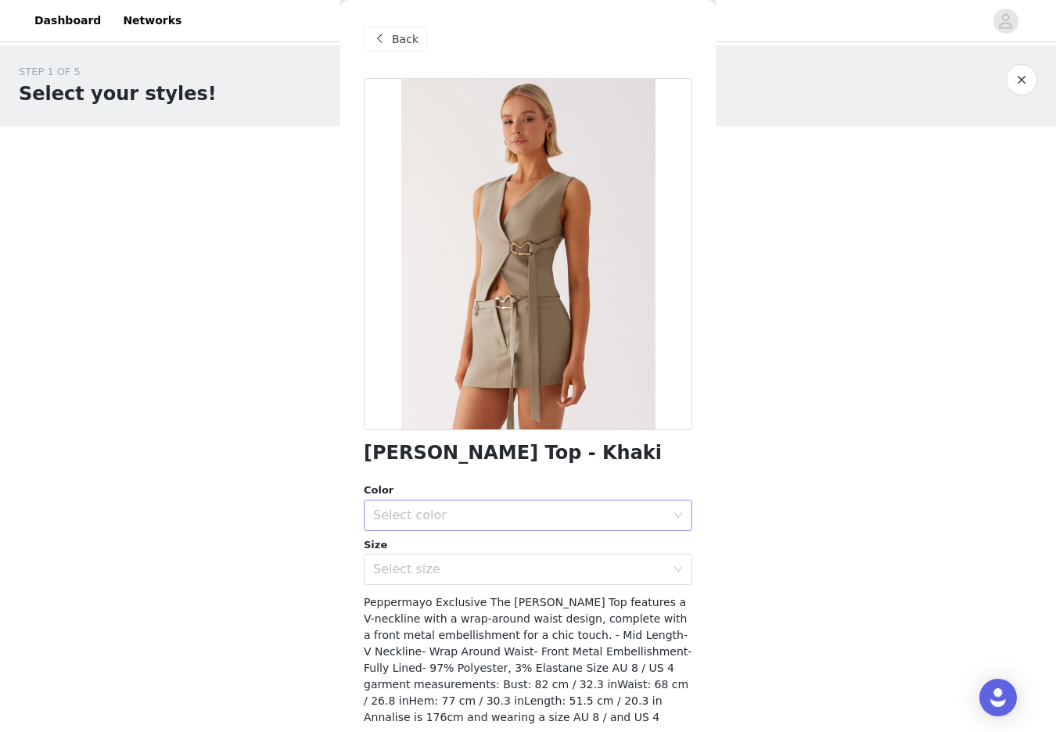
click at [445, 518] on div "Select color" at bounding box center [519, 515] width 292 height 16
click at [428, 549] on li "Khaki" at bounding box center [528, 549] width 328 height 25
click at [411, 571] on div "Select size" at bounding box center [519, 569] width 292 height 16
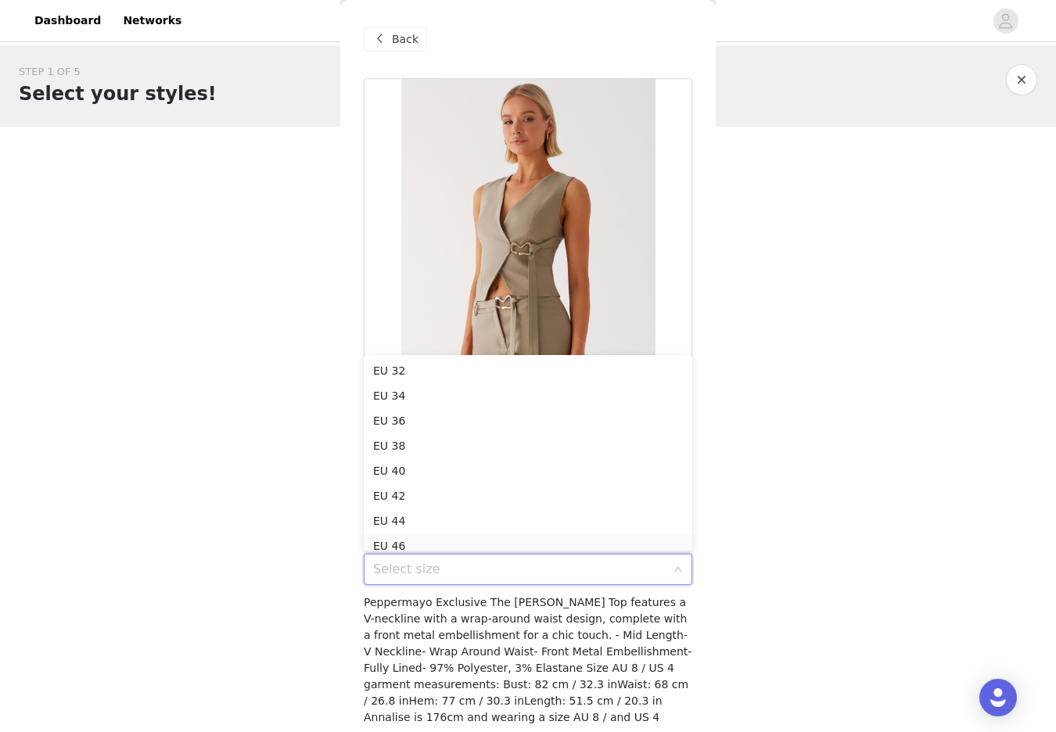
scroll to position [8, 0]
click at [400, 511] on li "EU 44" at bounding box center [528, 512] width 328 height 25
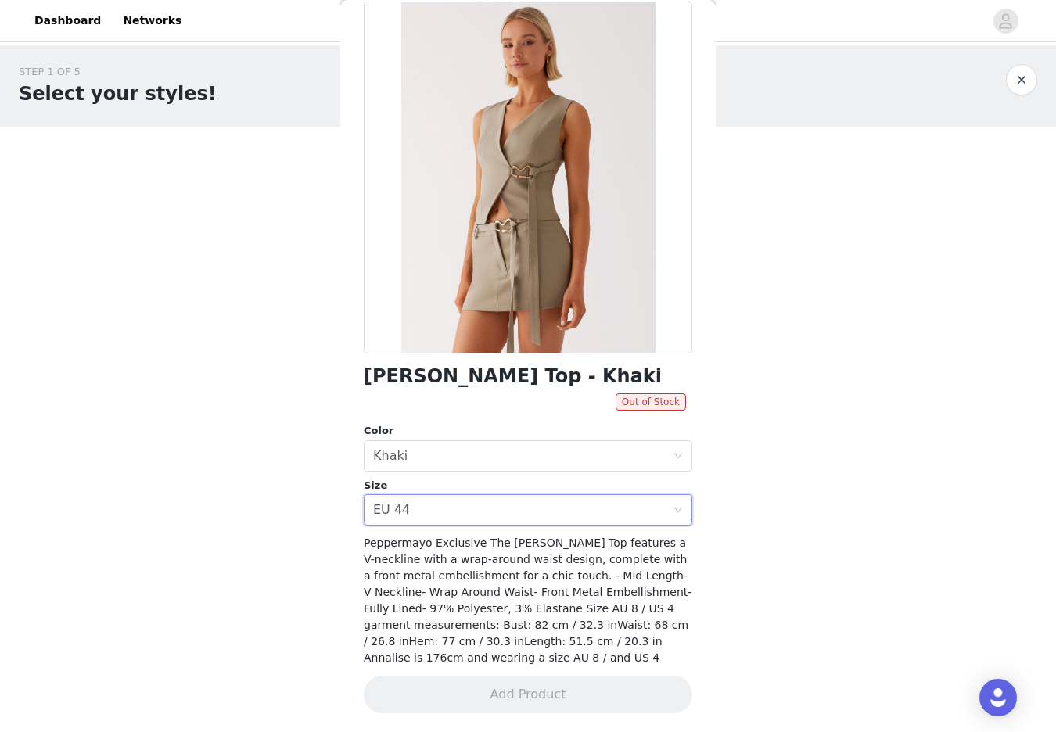
scroll to position [0, 0]
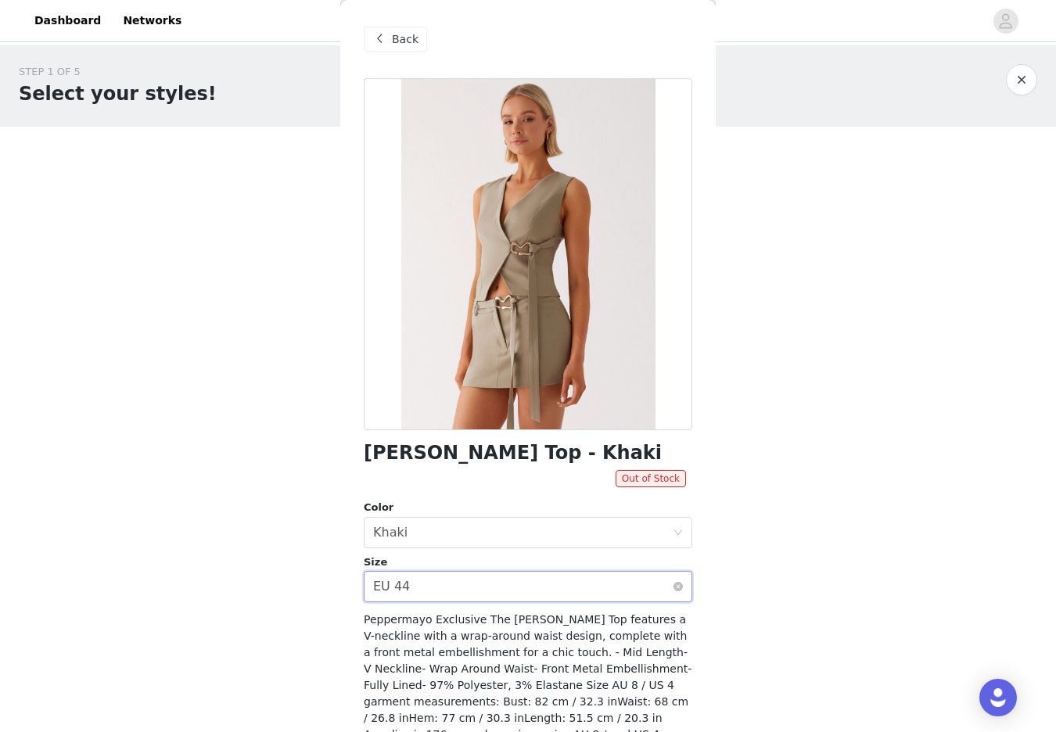
click at [390, 591] on div "EU 44" at bounding box center [391, 587] width 37 height 30
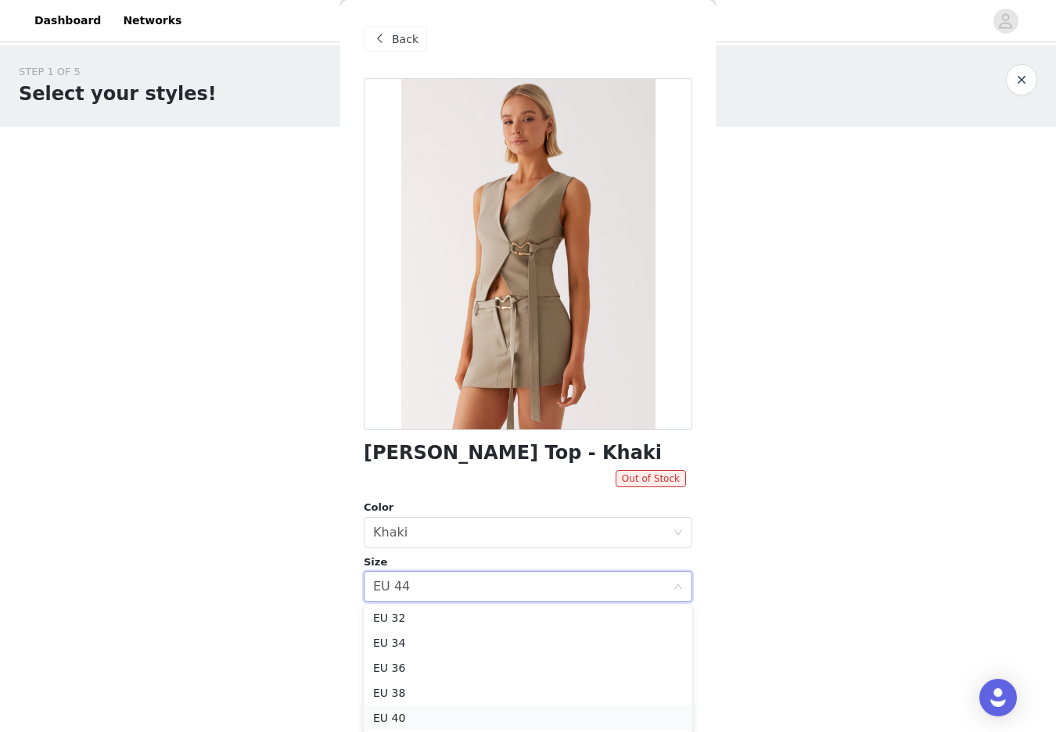
scroll to position [61, 0]
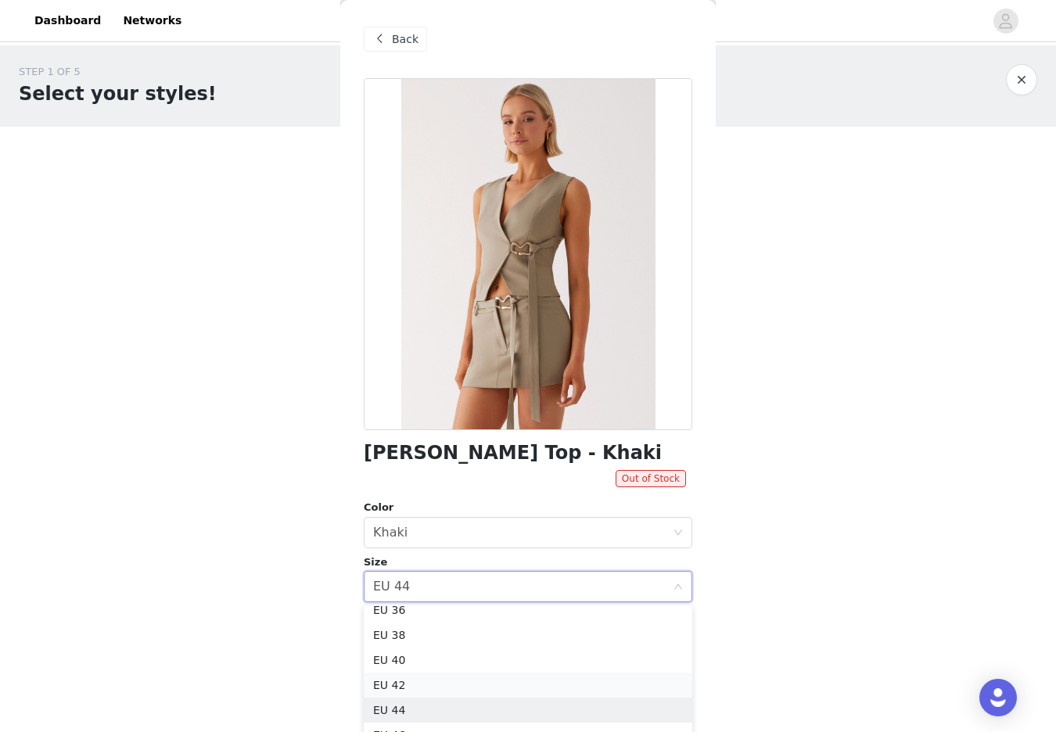
click at [397, 687] on li "EU 42" at bounding box center [528, 684] width 328 height 25
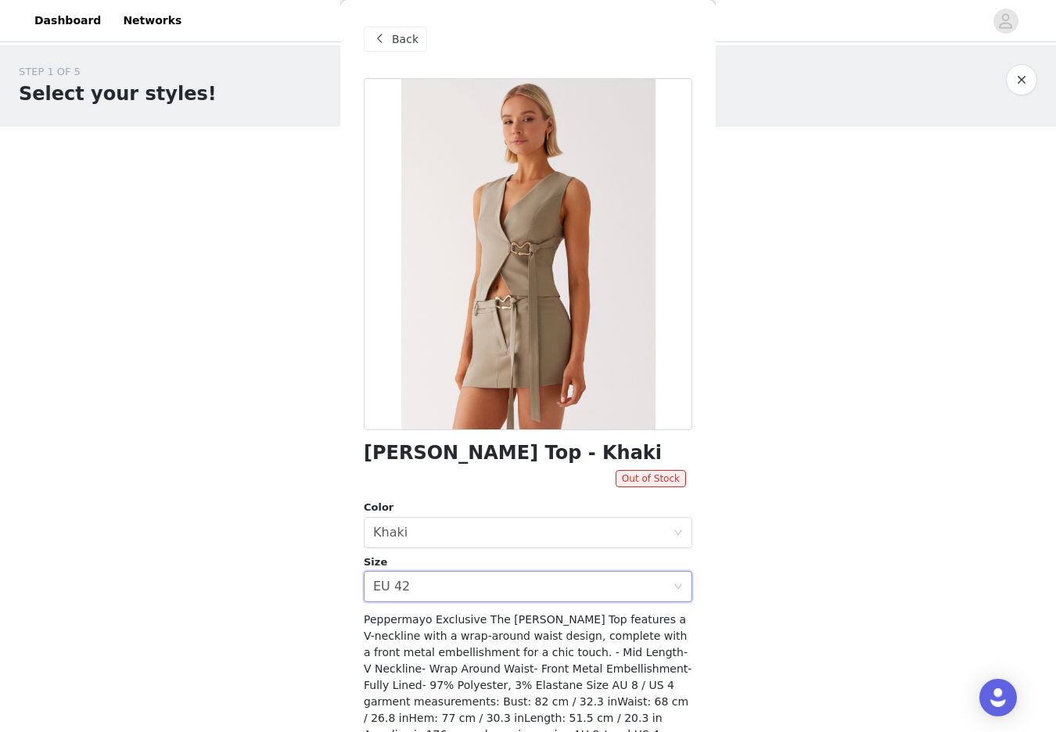
click at [395, 44] on span "Back" at bounding box center [405, 39] width 27 height 16
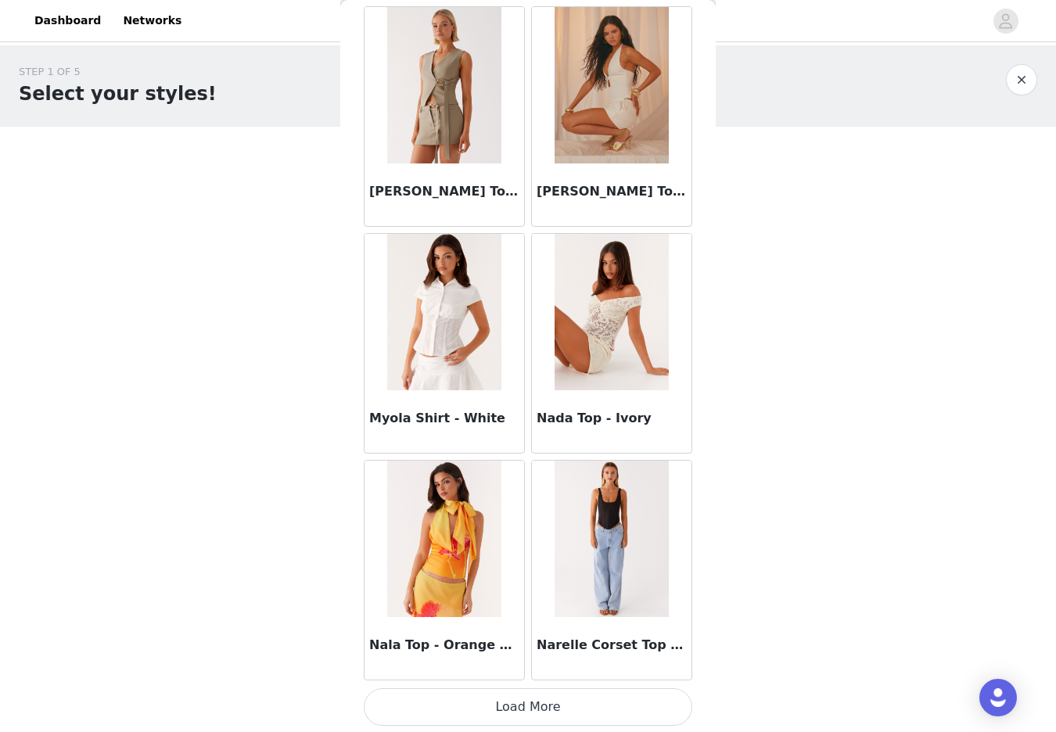
scroll to position [8464, 0]
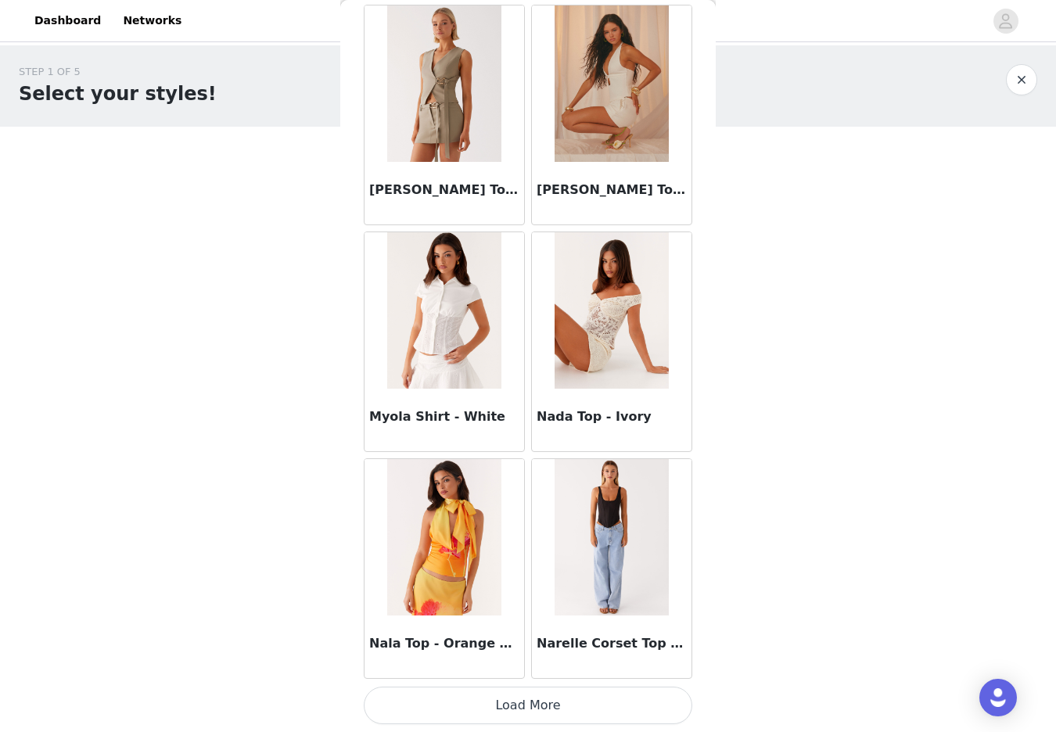
click at [521, 711] on button "Load More" at bounding box center [528, 706] width 328 height 38
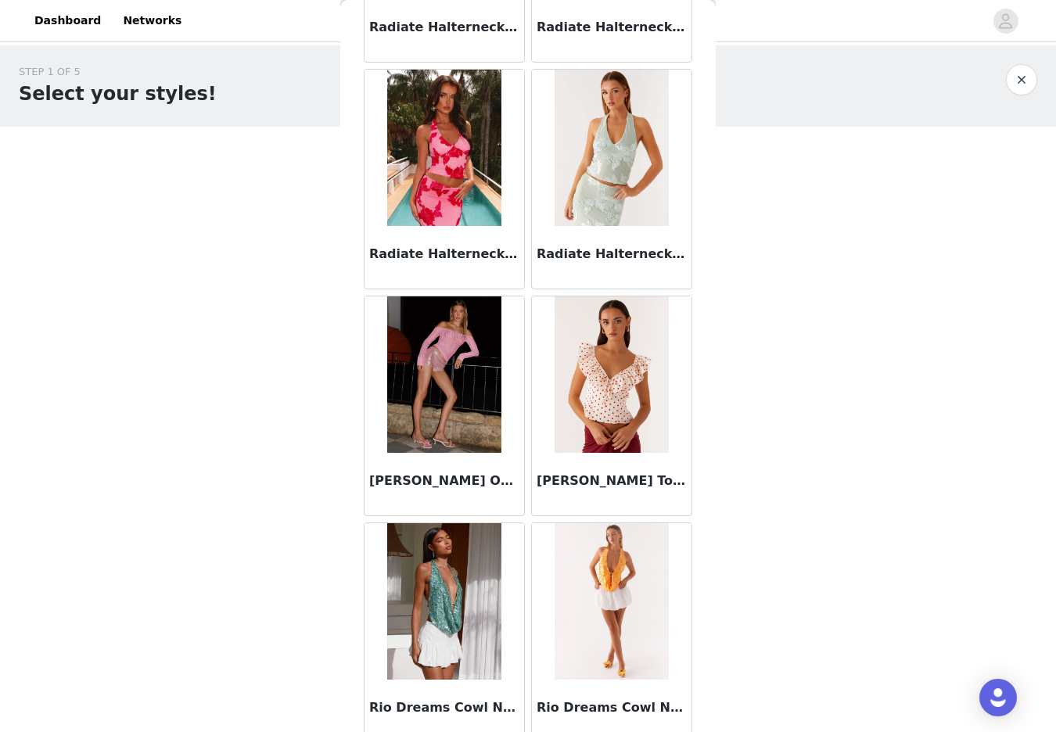
scroll to position [10732, 0]
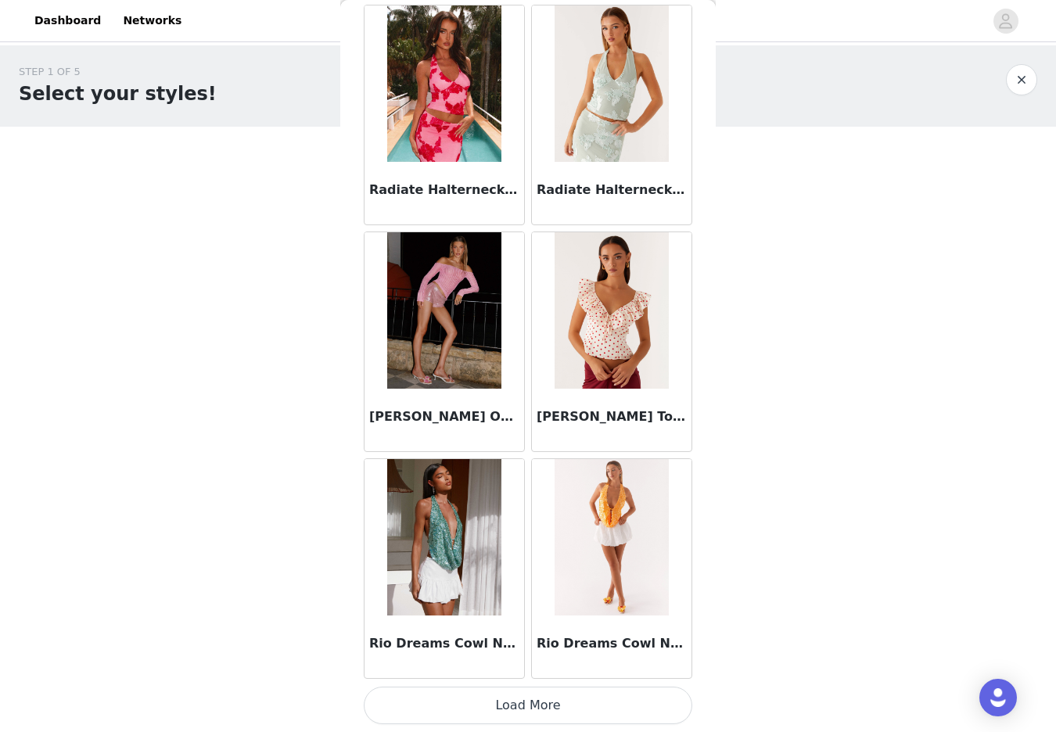
click at [525, 712] on button "Load More" at bounding box center [528, 706] width 328 height 38
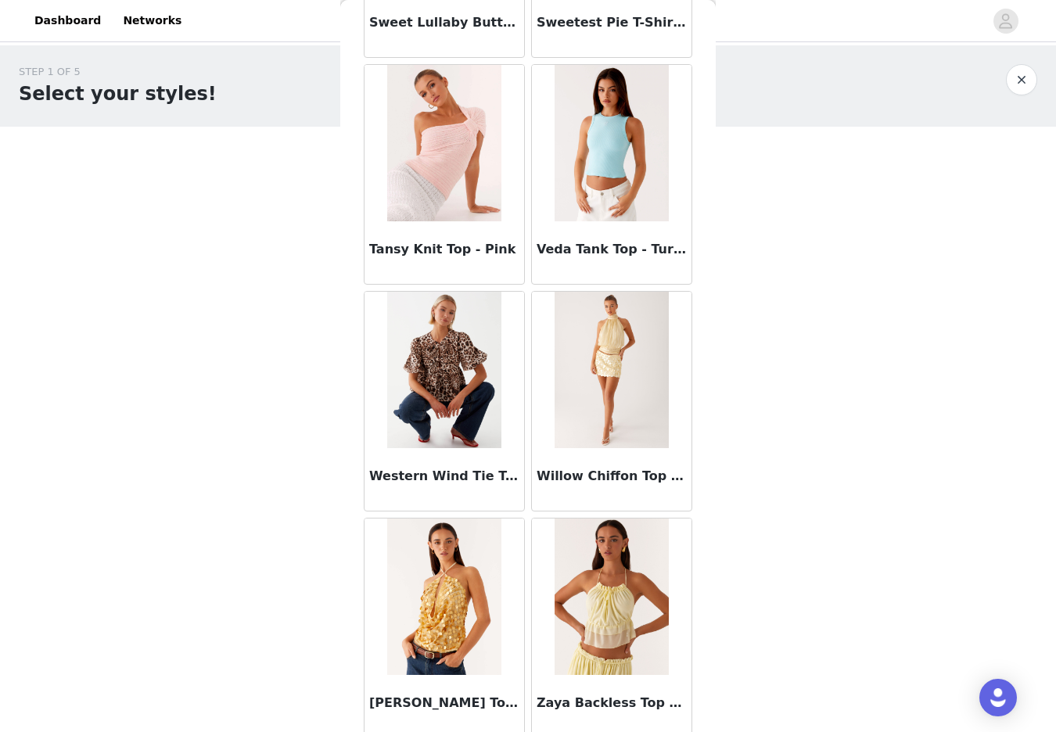
scroll to position [12999, 0]
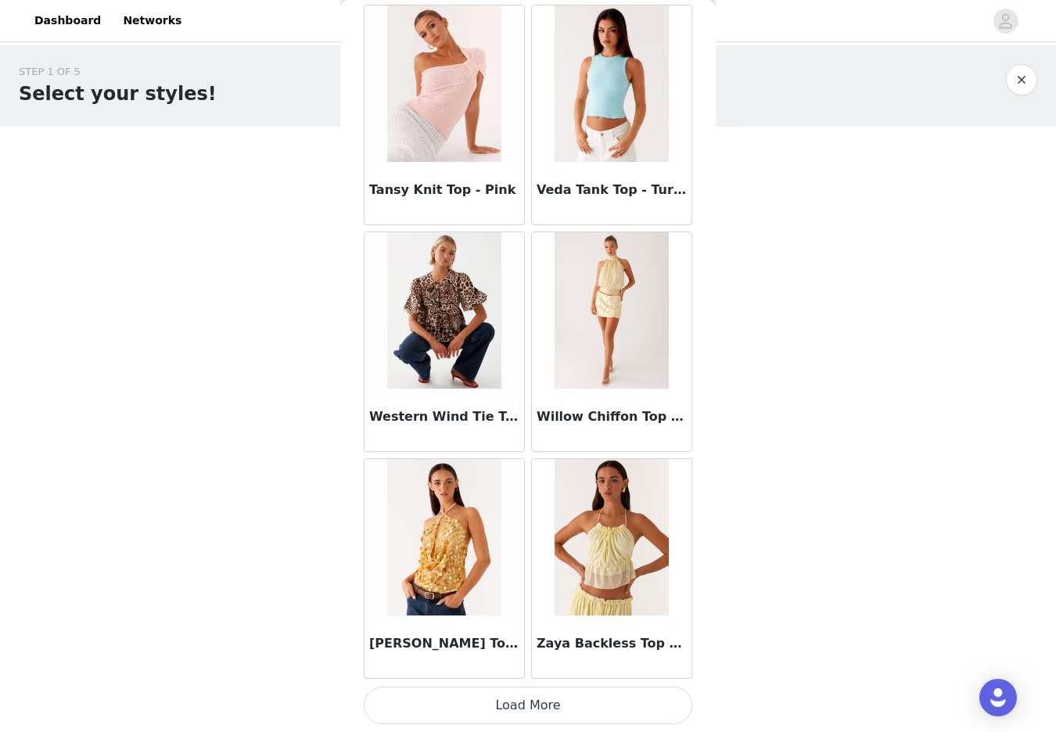
click at [534, 719] on button "Load More" at bounding box center [528, 706] width 328 height 38
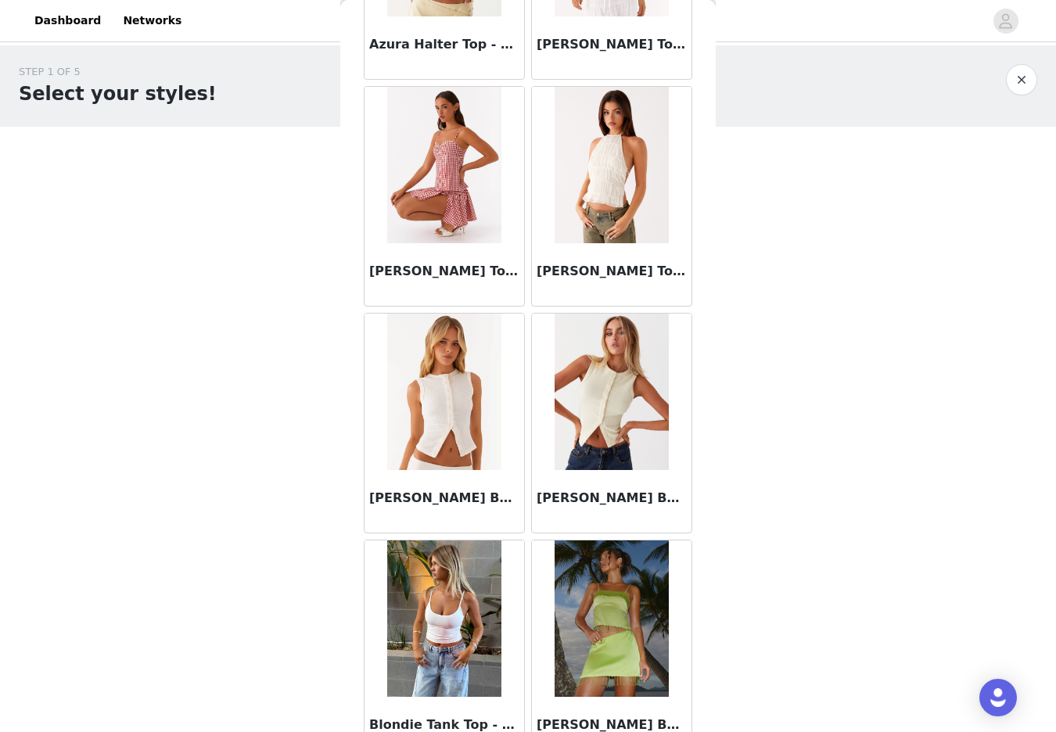
scroll to position [1127, 0]
click at [587, 399] on img at bounding box center [610, 391] width 113 height 156
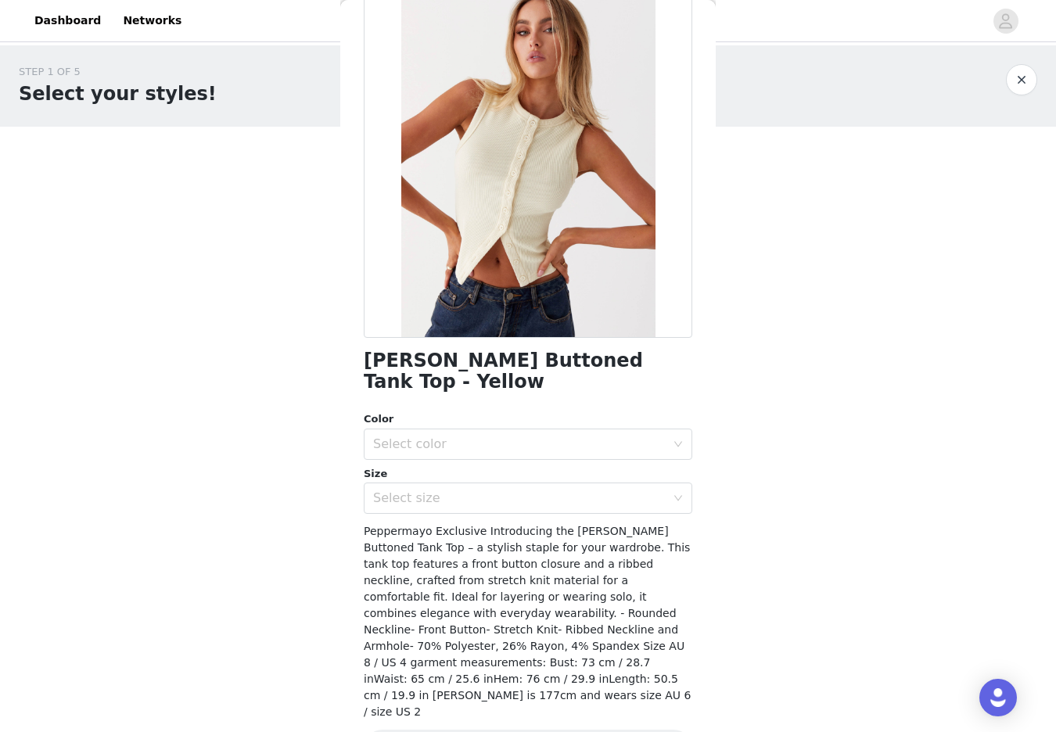
scroll to position [96, 0]
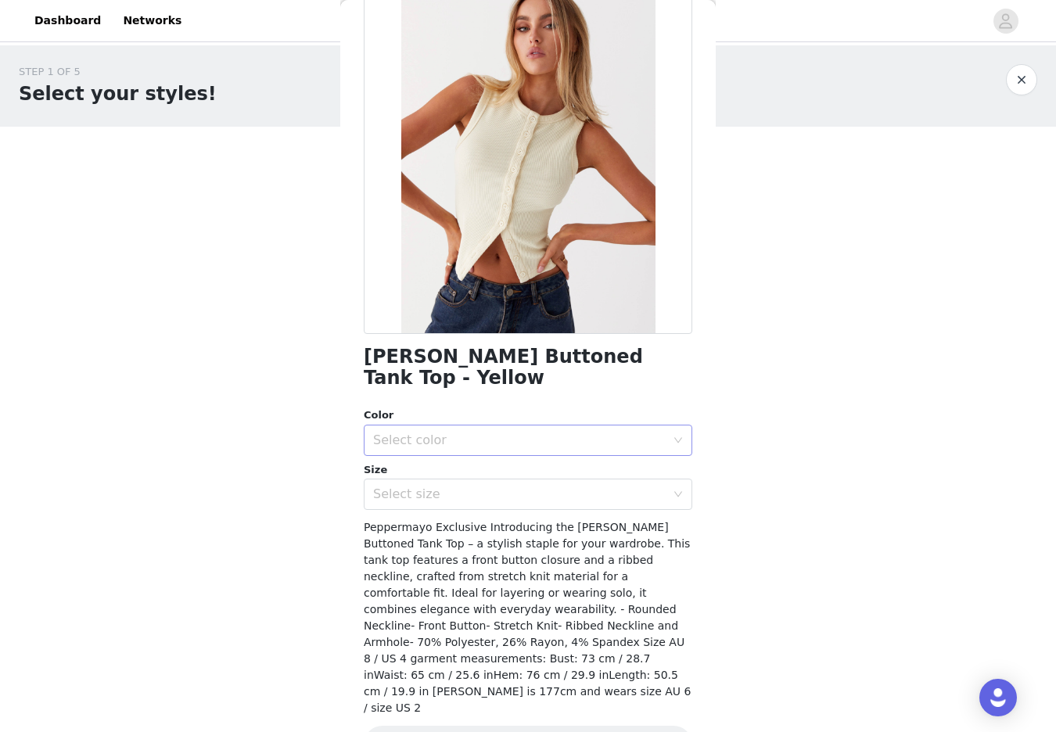
click at [581, 432] on div "Select color" at bounding box center [519, 440] width 292 height 16
click at [532, 450] on li "Ribbed Knit" at bounding box center [528, 453] width 328 height 25
click at [461, 486] on div "Select size" at bounding box center [519, 494] width 292 height 16
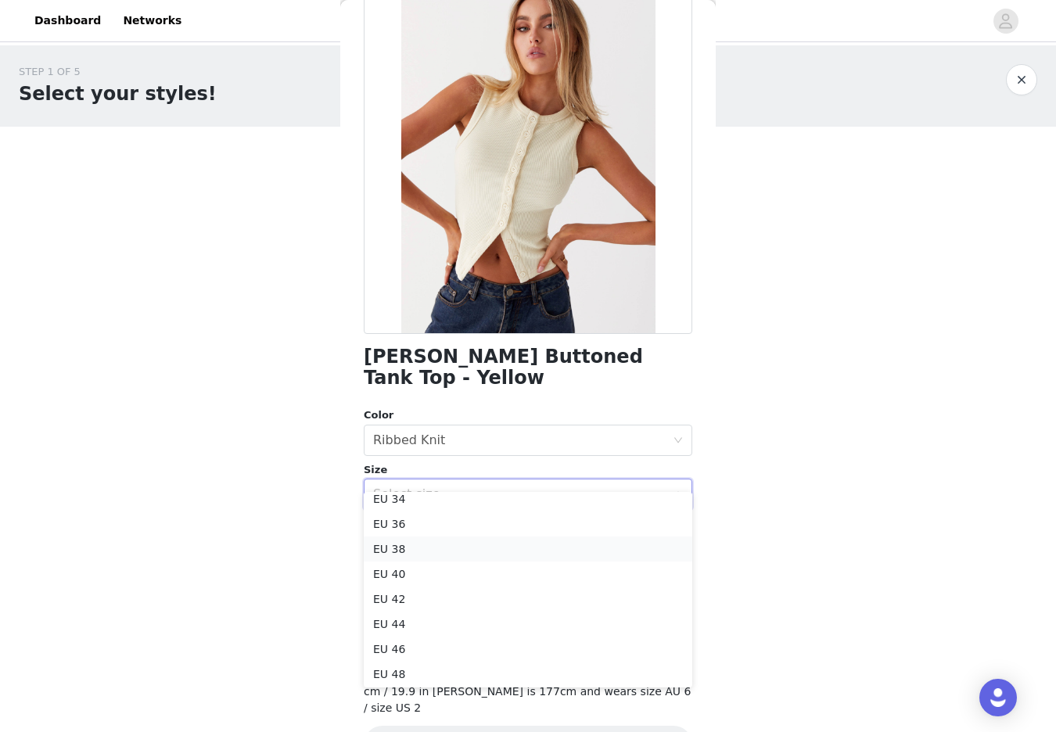
scroll to position [48, 0]
click at [414, 604] on li "EU 44" at bounding box center [528, 609] width 328 height 25
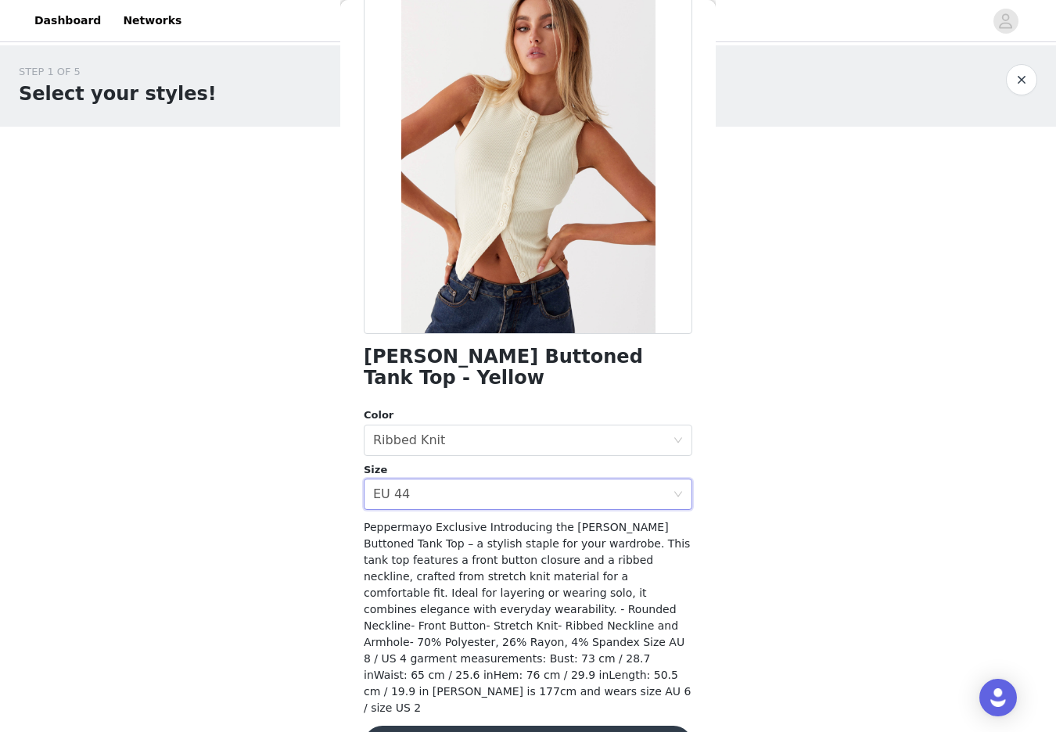
click at [543, 726] on button "Add Product" at bounding box center [528, 745] width 328 height 38
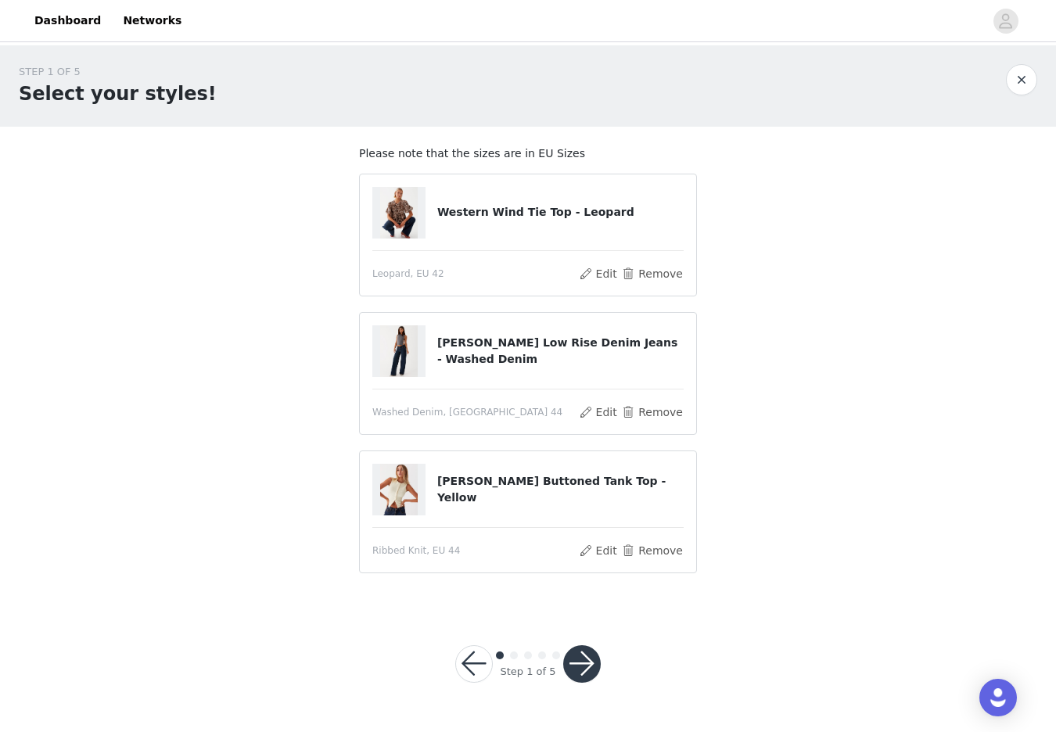
click at [588, 666] on button "button" at bounding box center [582, 664] width 38 height 38
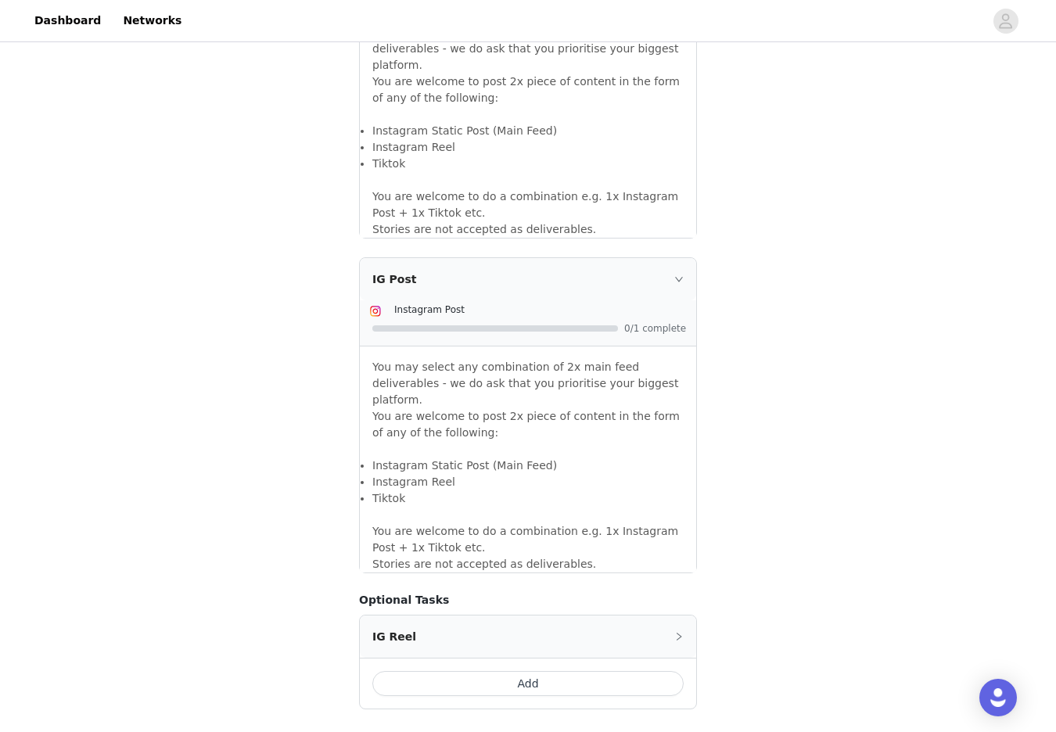
scroll to position [1142, 0]
click at [594, 273] on div "IG Post" at bounding box center [528, 278] width 336 height 42
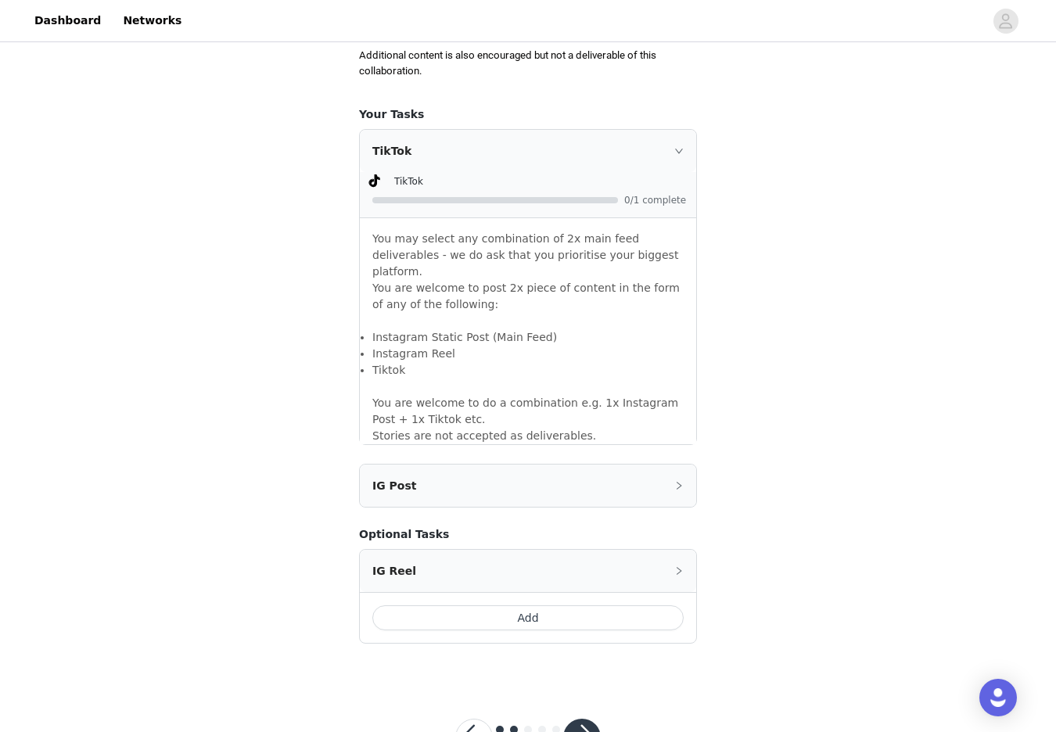
scroll to position [941, 0]
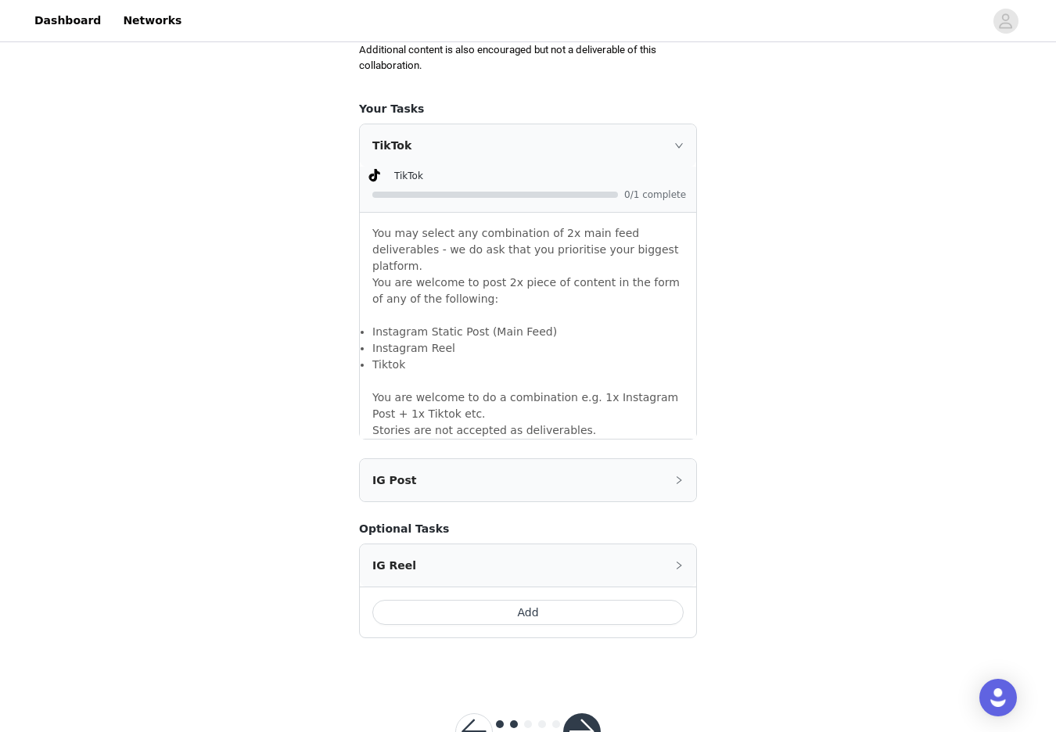
click at [684, 464] on div "IG Post" at bounding box center [528, 480] width 336 height 42
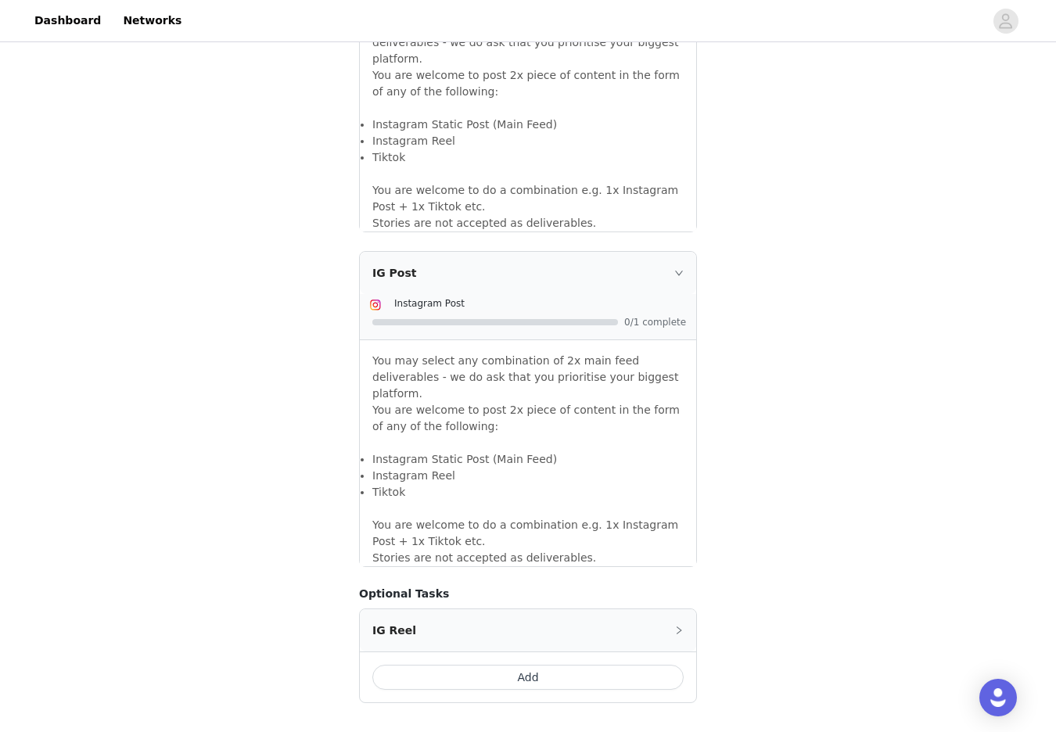
scroll to position [1150, 0]
click at [648, 255] on div "IG Post" at bounding box center [528, 270] width 336 height 42
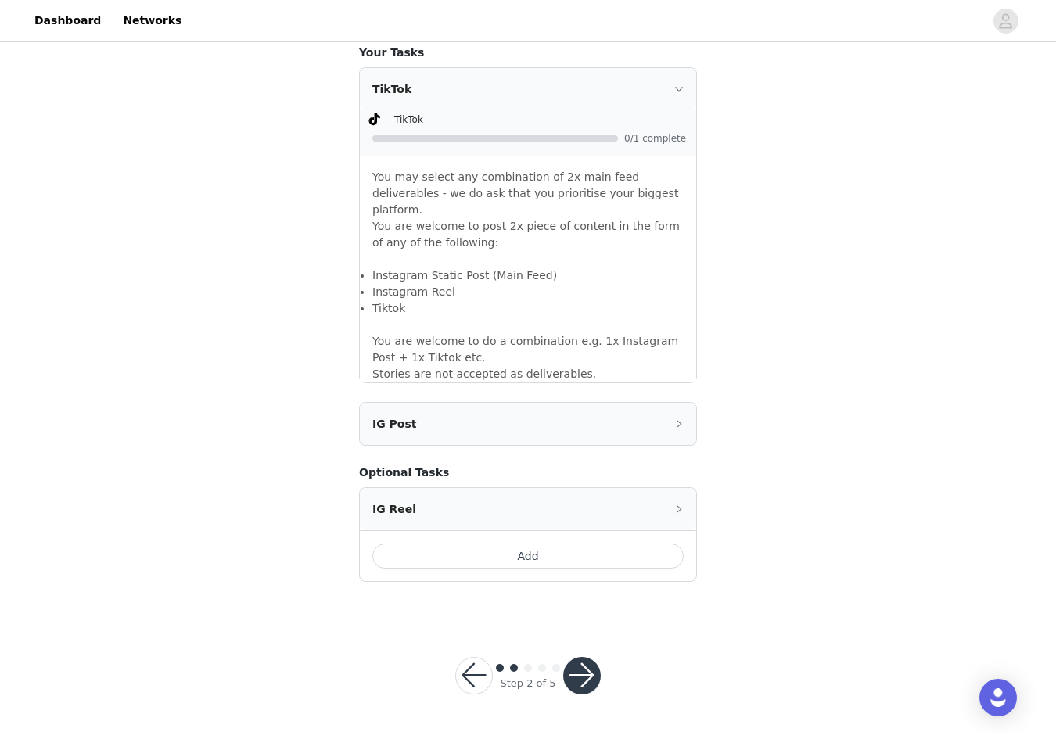
scroll to position [982, 0]
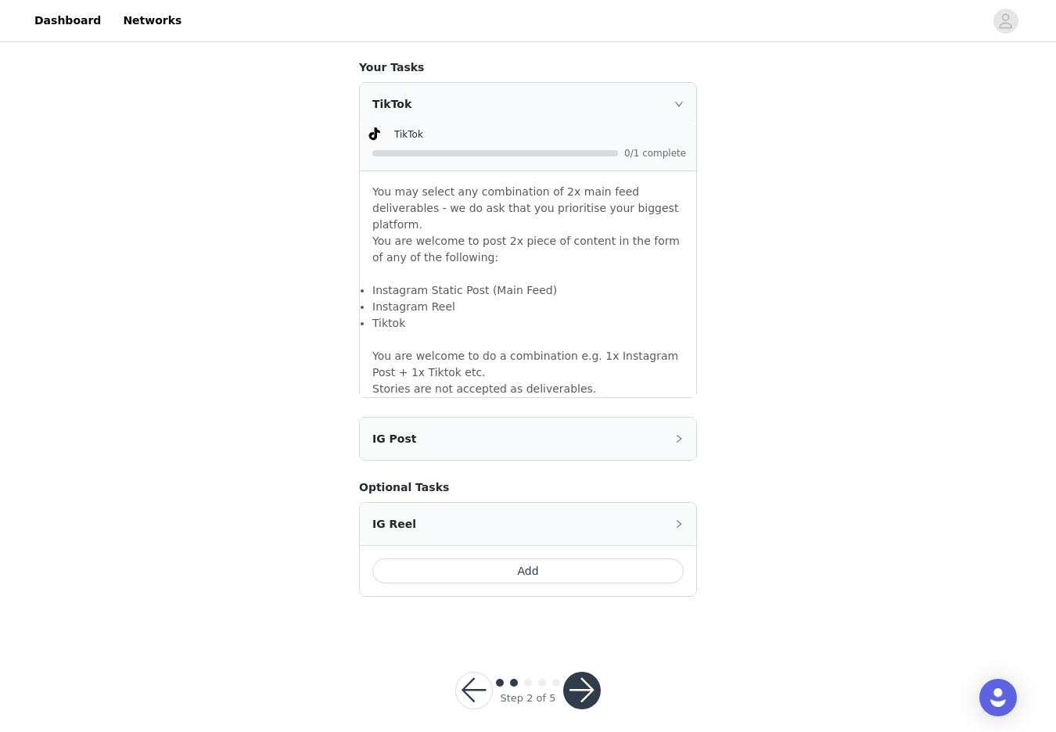
click at [427, 425] on div "IG Post" at bounding box center [528, 439] width 336 height 42
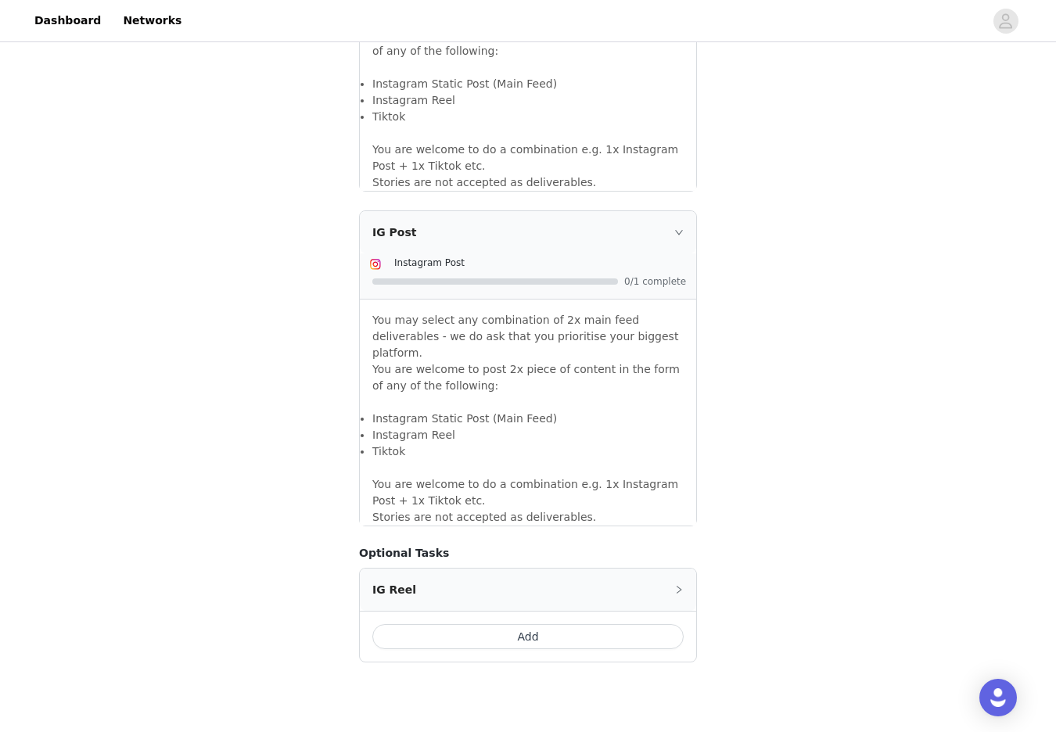
scroll to position [1238, 0]
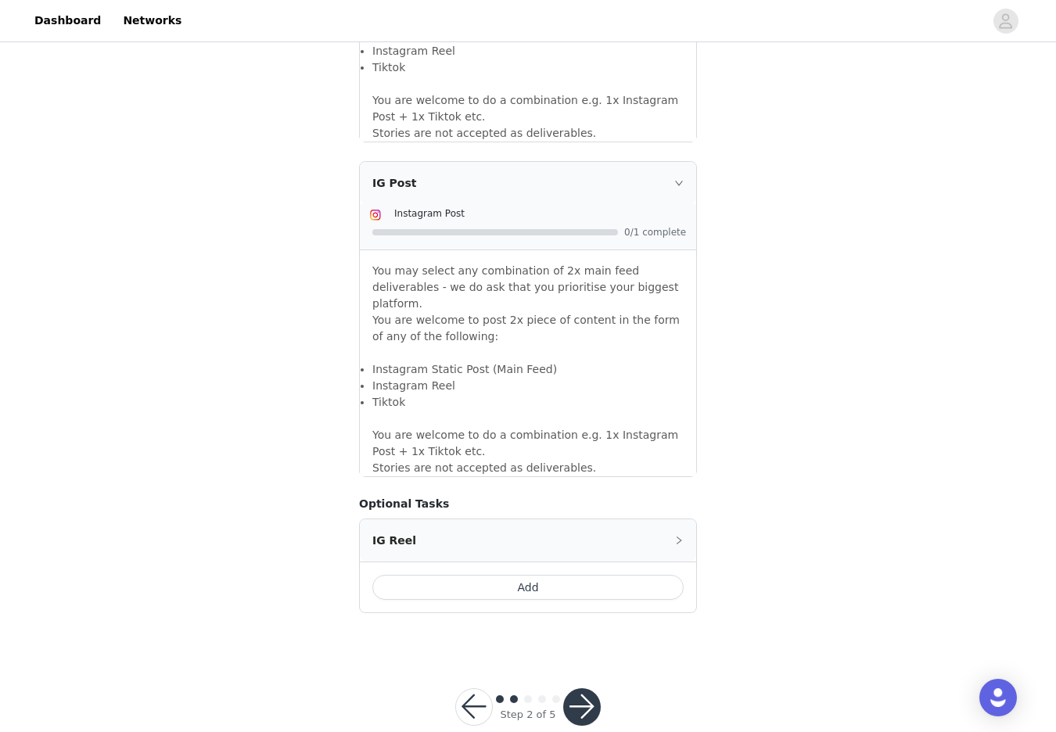
click at [579, 688] on button "button" at bounding box center [582, 707] width 38 height 38
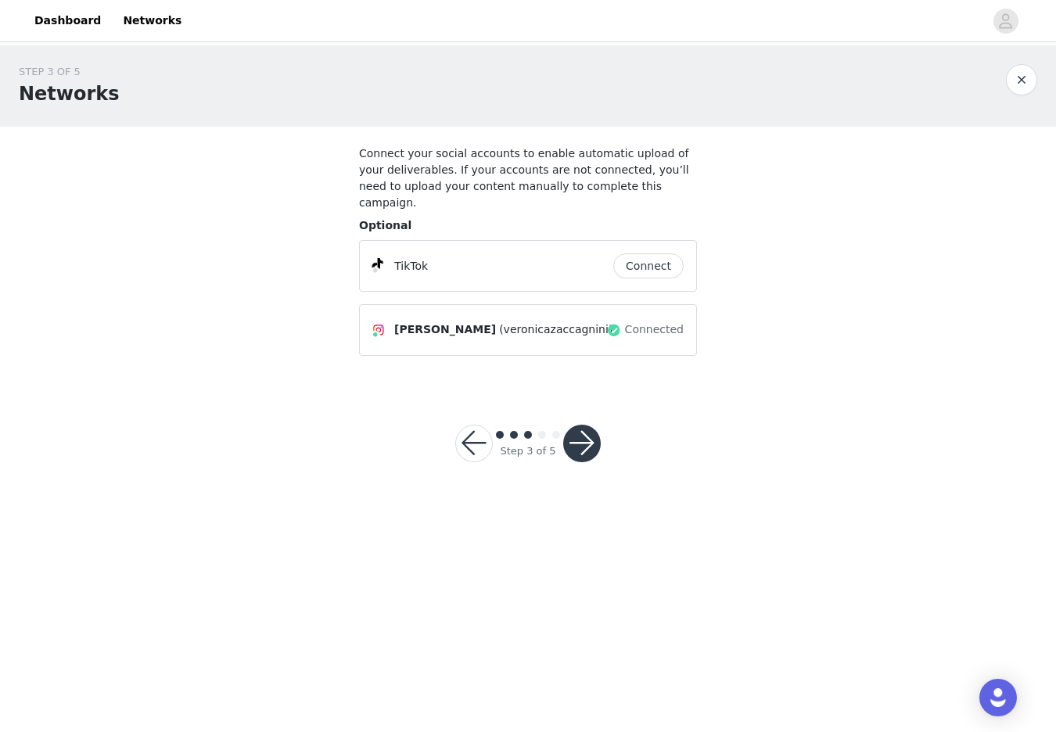
click at [581, 425] on button "button" at bounding box center [582, 444] width 38 height 38
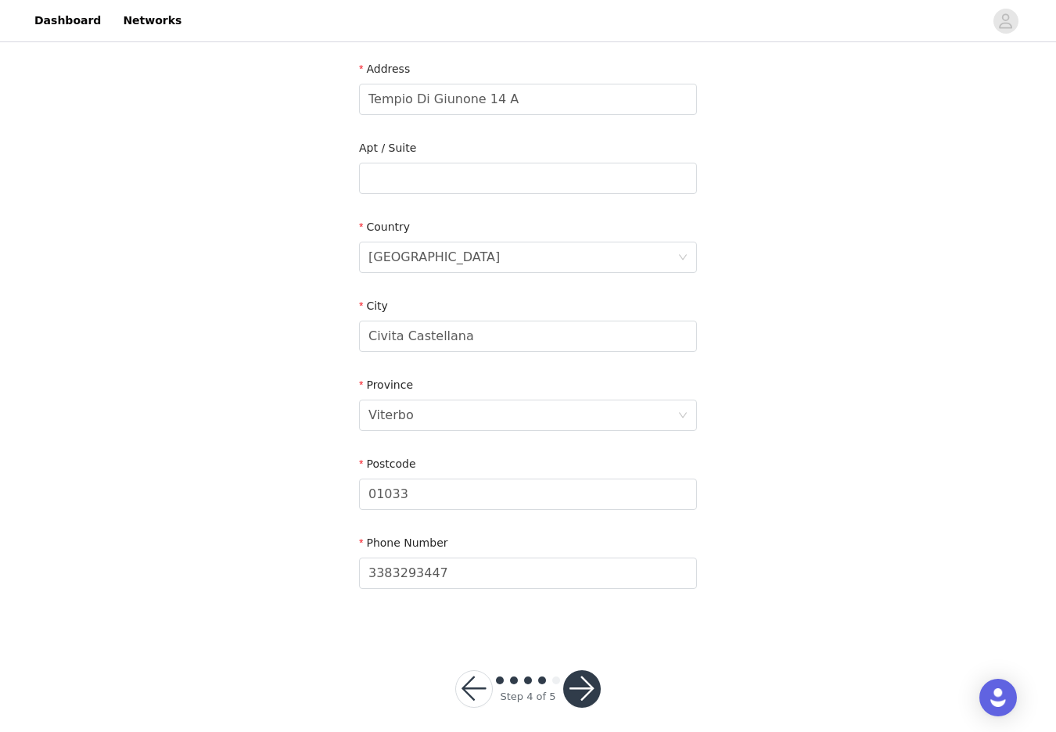
scroll to position [368, 0]
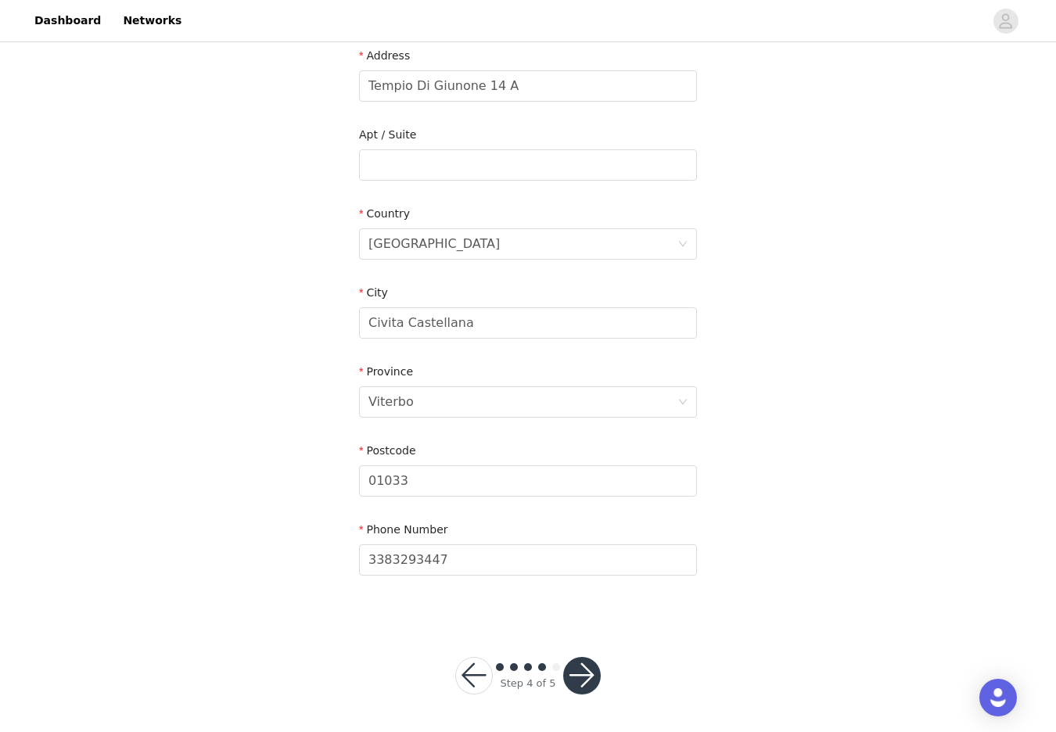
click at [577, 677] on button "button" at bounding box center [582, 676] width 38 height 38
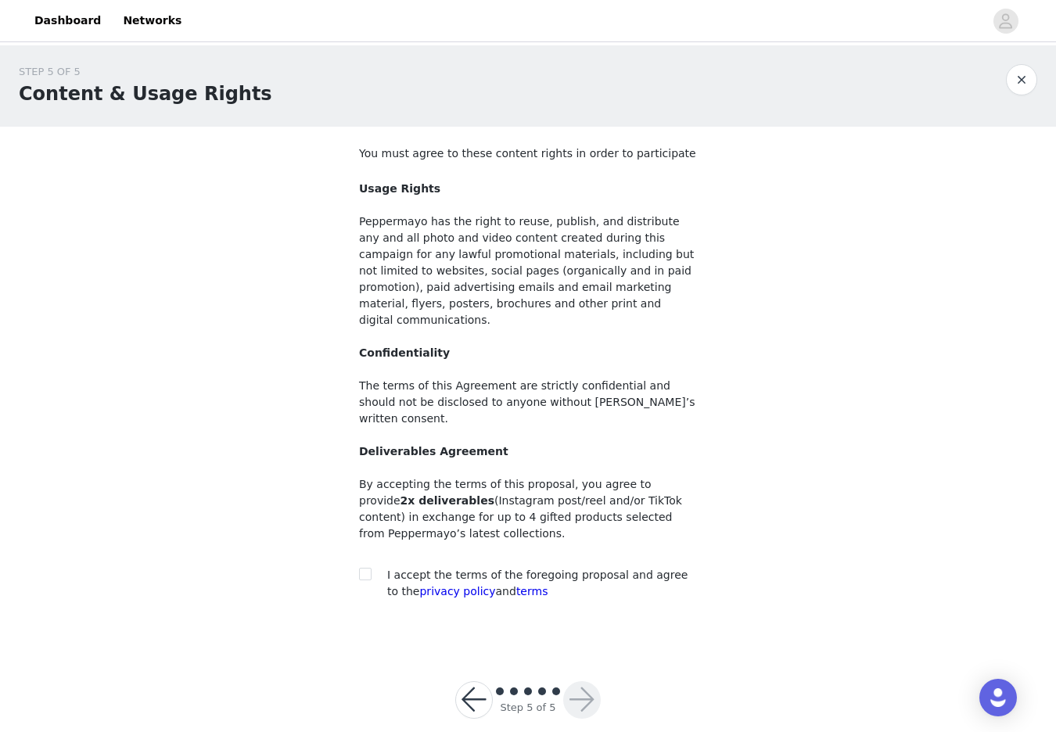
click at [481, 681] on button "button" at bounding box center [474, 700] width 38 height 38
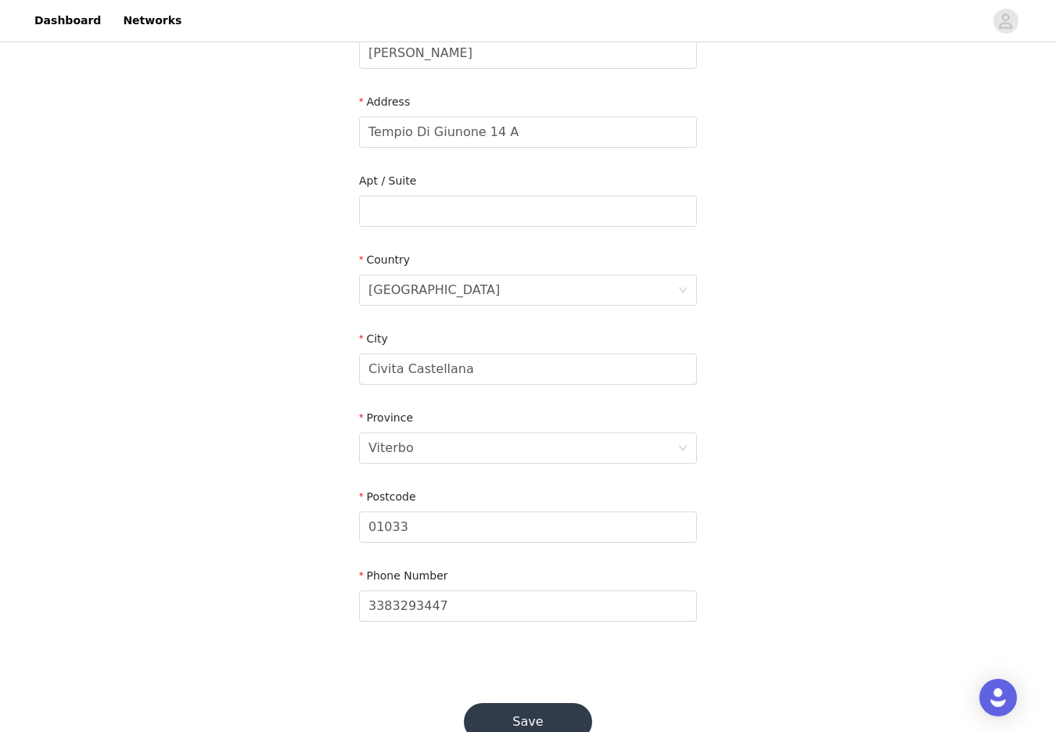
scroll to position [368, 0]
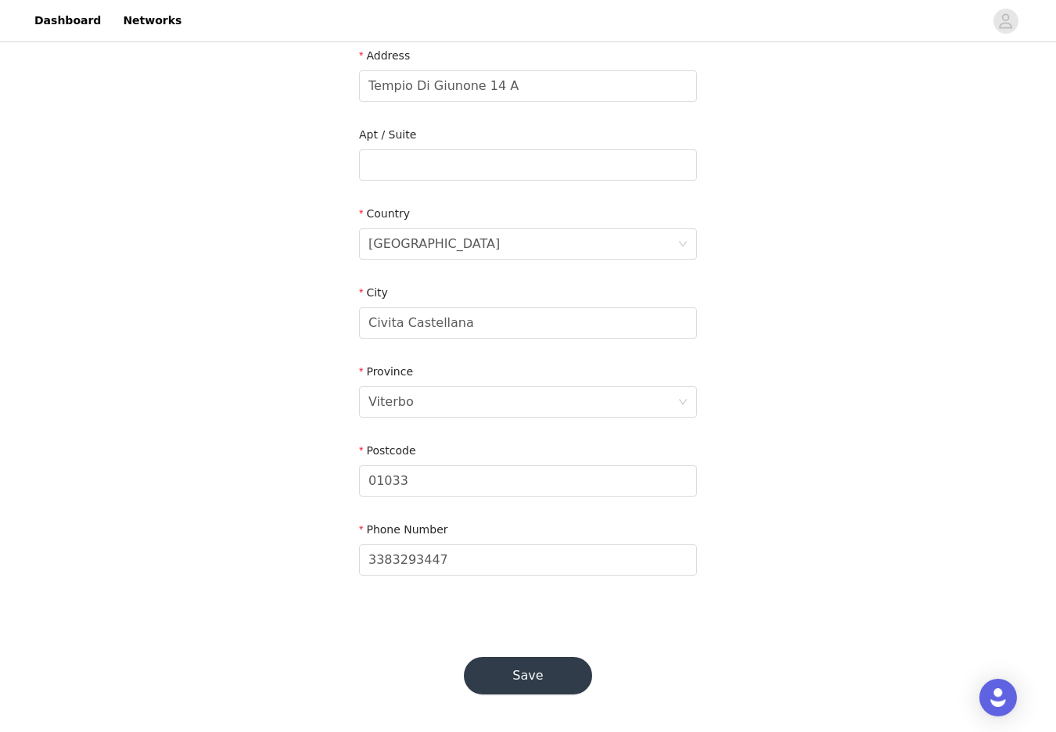
click at [507, 680] on button "Save" at bounding box center [528, 676] width 128 height 38
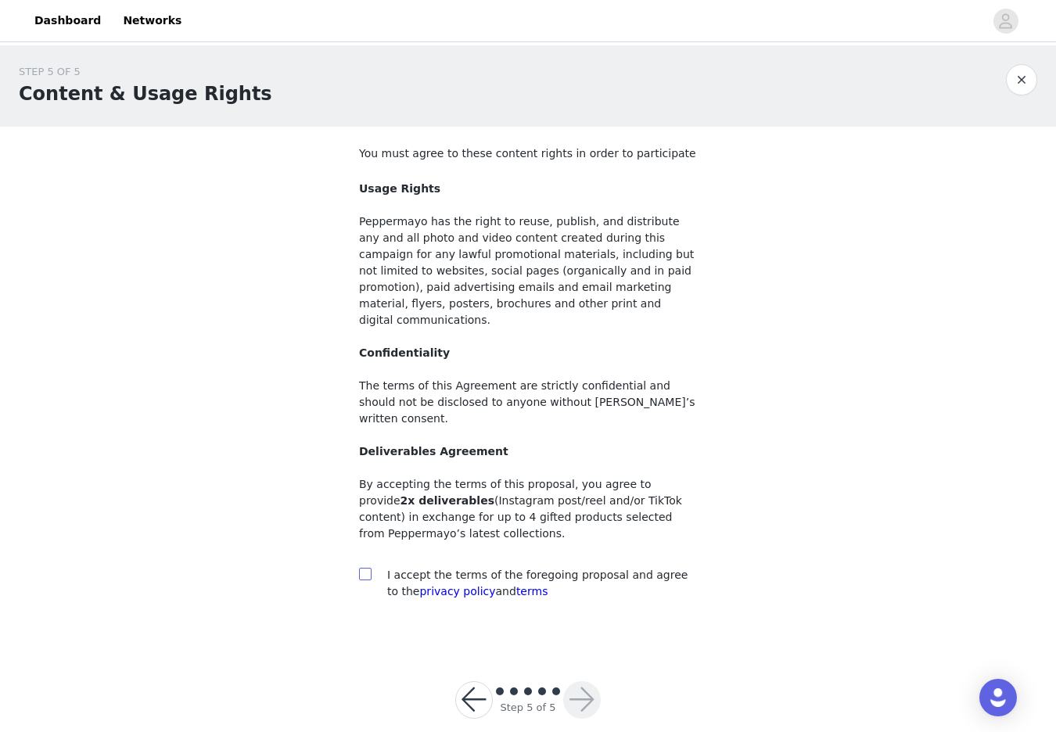
click at [368, 568] on input "checkbox" at bounding box center [364, 573] width 11 height 11
checkbox input "true"
click at [588, 681] on button "button" at bounding box center [582, 700] width 38 height 38
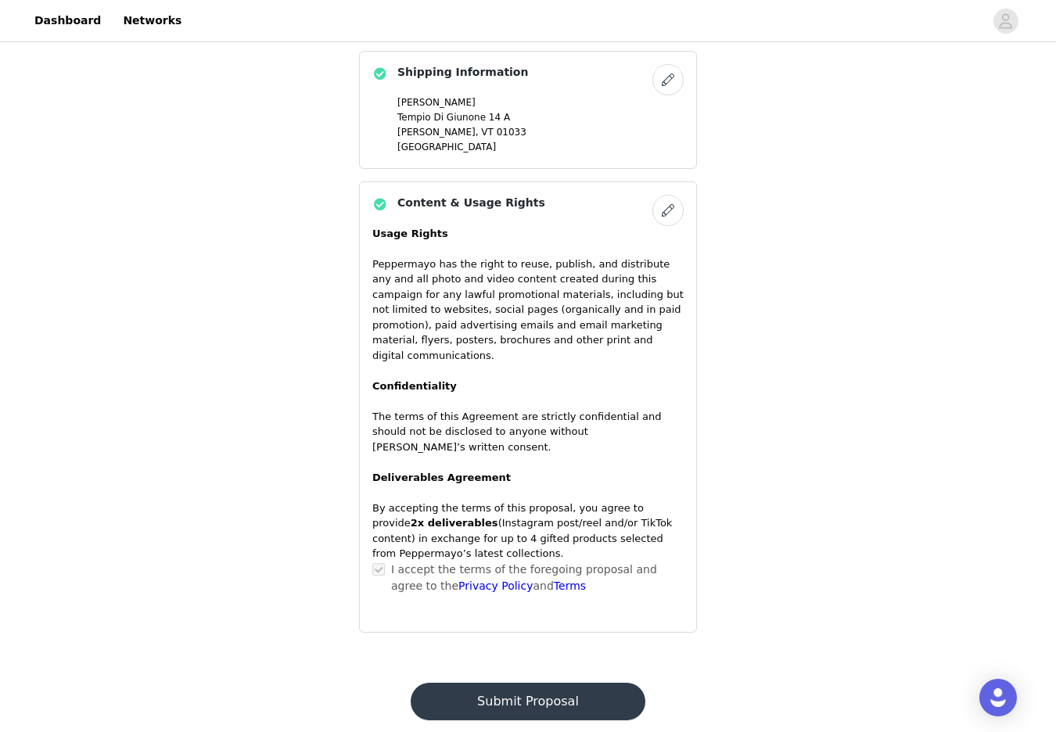
scroll to position [943, 0]
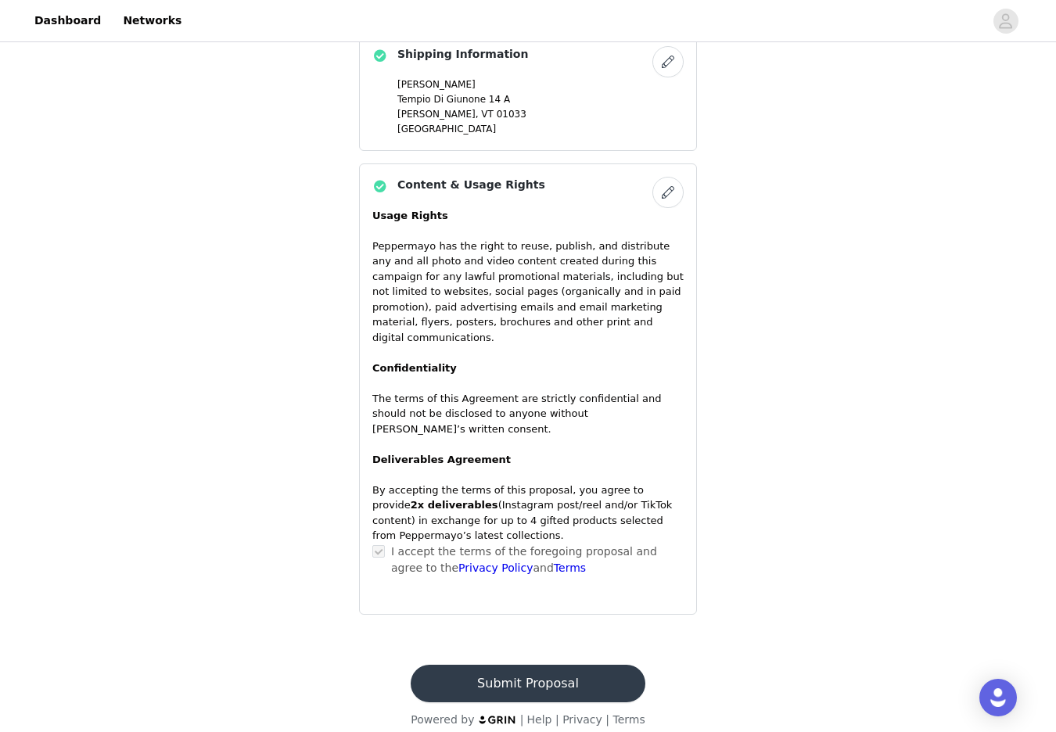
click at [554, 665] on button "Submit Proposal" at bounding box center [528, 684] width 234 height 38
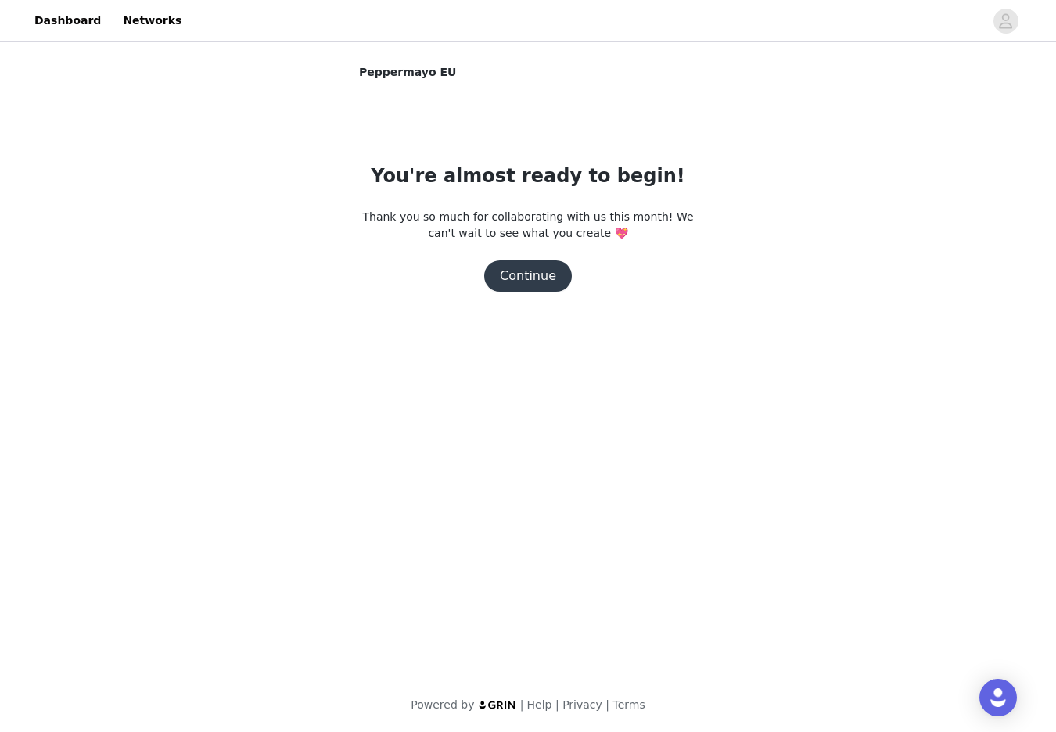
click at [533, 283] on button "Continue" at bounding box center [528, 275] width 88 height 31
